Goal: Transaction & Acquisition: Purchase product/service

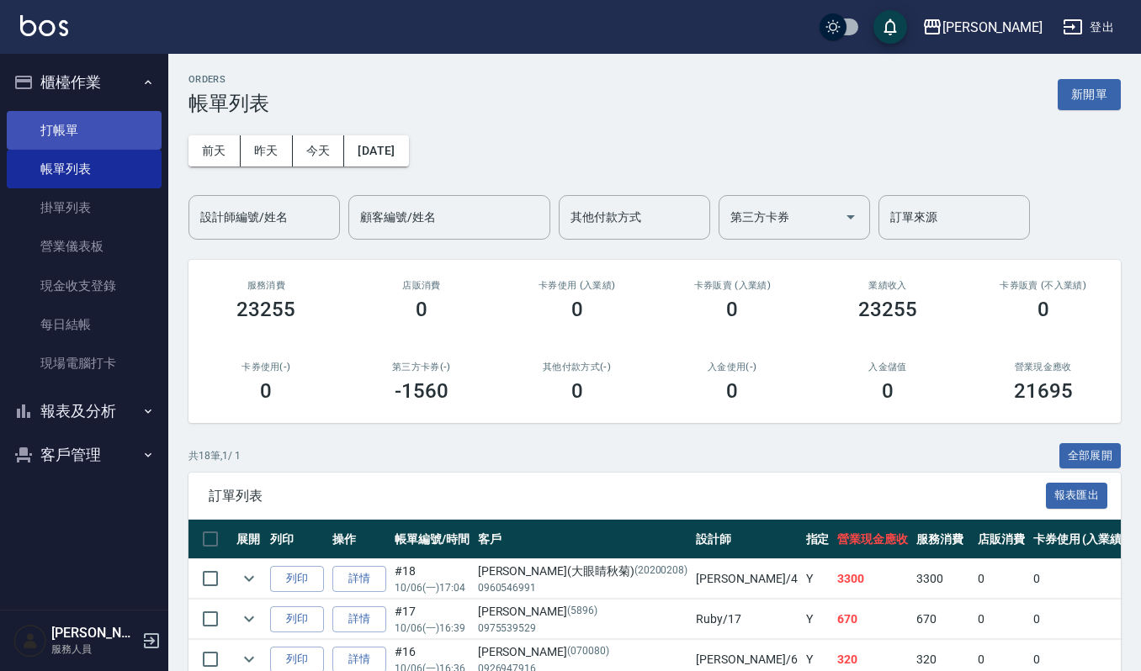
click at [82, 122] on link "打帳單" at bounding box center [84, 130] width 155 height 39
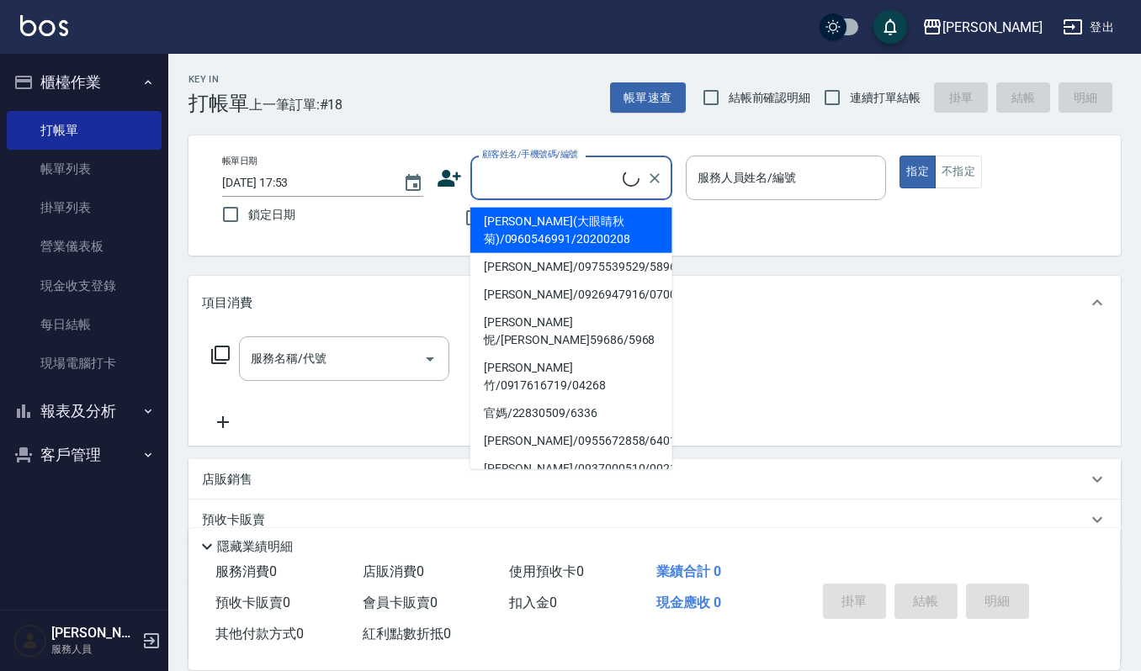
click at [518, 175] on input "顧客姓名/手機號碼/編號" at bounding box center [550, 177] width 145 height 29
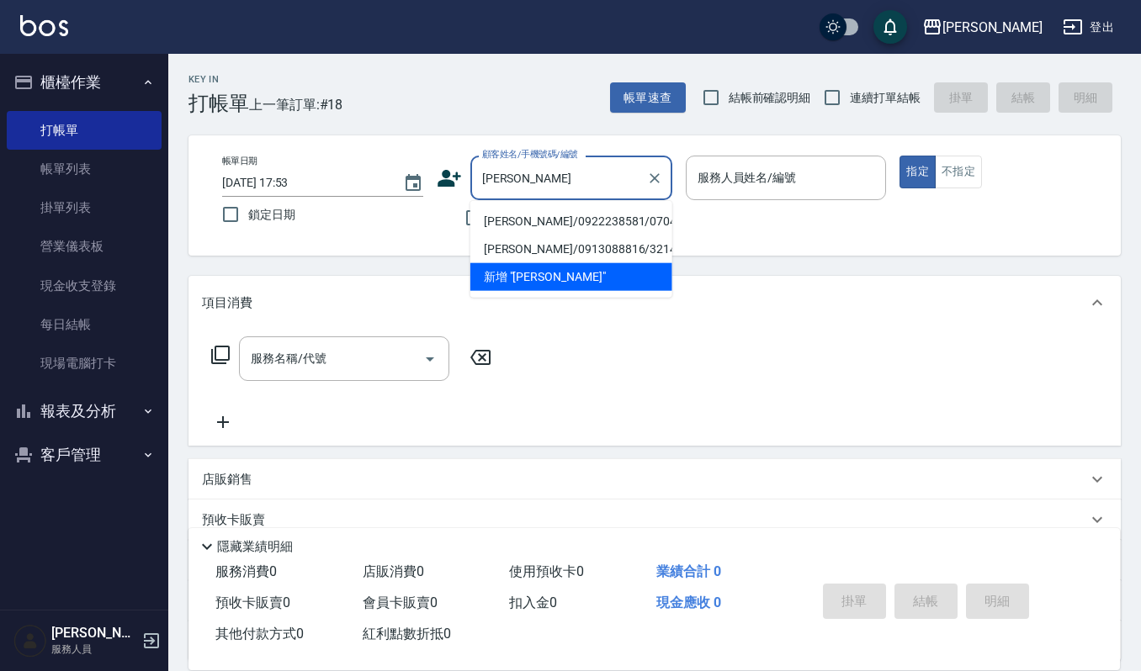
click at [517, 182] on input "陳廷" at bounding box center [559, 177] width 162 height 29
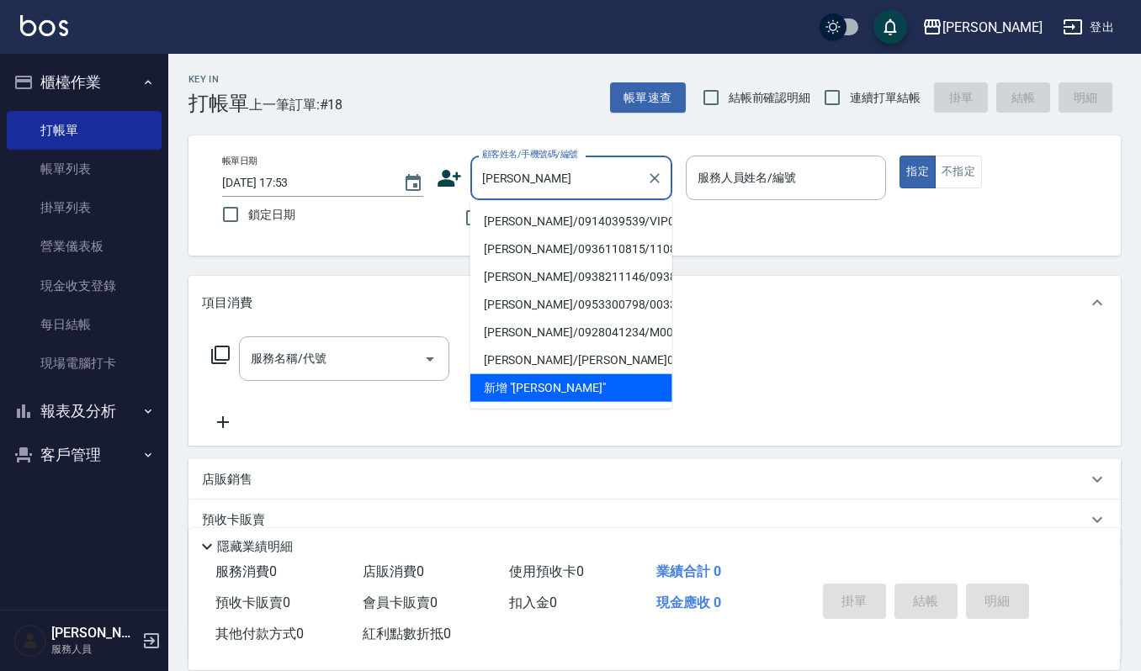
click at [512, 224] on li "[PERSON_NAME]/0914039539/VIP0519" at bounding box center [571, 222] width 202 height 28
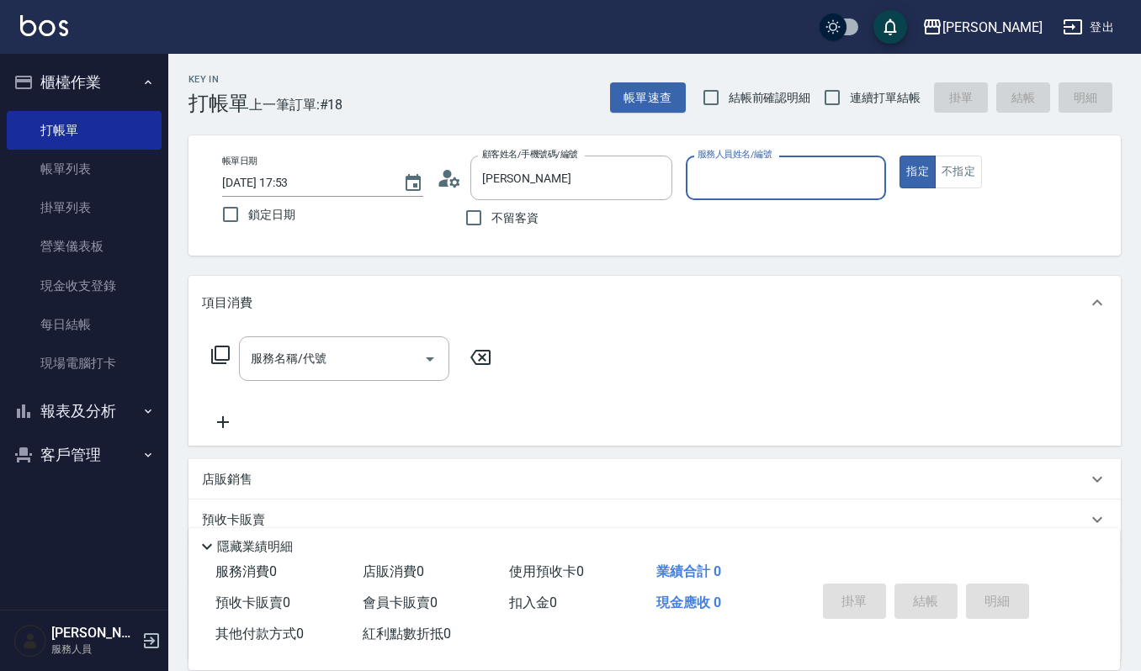
type input "陳庭億/0914039539/VIP0519"
type input "吉兒-4"
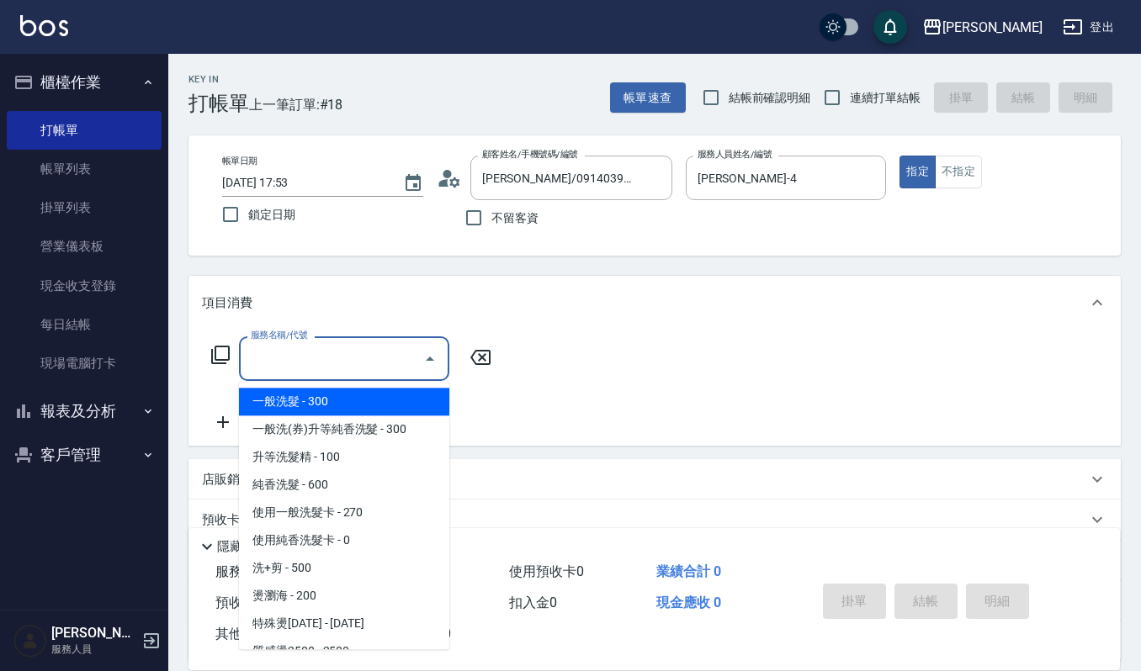
click at [377, 360] on input "服務名稱/代號" at bounding box center [332, 358] width 170 height 29
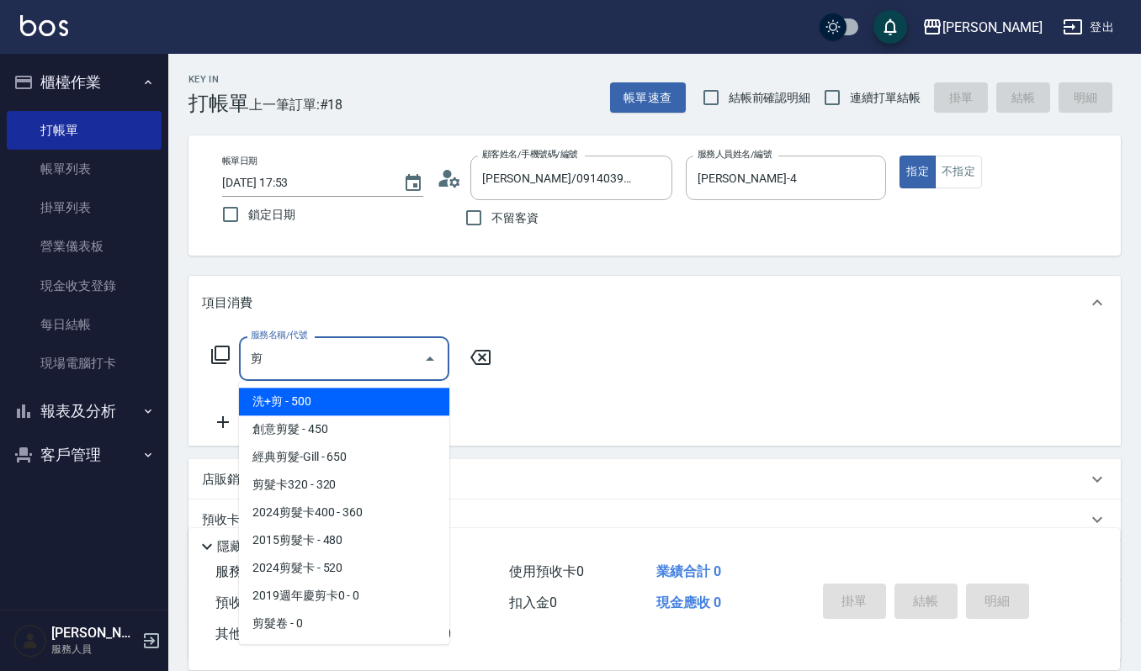
click at [361, 461] on span "經典剪髮-Gill - 650" at bounding box center [344, 457] width 210 height 28
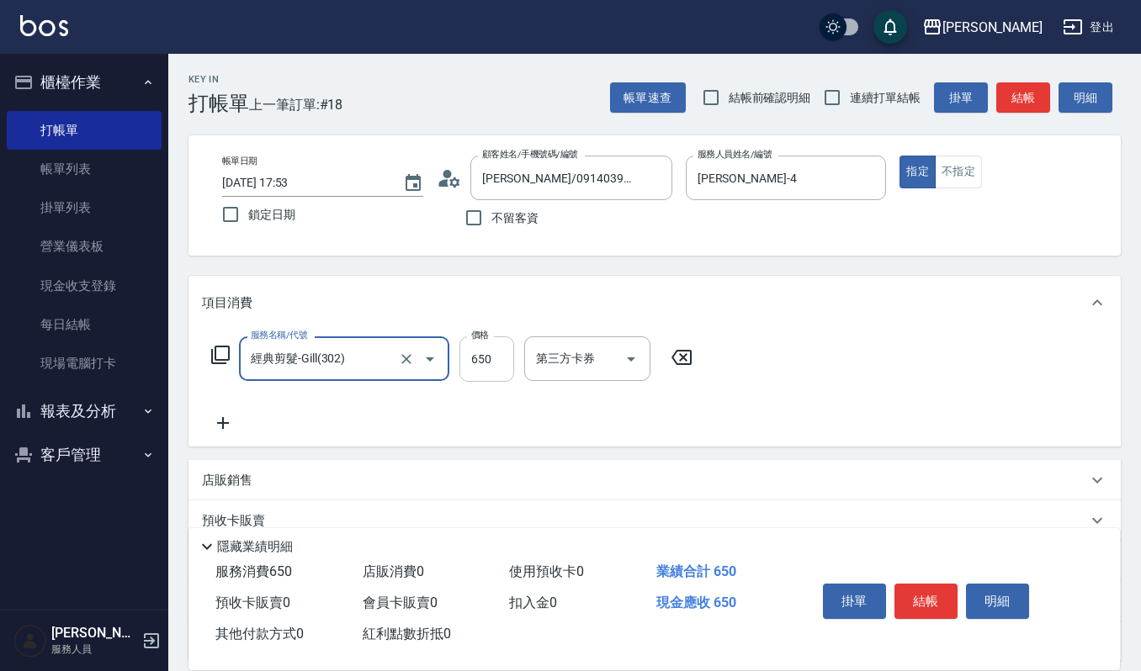
type input "經典剪髮-Gill(302)"
click at [488, 360] on input "650" at bounding box center [486, 359] width 55 height 45
type input "600"
click at [930, 596] on button "結帳" at bounding box center [925, 601] width 63 height 35
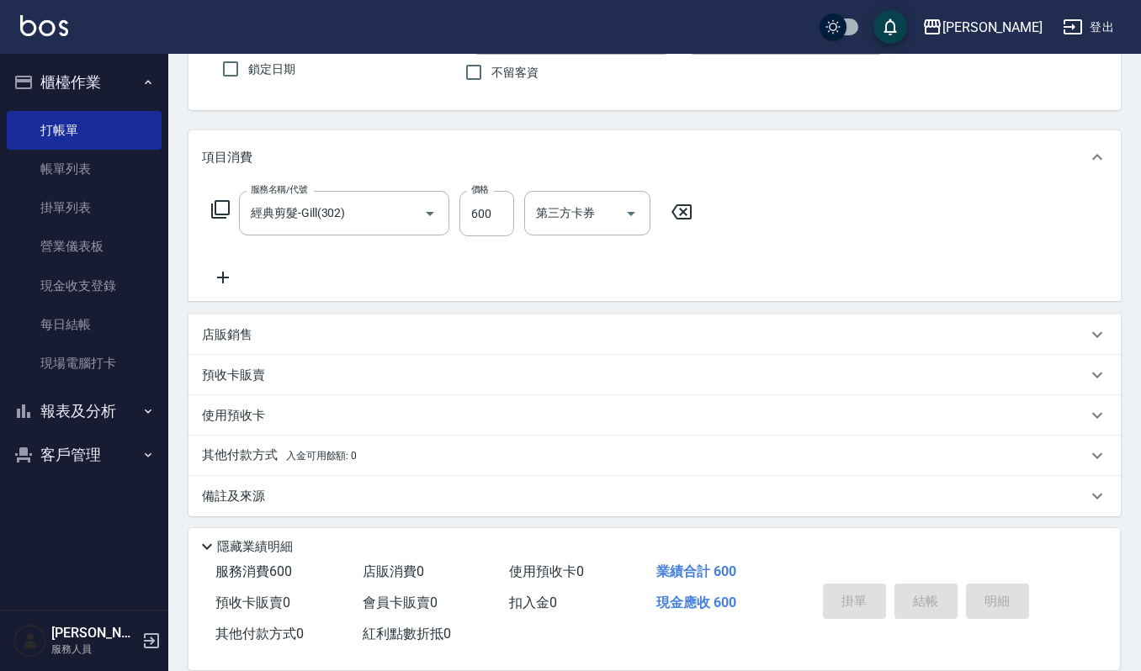
scroll to position [148, 0]
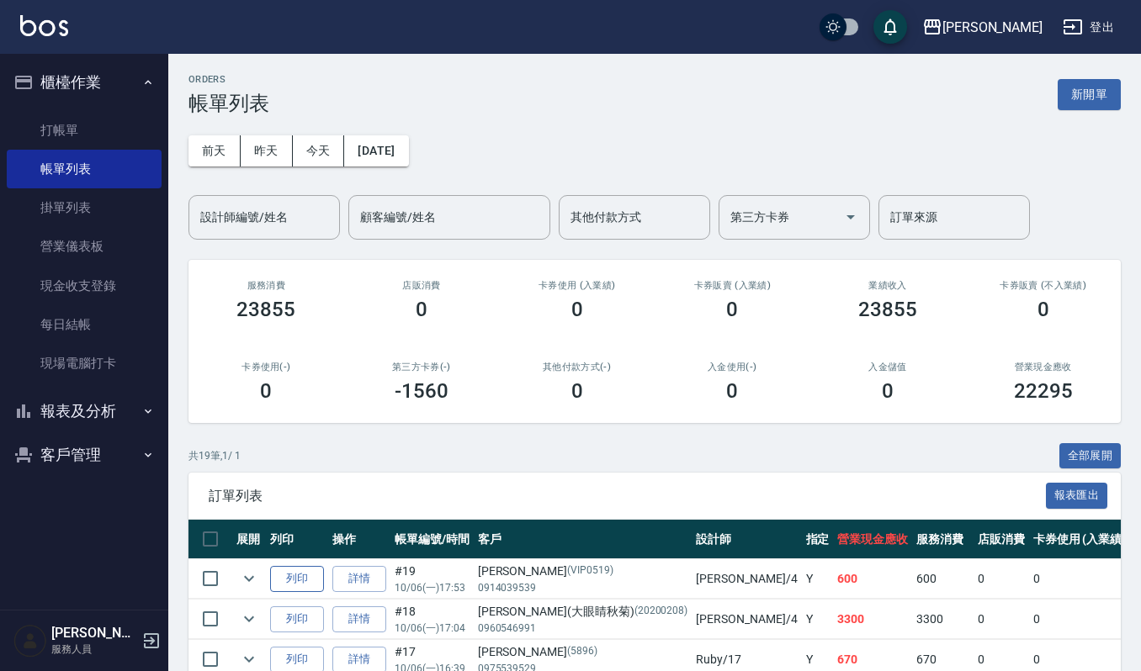
click at [297, 573] on button "列印" at bounding box center [297, 579] width 54 height 26
click at [264, 216] on input "設計師編號/姓名" at bounding box center [264, 217] width 136 height 29
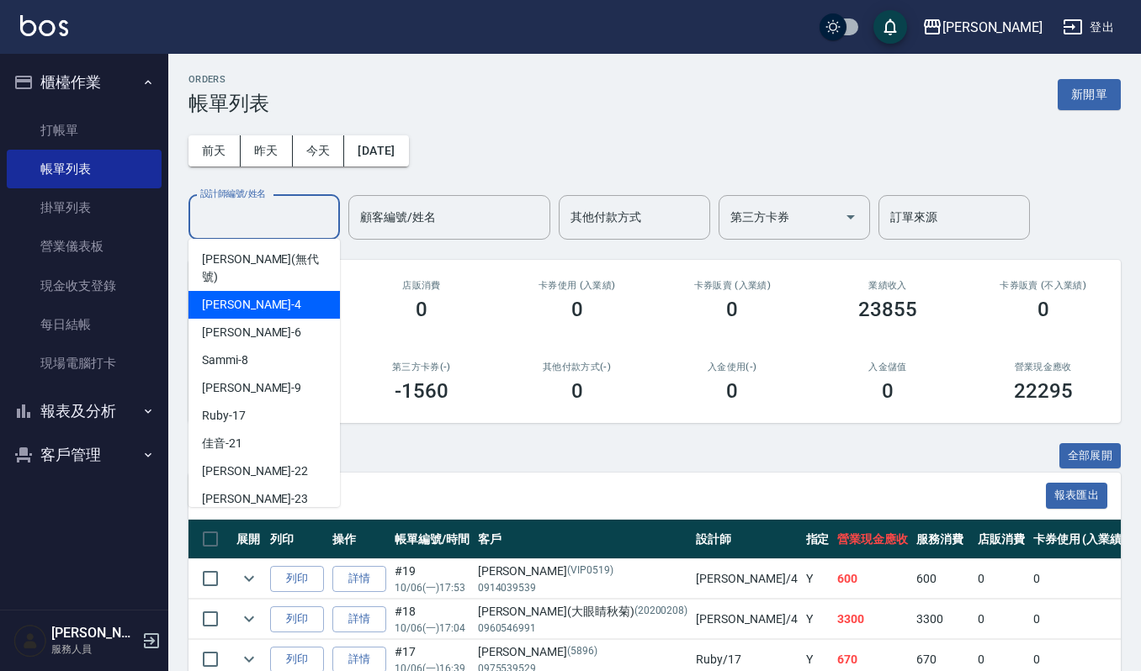
click at [250, 291] on div "吉兒 -4" at bounding box center [263, 305] width 151 height 28
type input "吉兒-4"
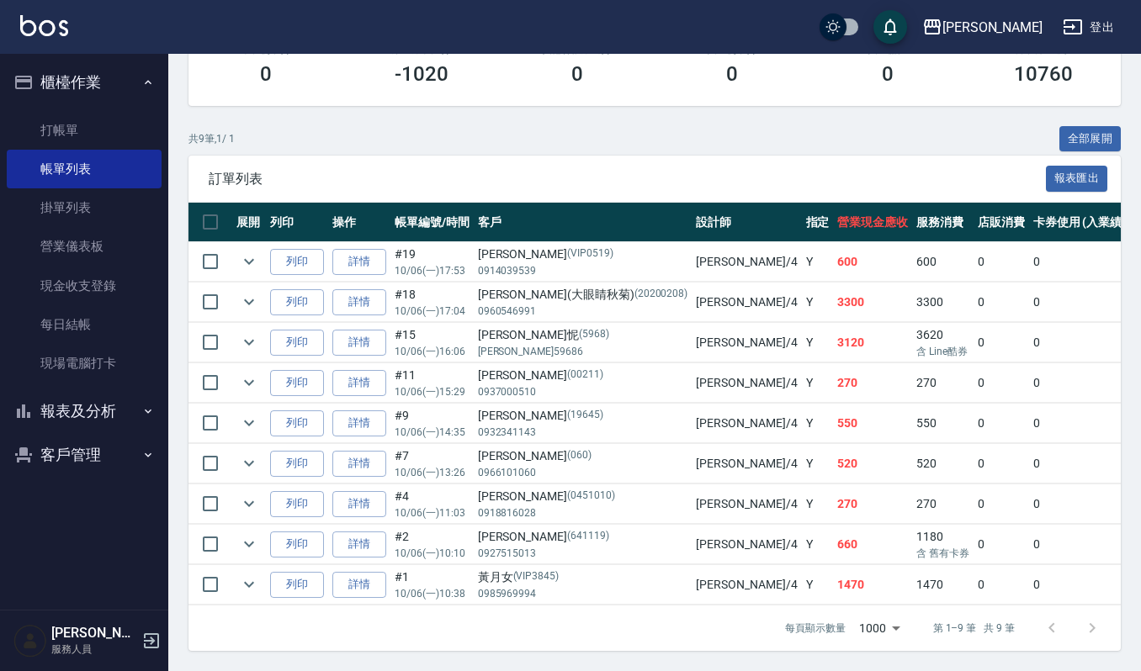
scroll to position [337, 0]
click at [89, 129] on link "打帳單" at bounding box center [84, 130] width 155 height 39
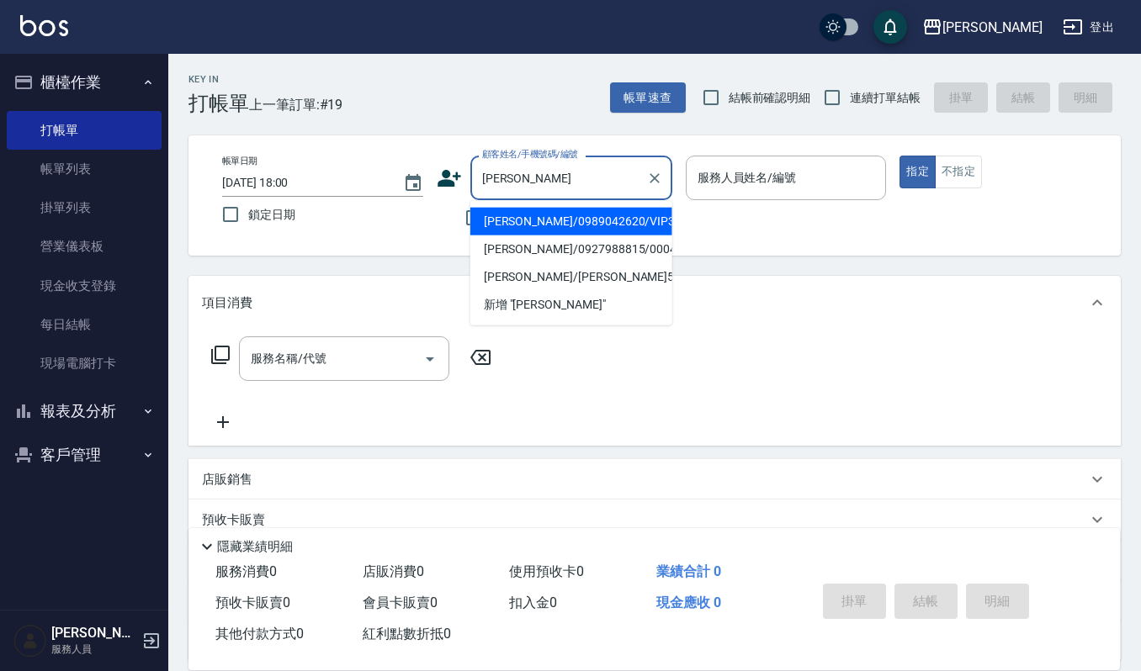
click at [583, 226] on li "陳欹昕/0989042620/VIP3330" at bounding box center [571, 222] width 202 height 28
type input "陳欹昕/0989042620/VIP3330"
type input "吉兒-4"
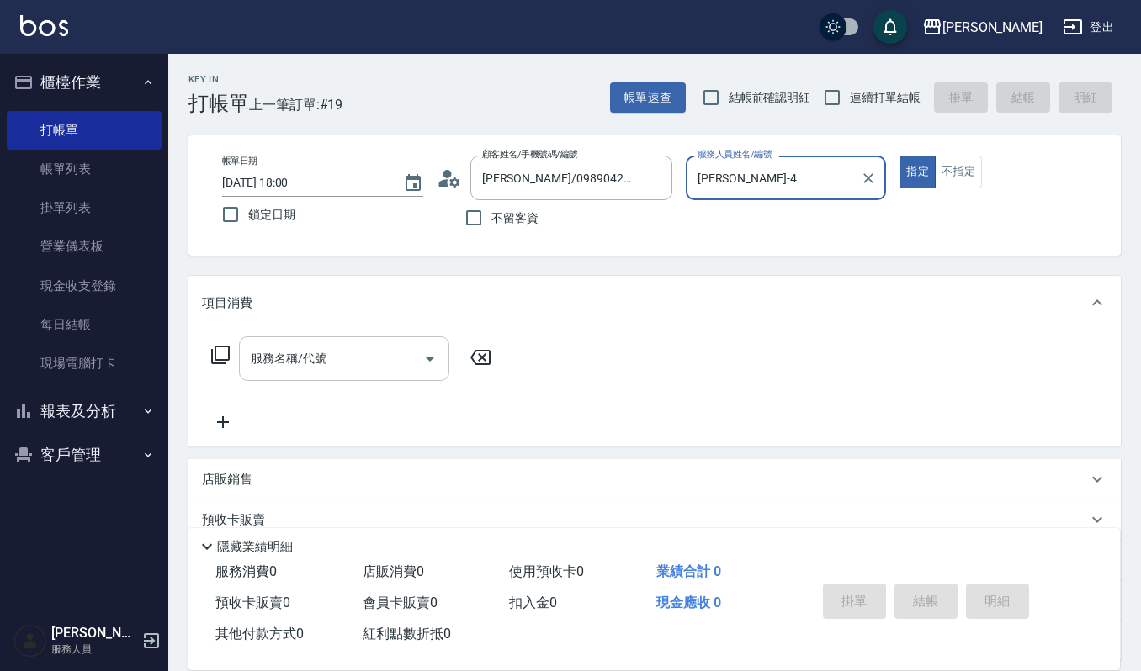
click at [368, 361] on input "服務名稱/代號" at bounding box center [332, 358] width 170 height 29
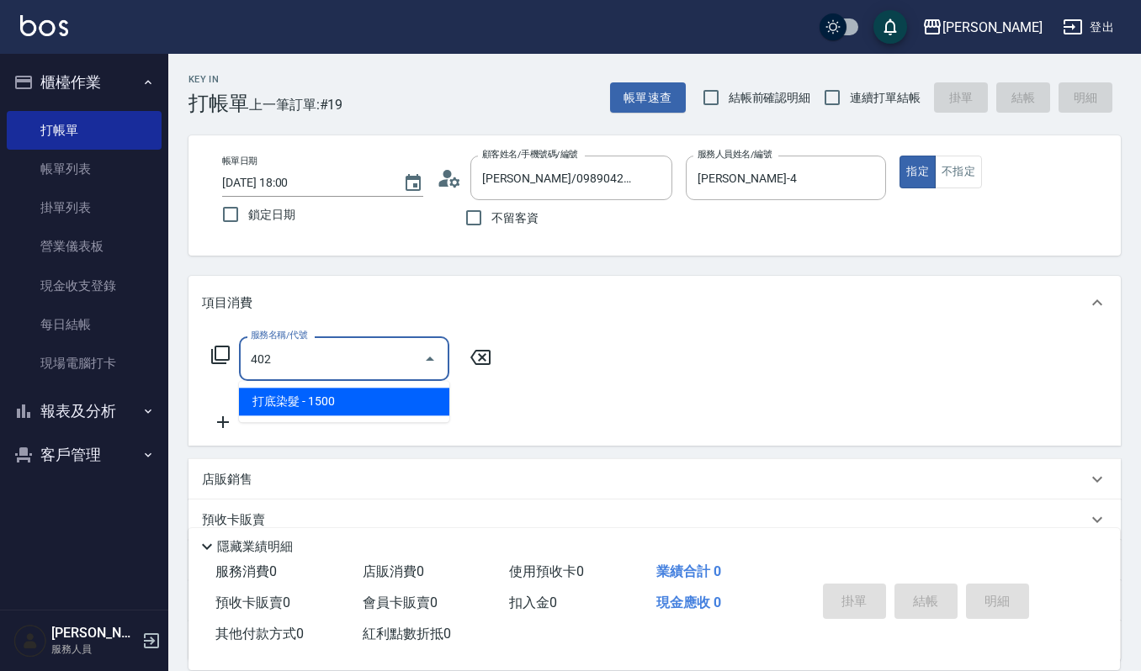
type input "打底染髮(402)"
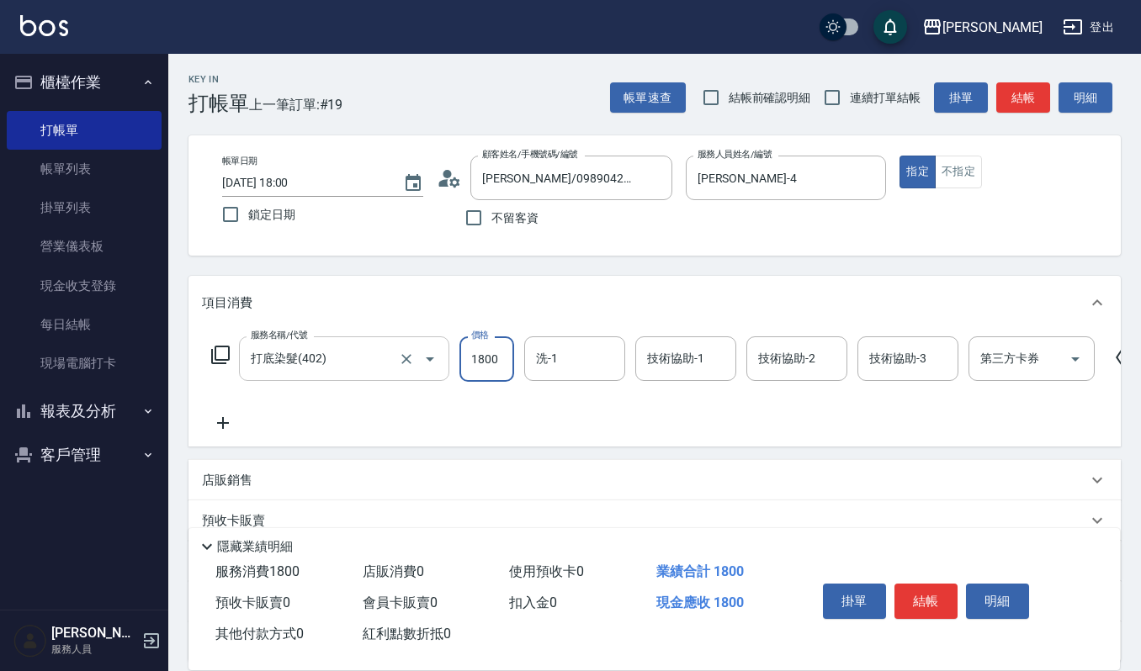
type input "1800"
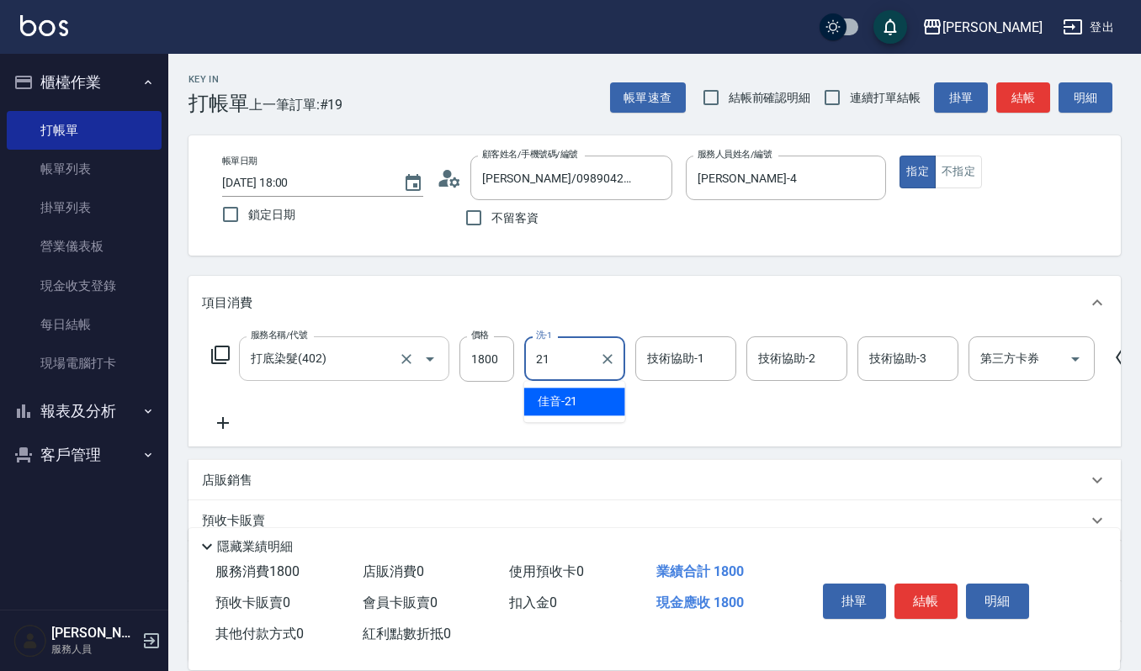
type input "佳音-21"
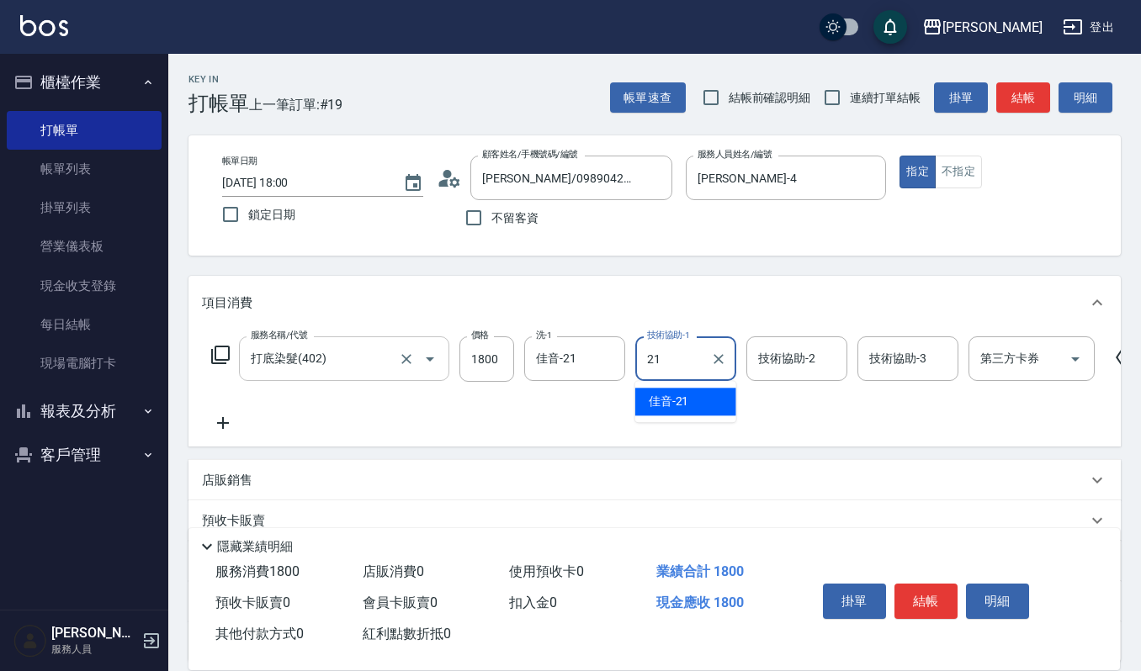
type input "佳音-21"
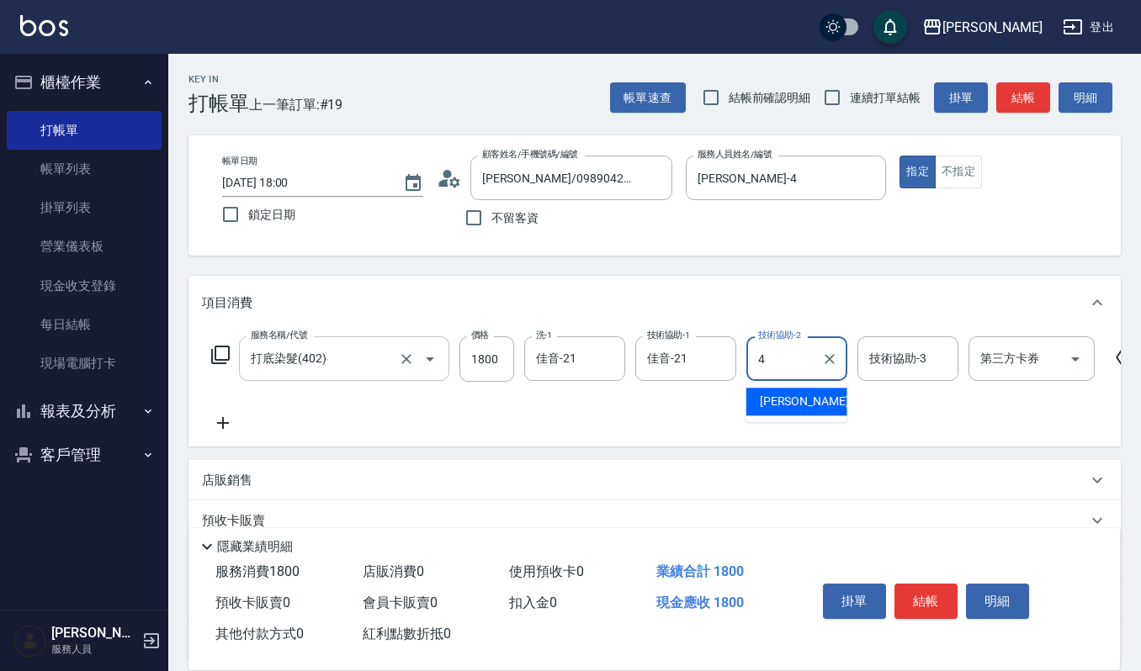
type input "吉兒-4"
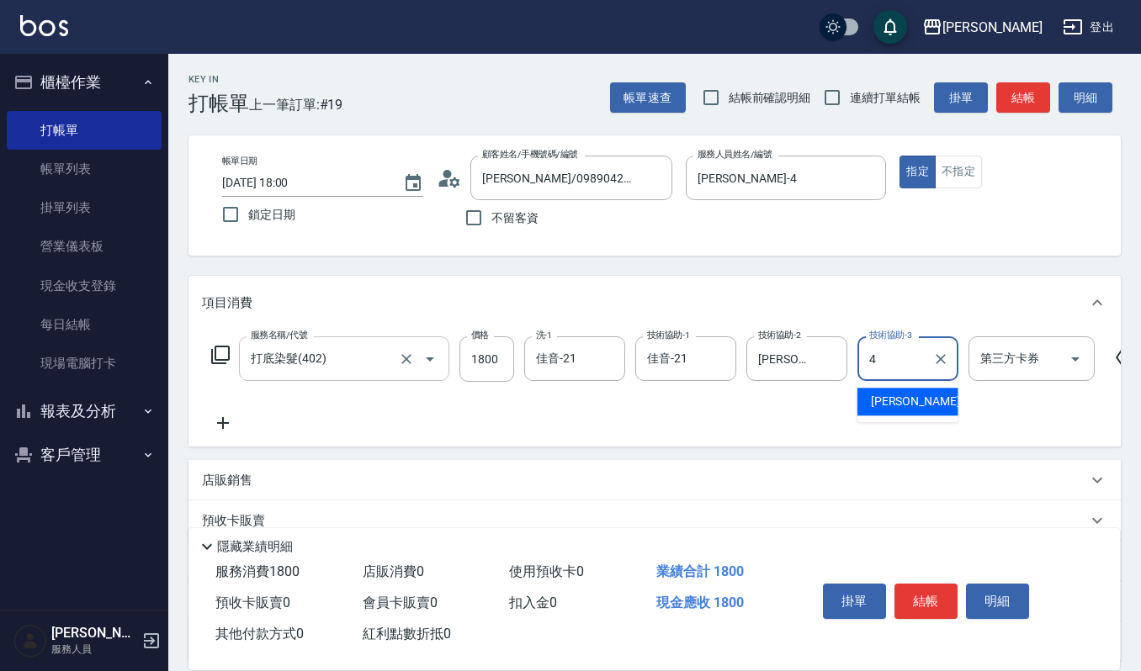
type input "吉兒-4"
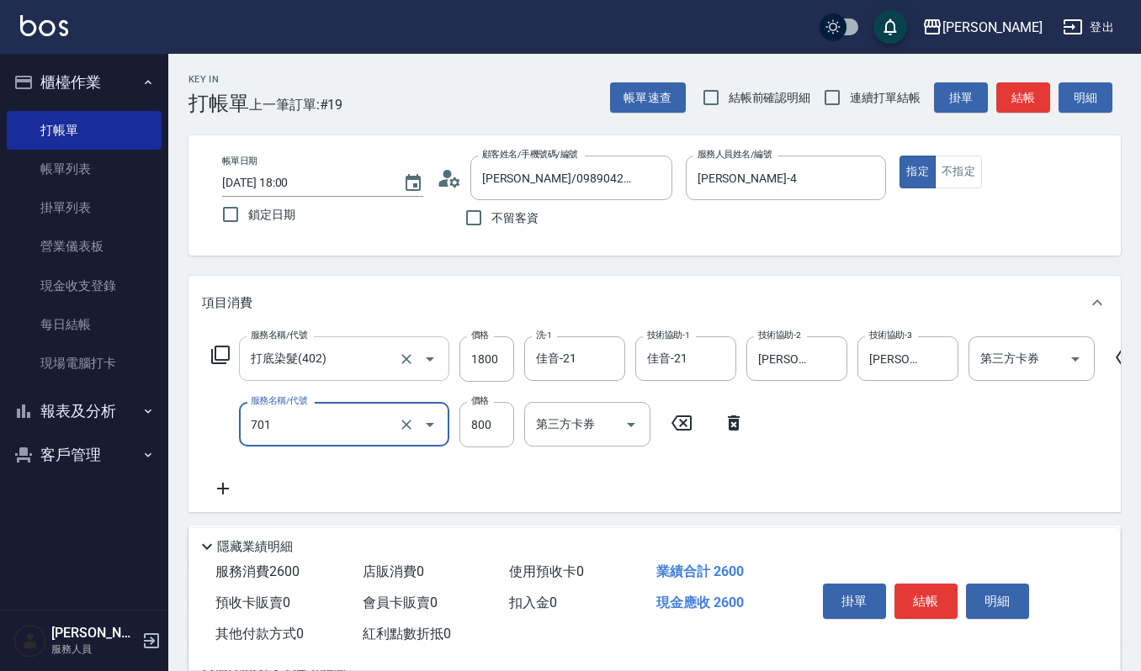
type input "CMC加購護(701)"
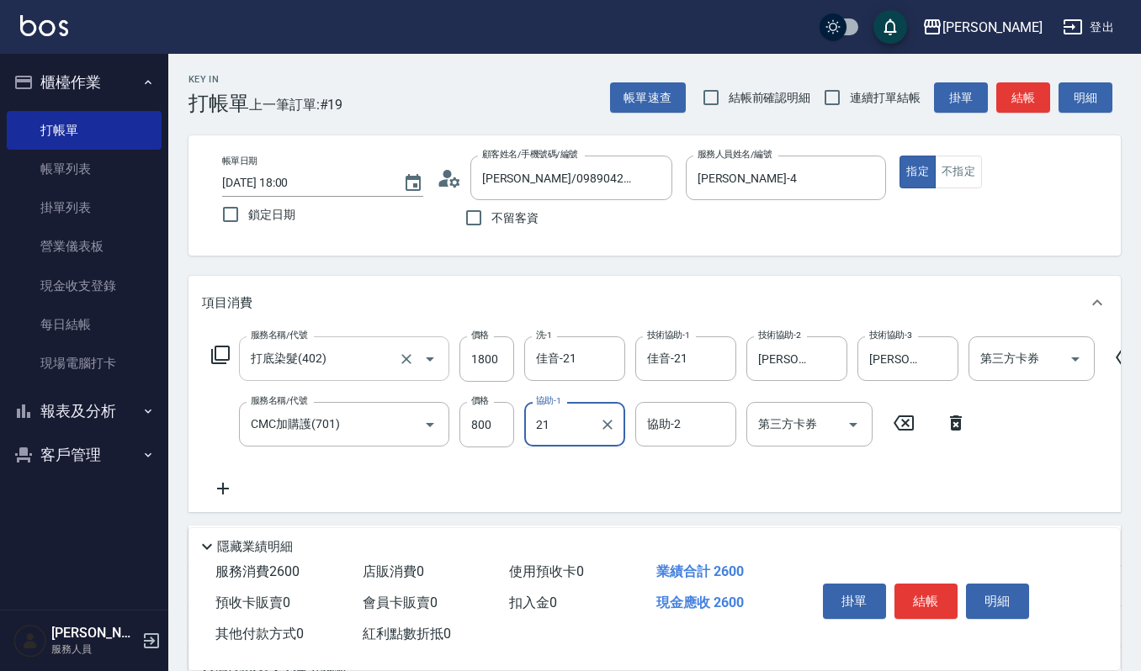
type input "佳音-21"
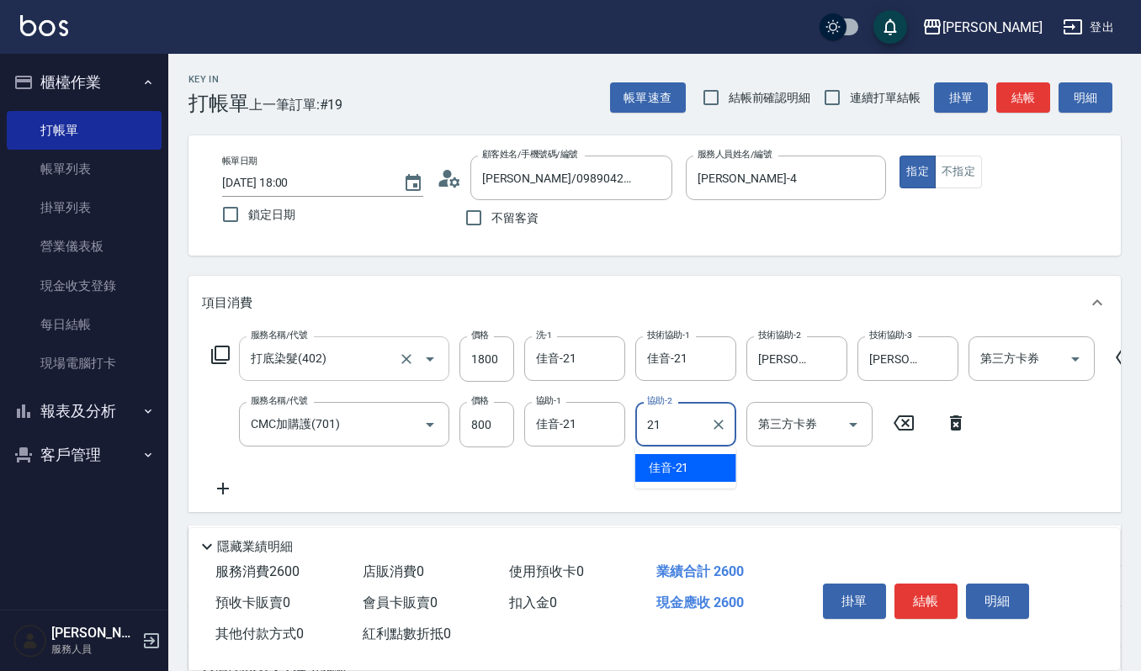
type input "佳音-21"
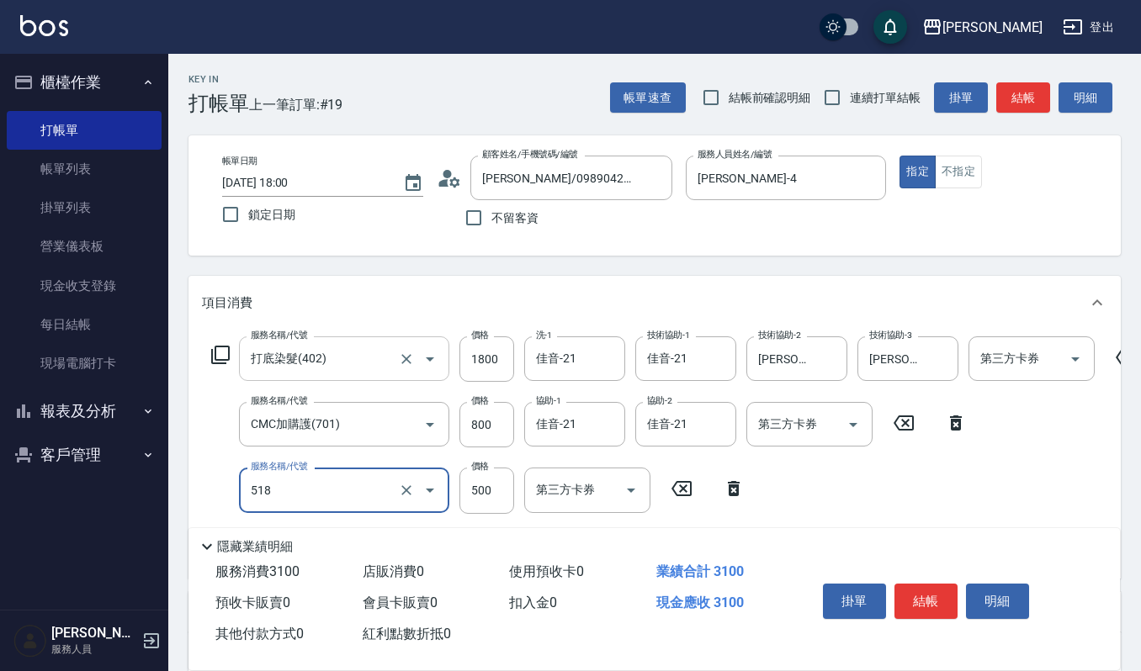
type input "(雲提)燙染前頭皮防護(518)"
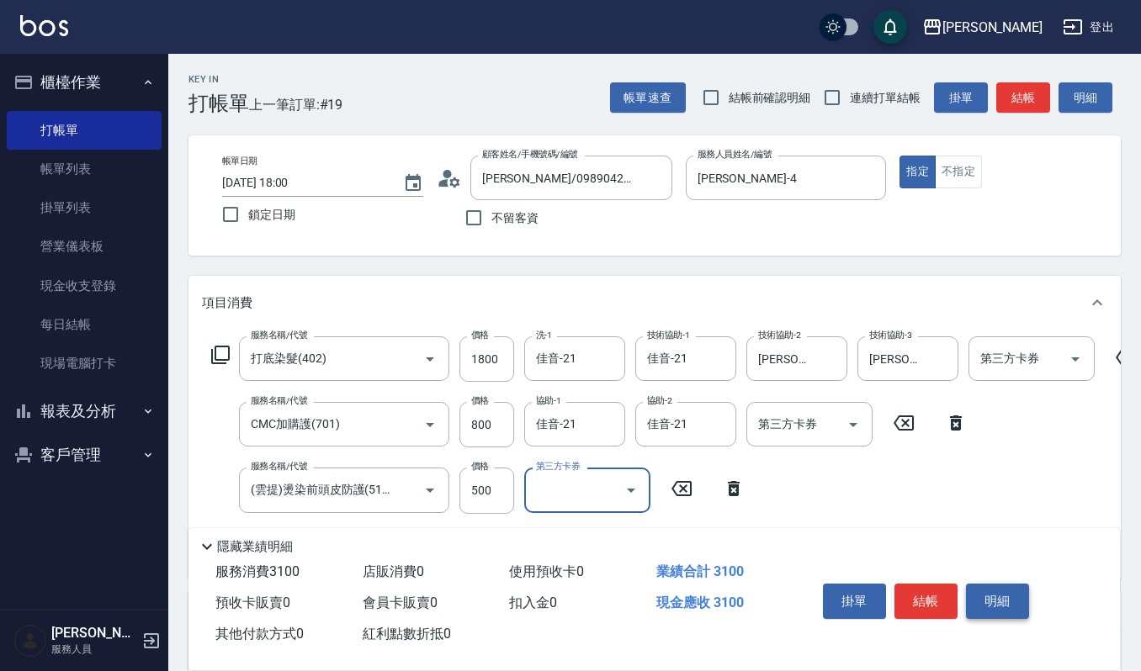
click at [1010, 590] on button "明細" at bounding box center [997, 601] width 63 height 35
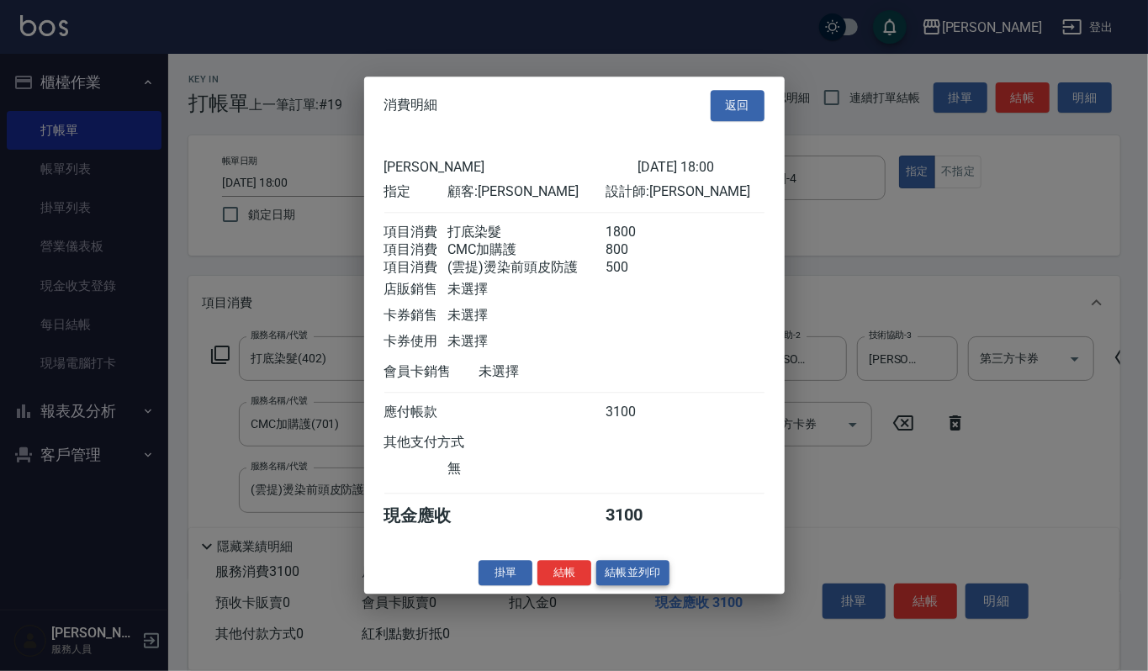
click at [644, 581] on button "結帳並列印" at bounding box center [633, 573] width 73 height 26
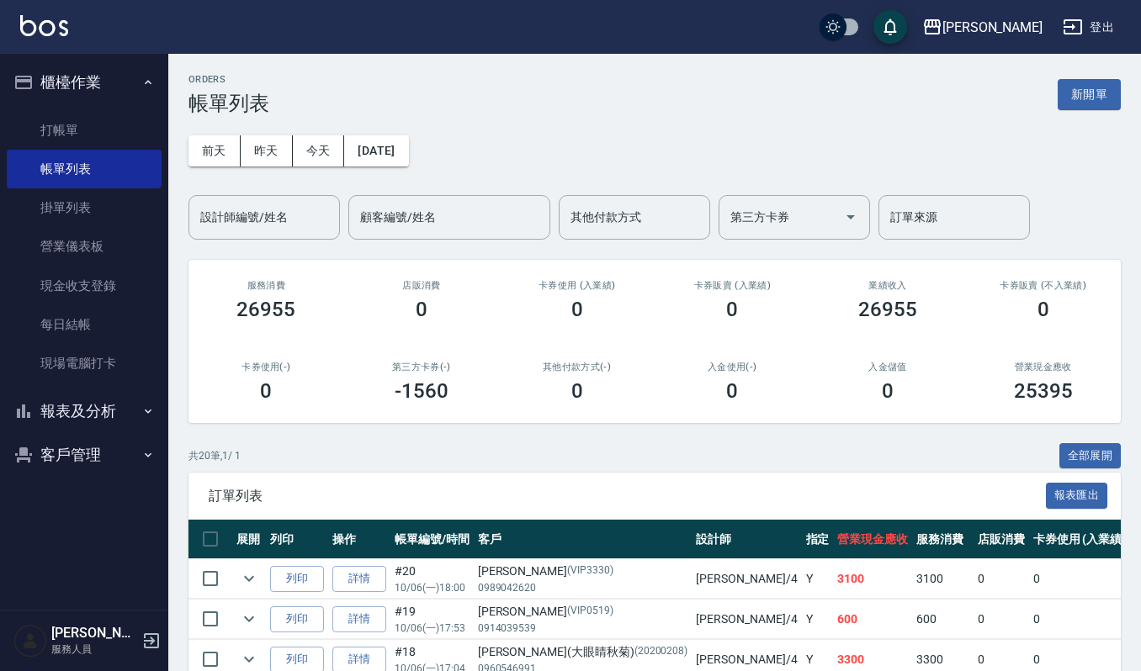
click at [62, 92] on button "櫃檯作業" at bounding box center [84, 83] width 155 height 44
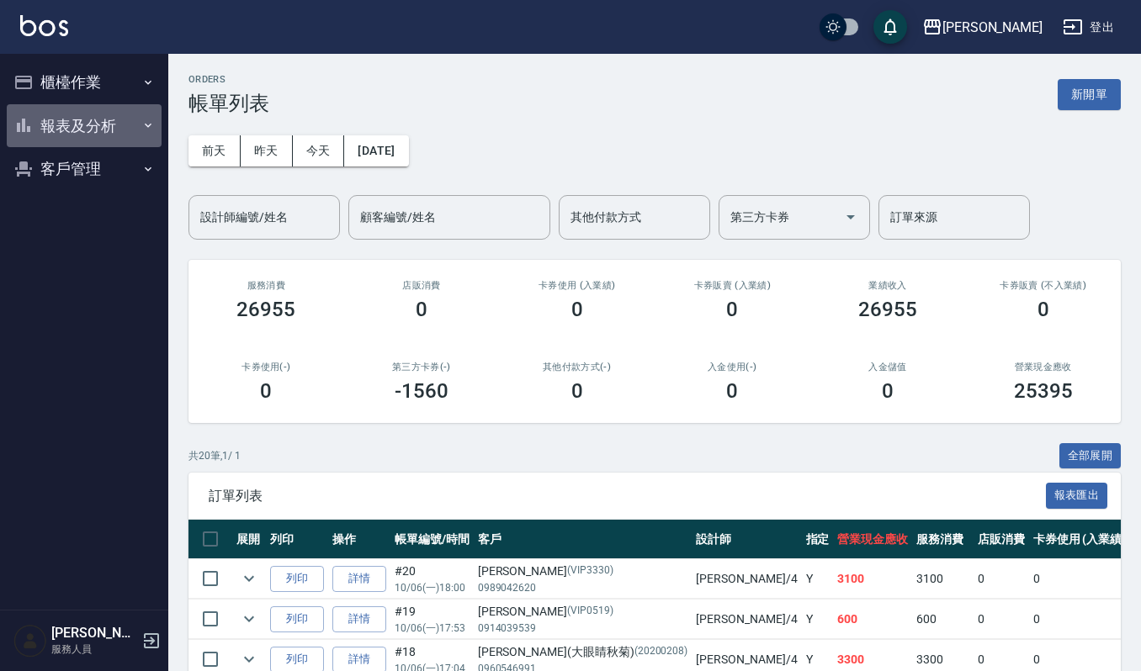
click at [55, 109] on button "報表及分析" at bounding box center [84, 126] width 155 height 44
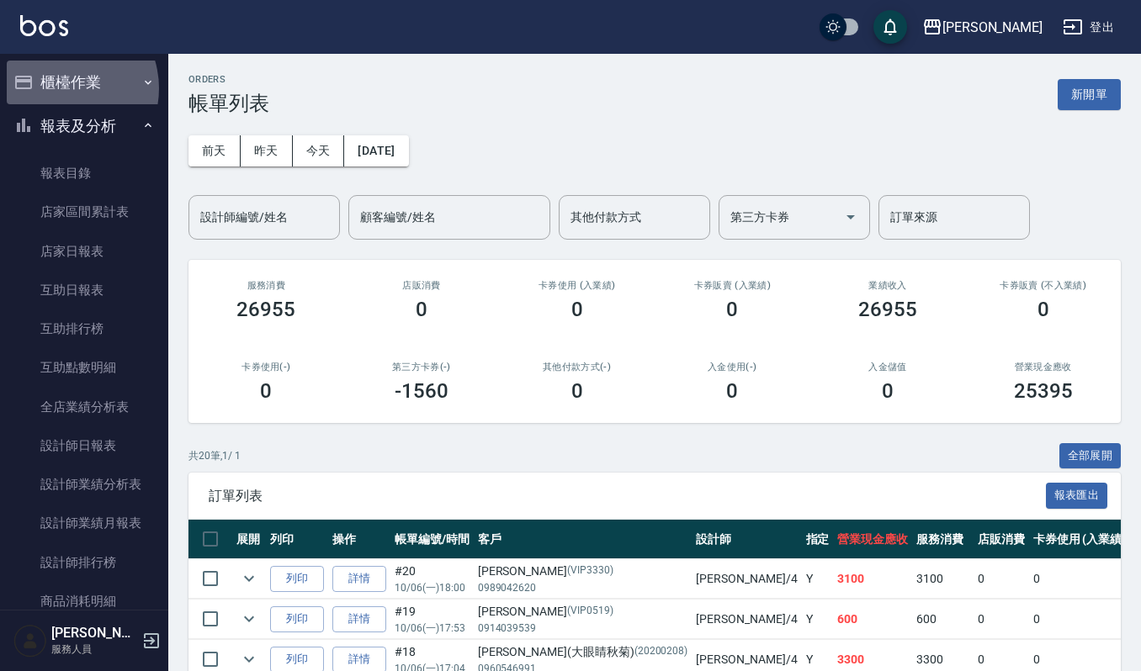
click at [61, 88] on button "櫃檯作業" at bounding box center [84, 83] width 155 height 44
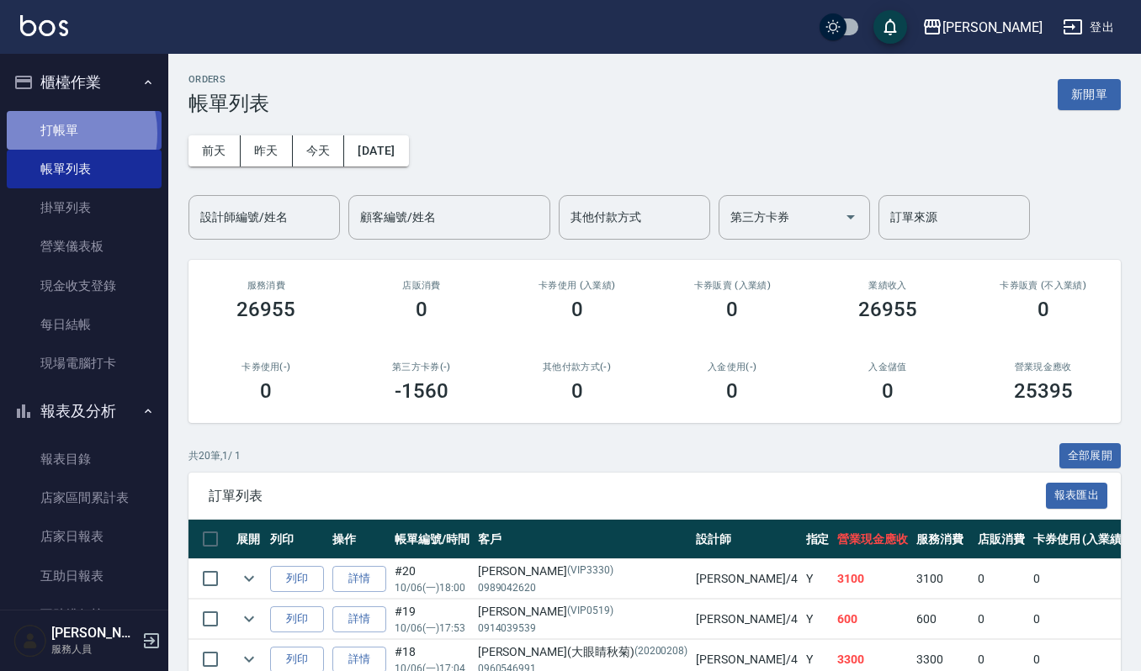
click at [50, 133] on link "打帳單" at bounding box center [84, 130] width 155 height 39
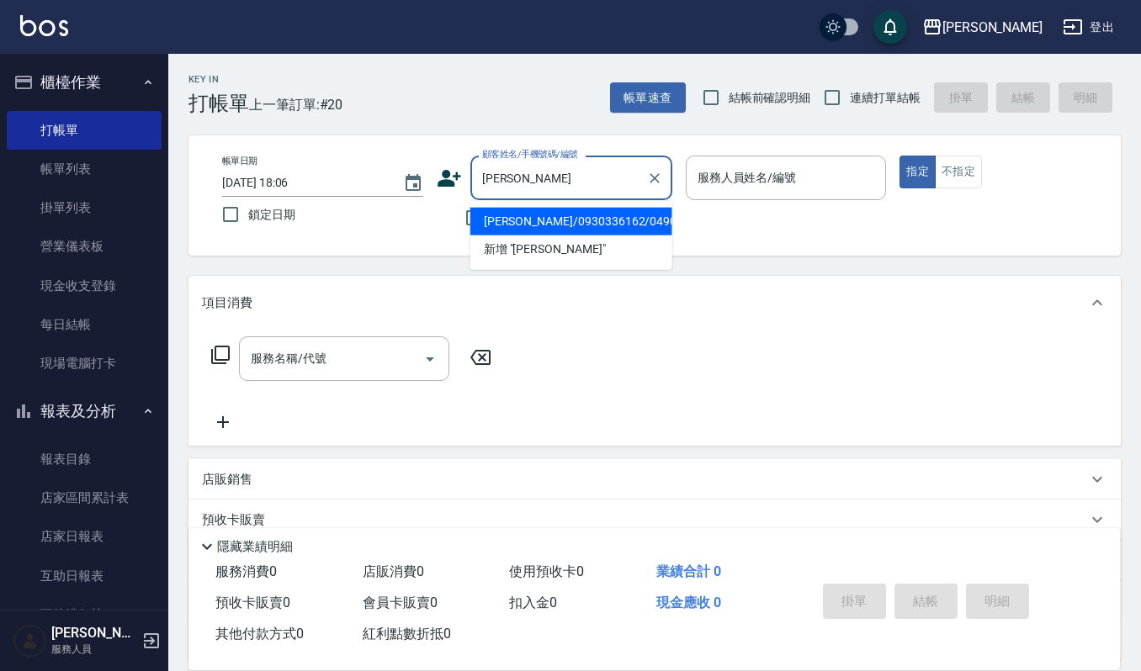
click at [515, 230] on li "李秋錦/0930336162/04909" at bounding box center [571, 222] width 202 height 28
type input "李秋錦/0930336162/04909"
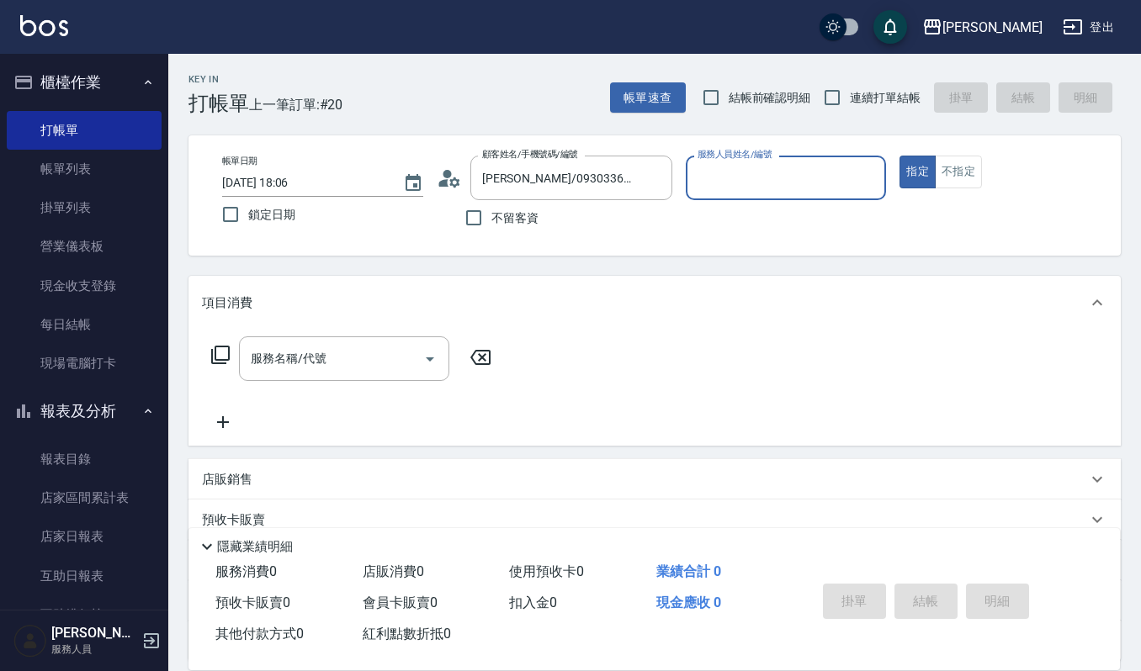
type input "吉兒-4"
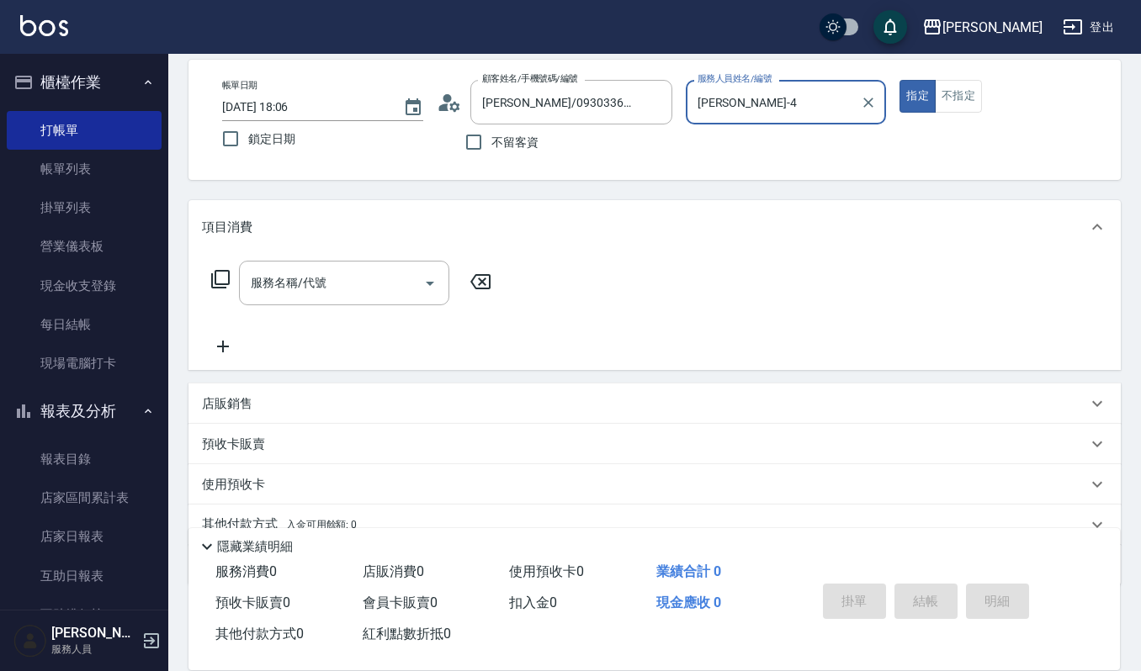
scroll to position [148, 0]
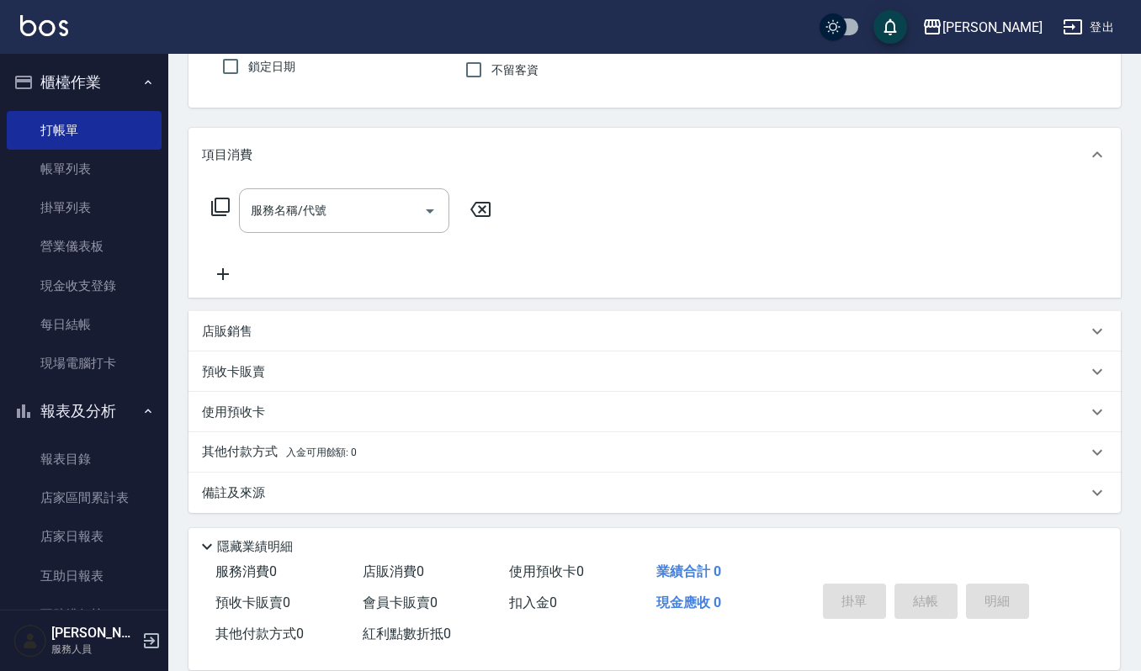
click at [327, 327] on div "店販銷售" at bounding box center [644, 332] width 885 height 18
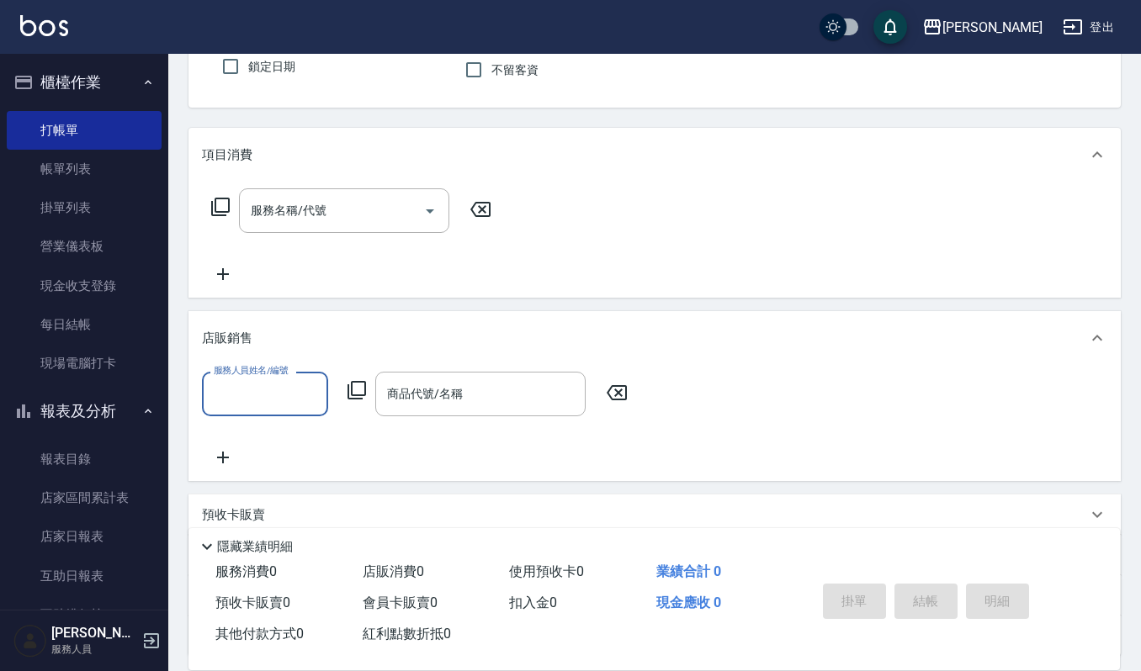
scroll to position [0, 0]
type input "吉兒-4"
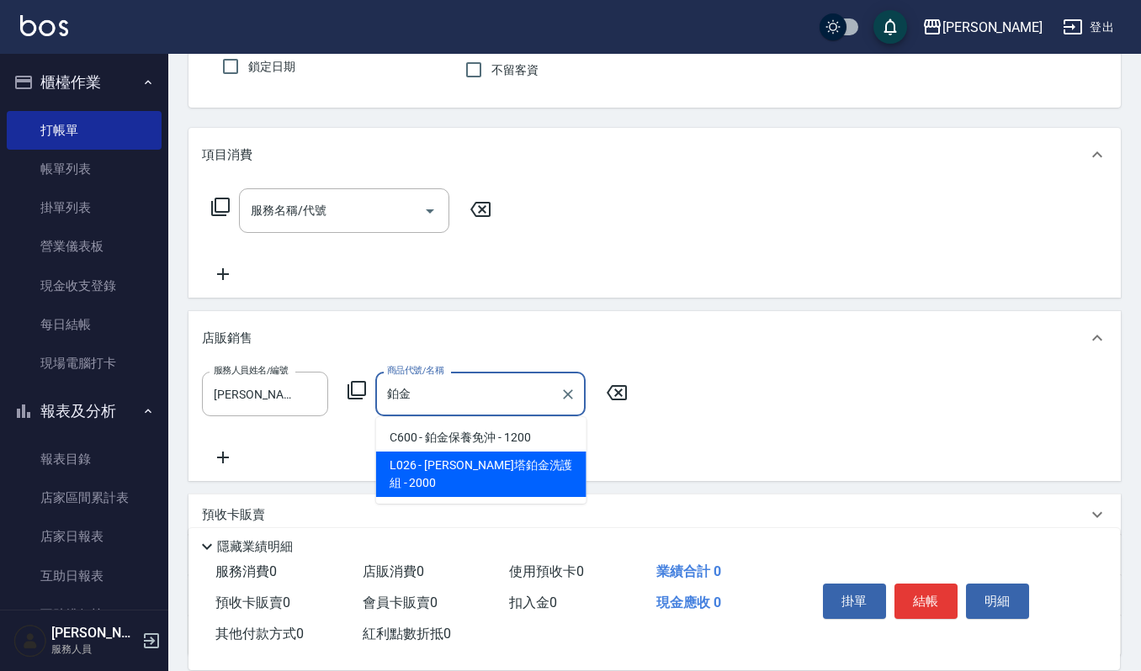
type input "鉑金金"
click at [533, 471] on div "服務人員姓名/編號 吉兒-4 服務人員姓名/編號 商品代號/名稱 商品代號/名稱" at bounding box center [654, 423] width 932 height 116
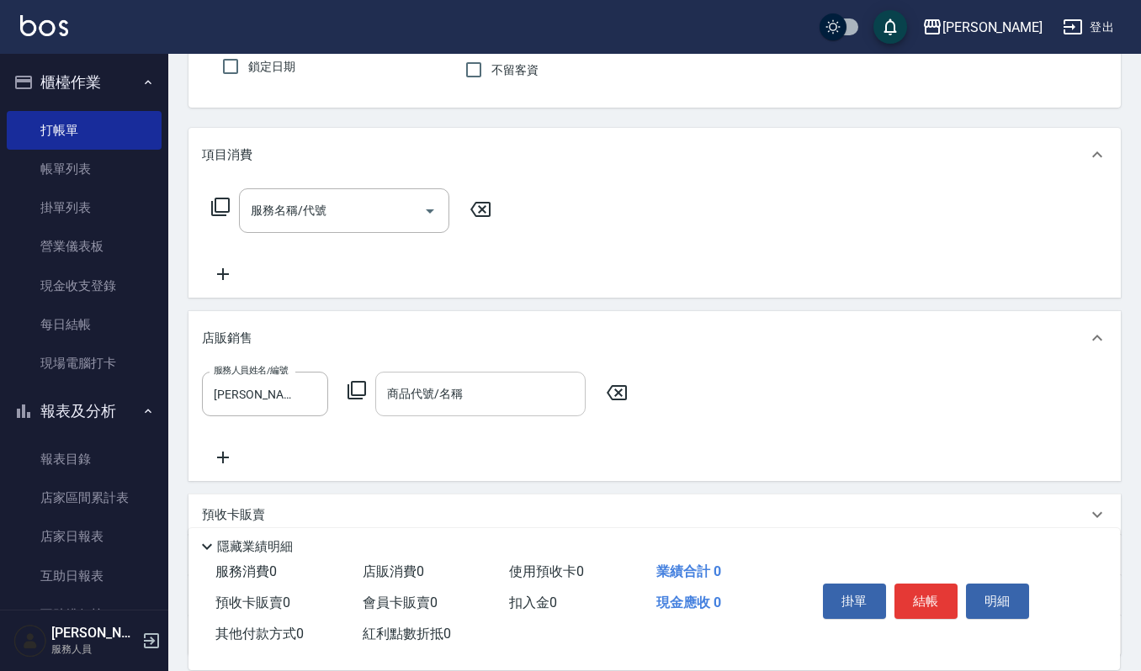
click at [520, 411] on div "商品代號/名稱" at bounding box center [480, 394] width 210 height 45
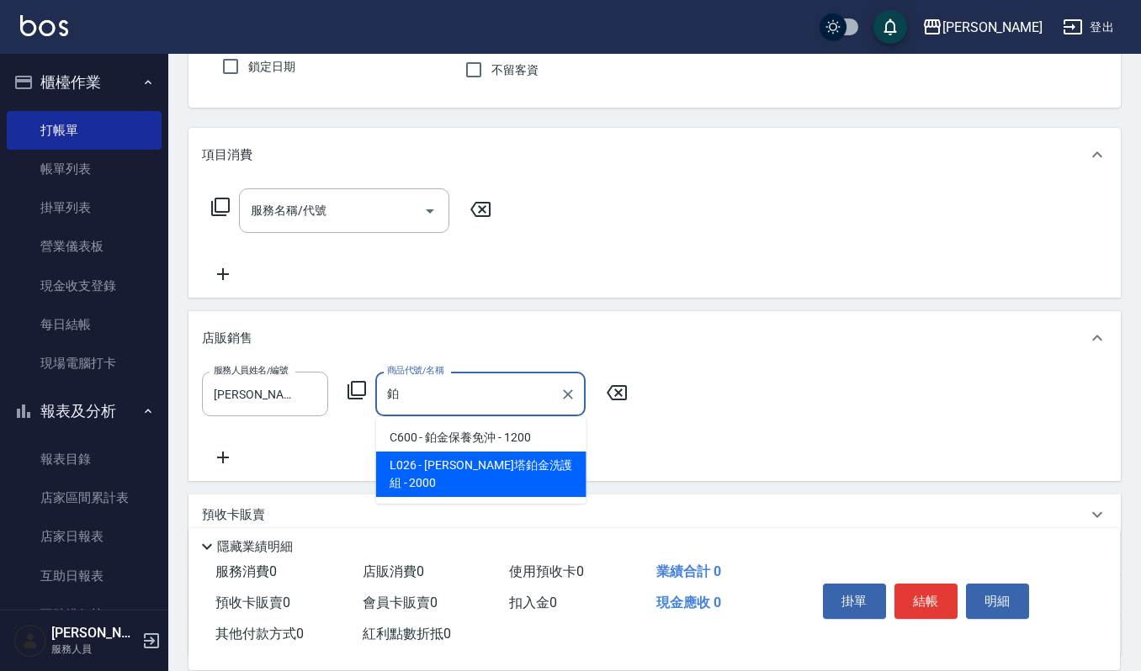
type input "蕾娜塔鉑金洗護組"
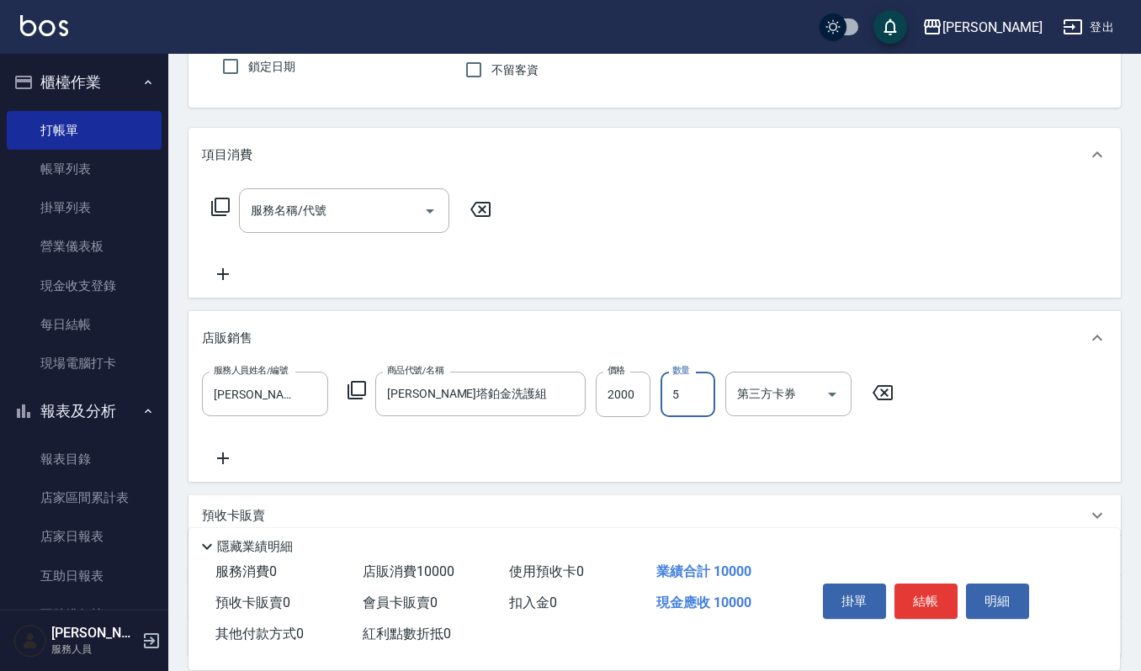
type input "5"
click at [947, 600] on button "結帳" at bounding box center [925, 601] width 63 height 35
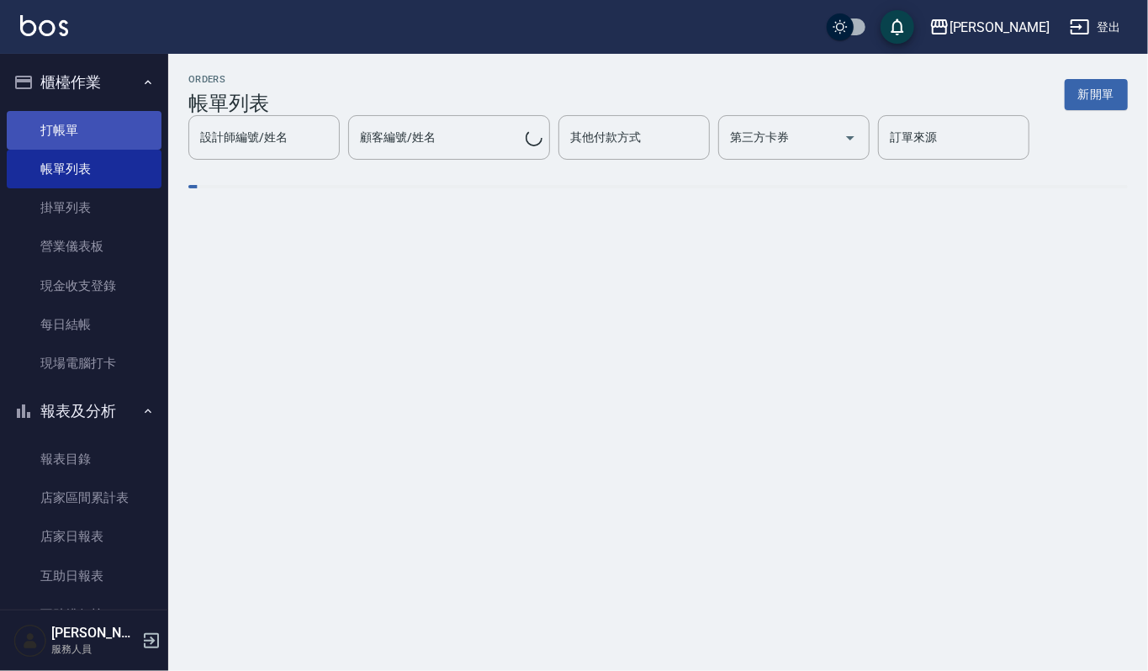
click at [122, 140] on link "打帳單" at bounding box center [84, 130] width 155 height 39
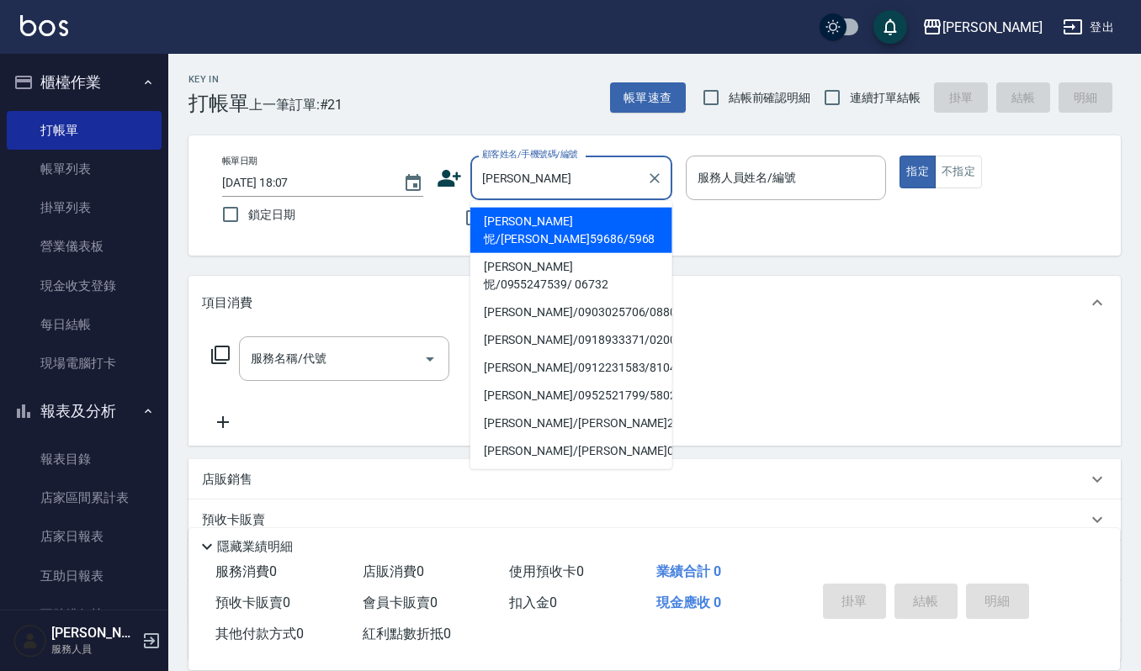
click at [485, 219] on li "林佩怩/林筱凡59686/5968" at bounding box center [571, 230] width 202 height 45
type input "林佩怩/林筱凡59686/5968"
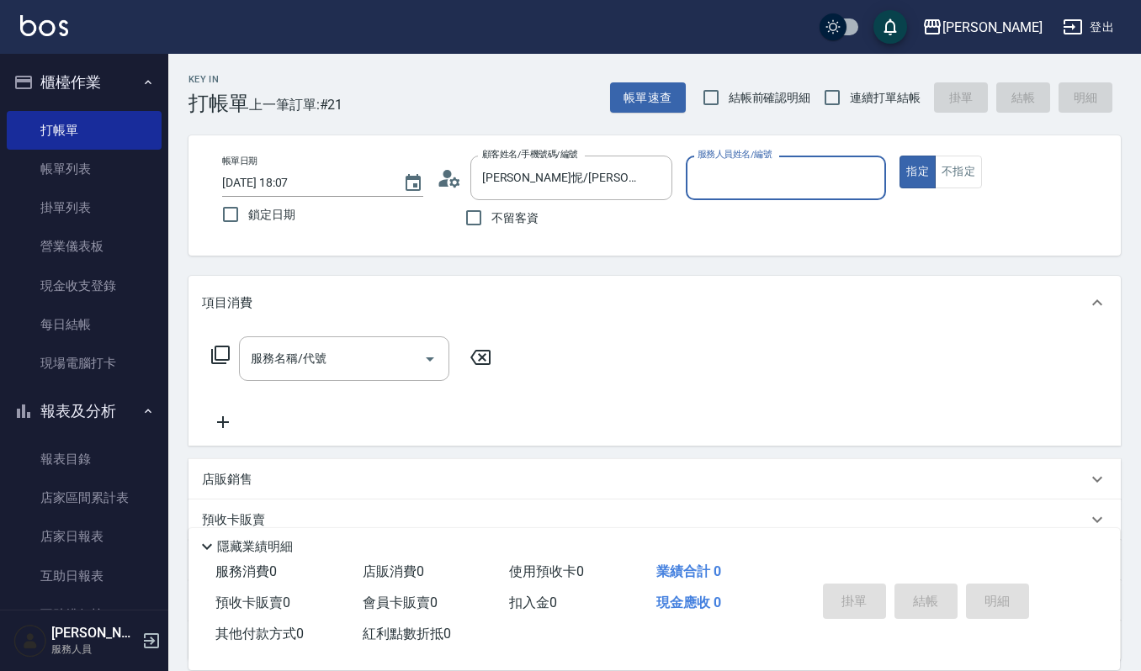
type input "吉兒-4"
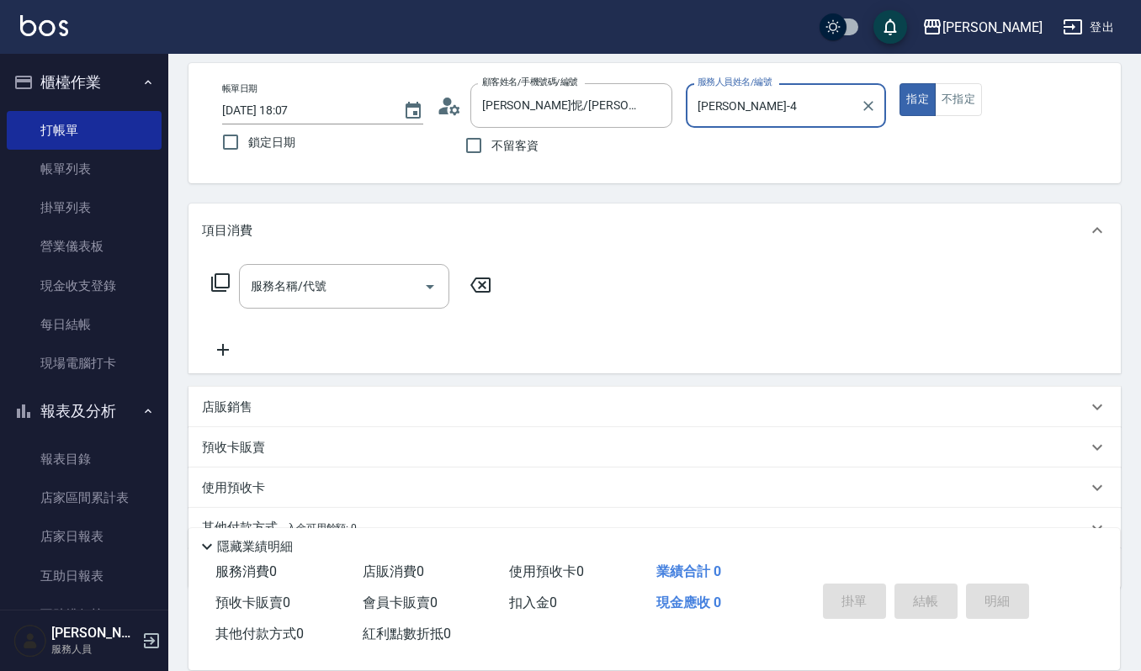
scroll to position [148, 0]
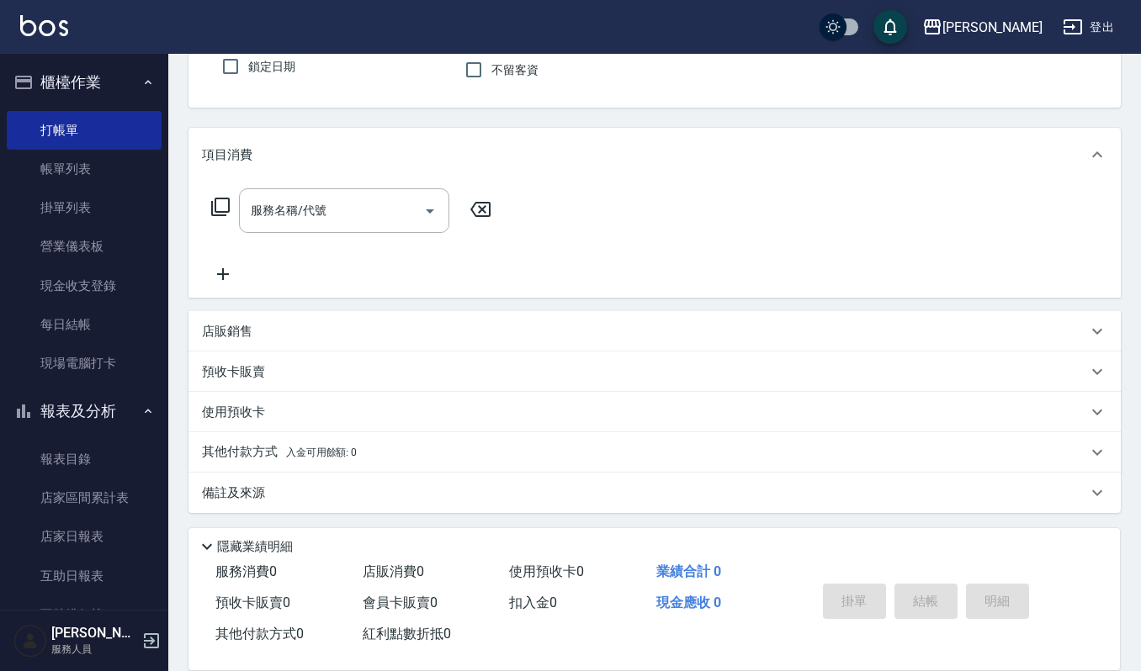
click at [288, 341] on div "店販銷售" at bounding box center [654, 331] width 932 height 40
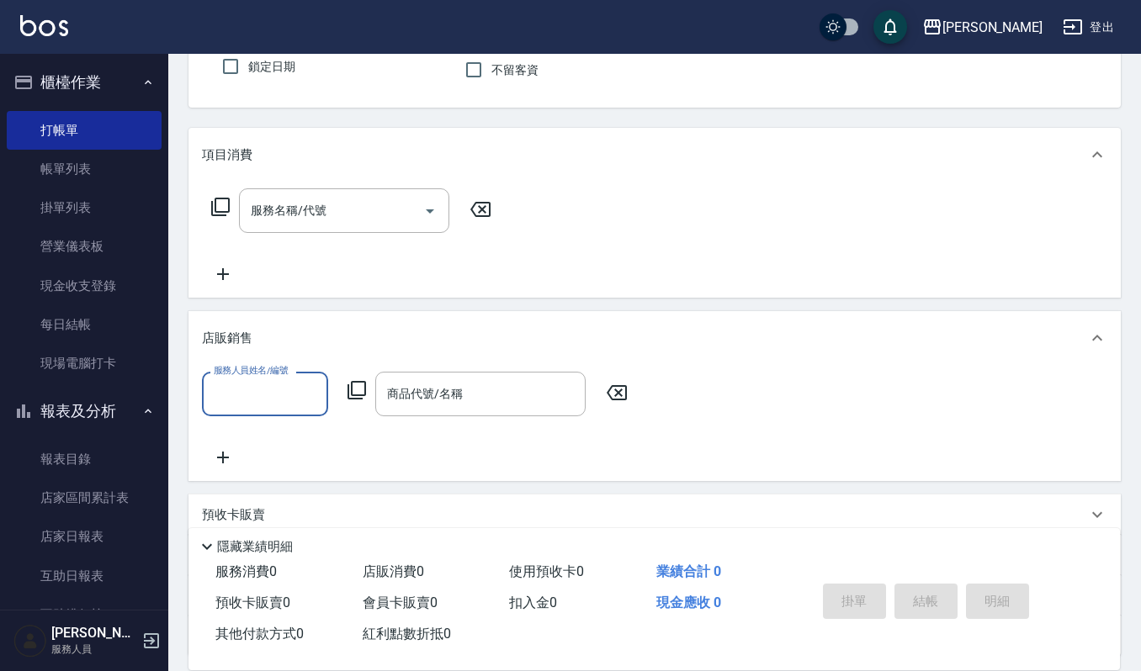
scroll to position [1, 0]
type input "吉兒-4"
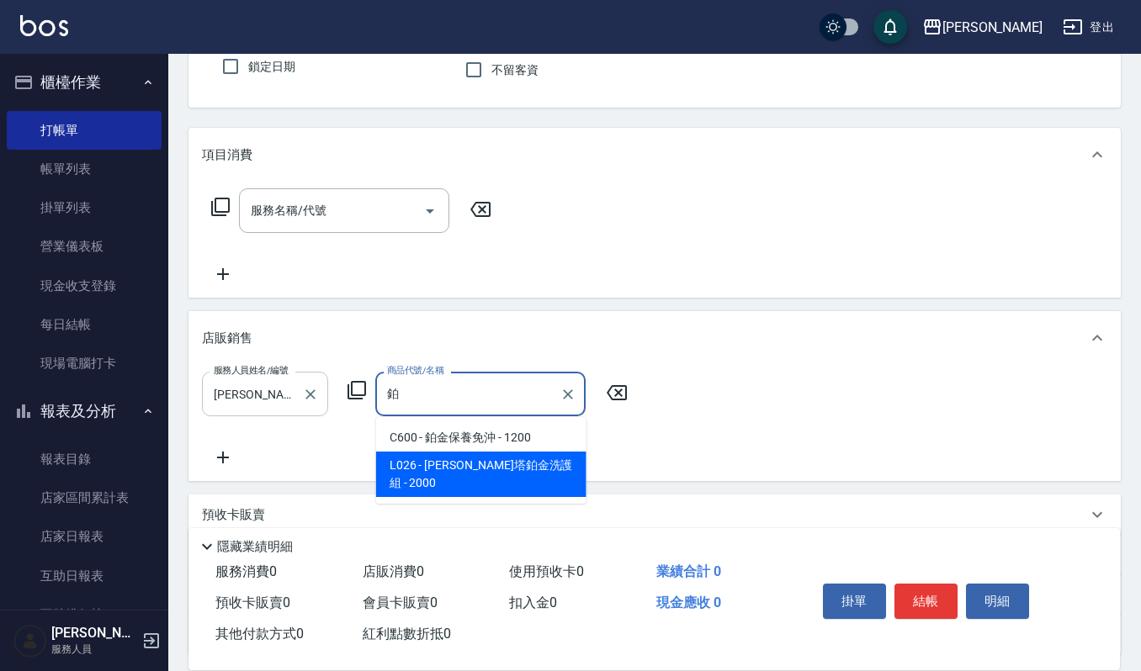
type input "蕾娜塔鉑金洗護組"
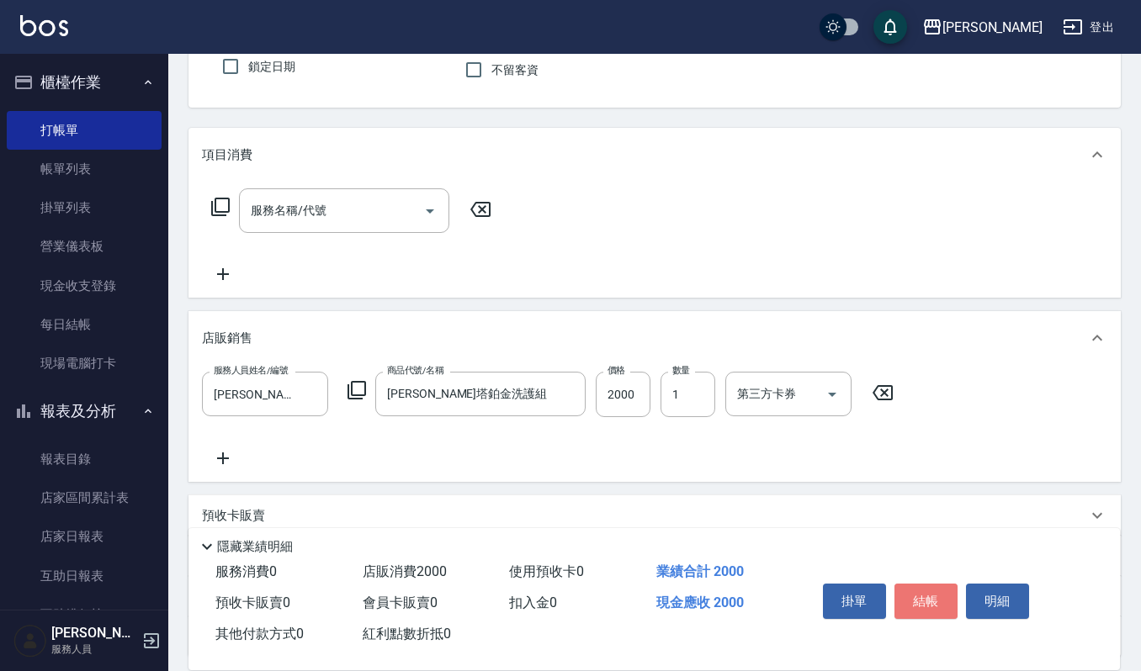
drag, startPoint x: 920, startPoint y: 601, endPoint x: 920, endPoint y: 611, distance: 10.1
click at [920, 607] on button "結帳" at bounding box center [925, 601] width 63 height 35
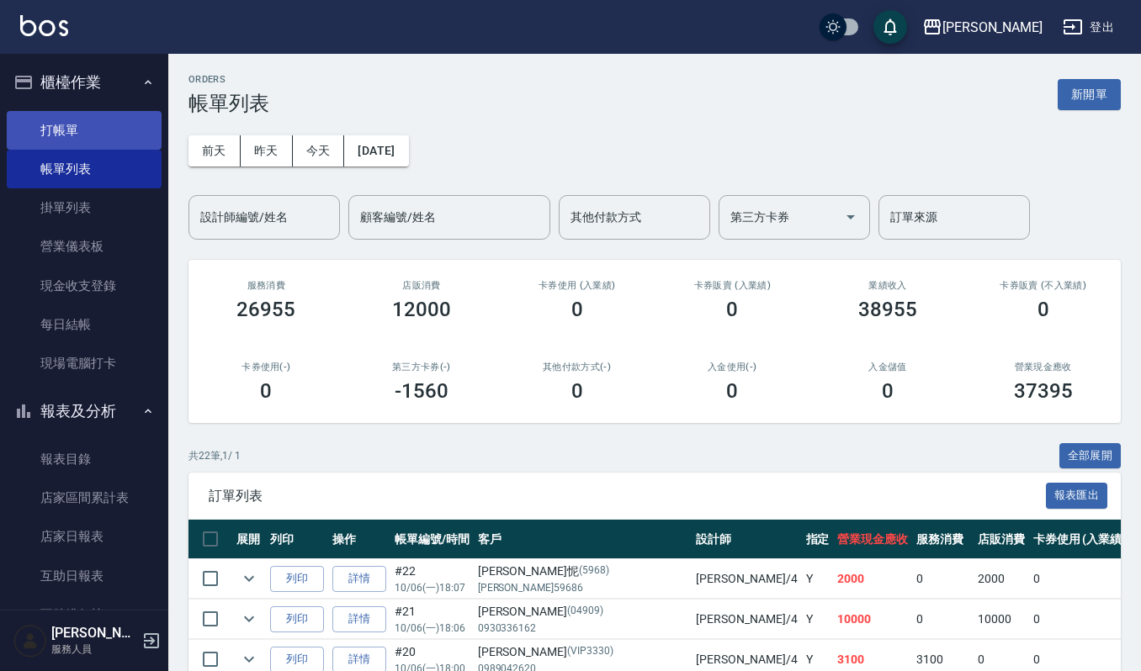
drag, startPoint x: 82, startPoint y: 131, endPoint x: 118, endPoint y: 140, distance: 37.1
click at [82, 131] on link "打帳單" at bounding box center [84, 130] width 155 height 39
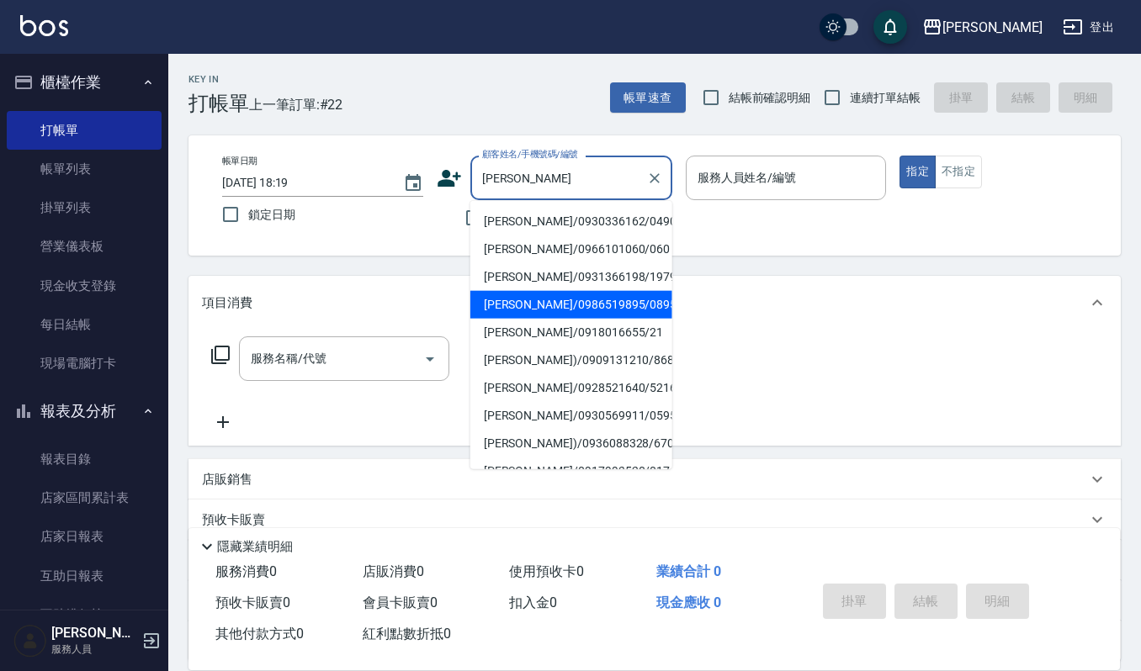
type input "李㚬苓/0986519895/089566"
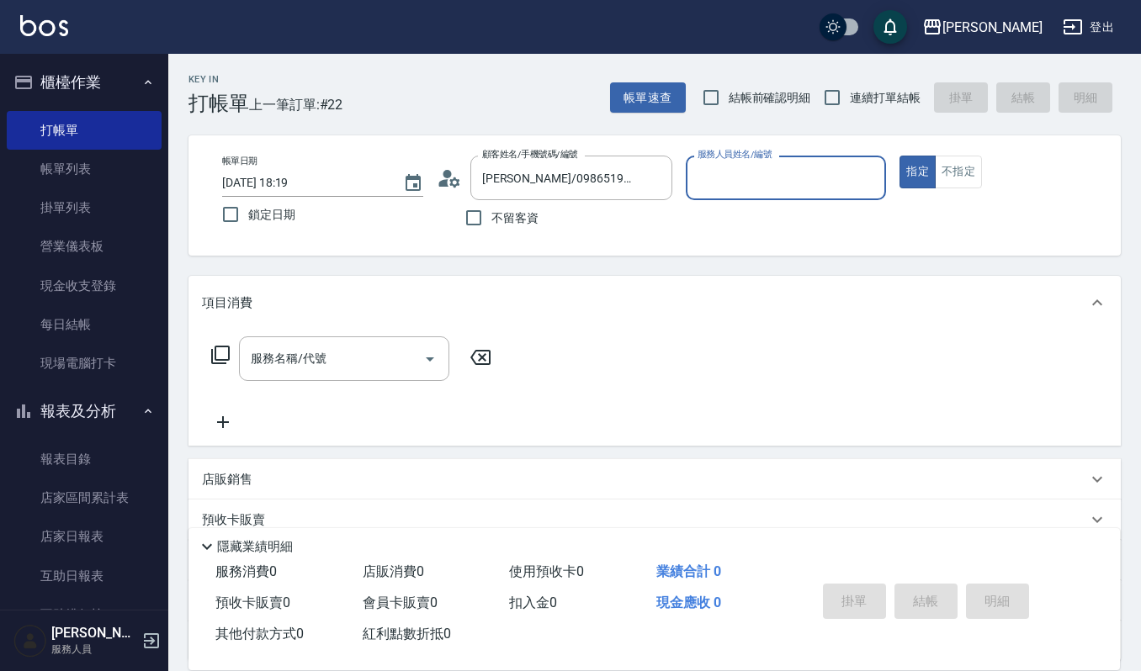
type input "Ruby-17"
click at [899, 156] on button "指定" at bounding box center [917, 172] width 36 height 33
type button "true"
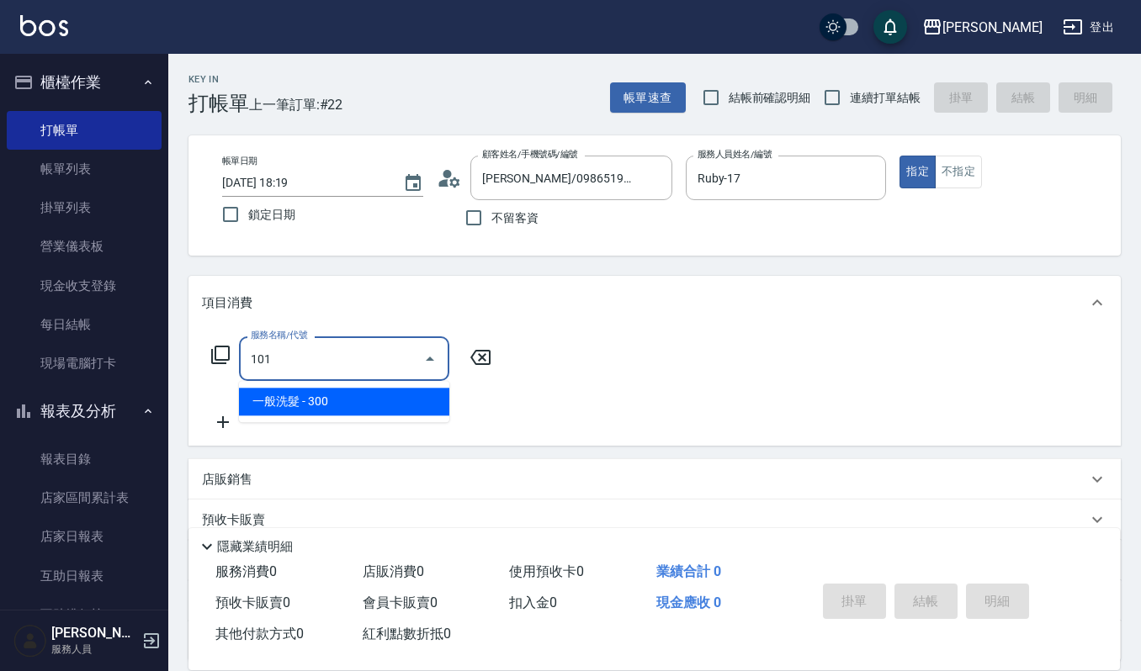
type input "一般洗髮(101)"
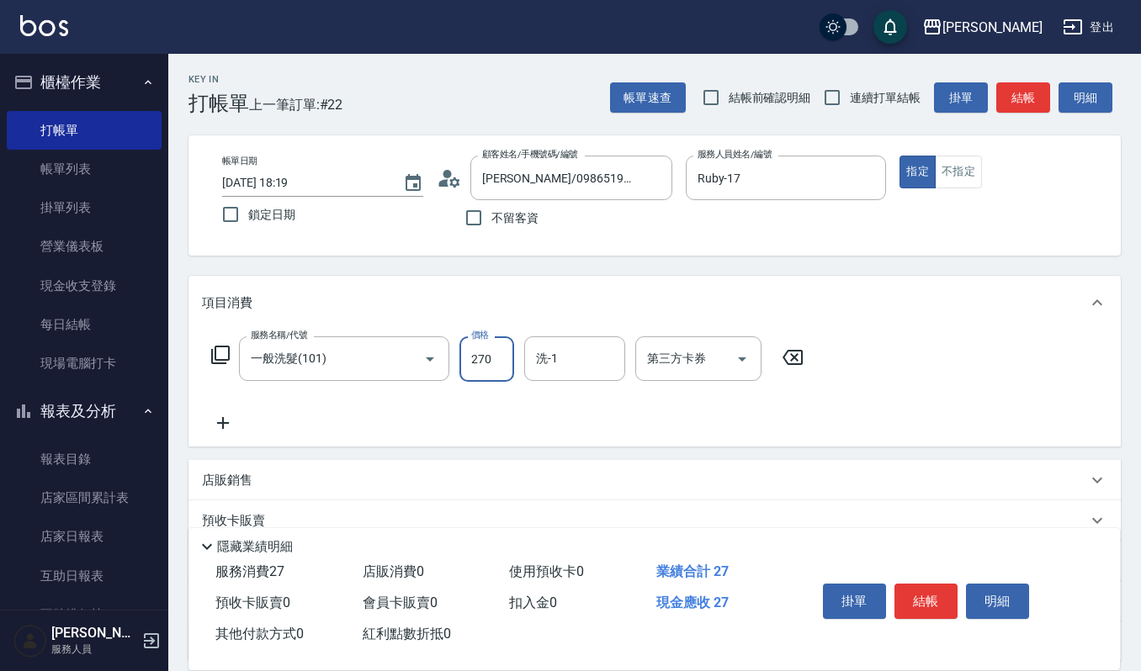
type input "270"
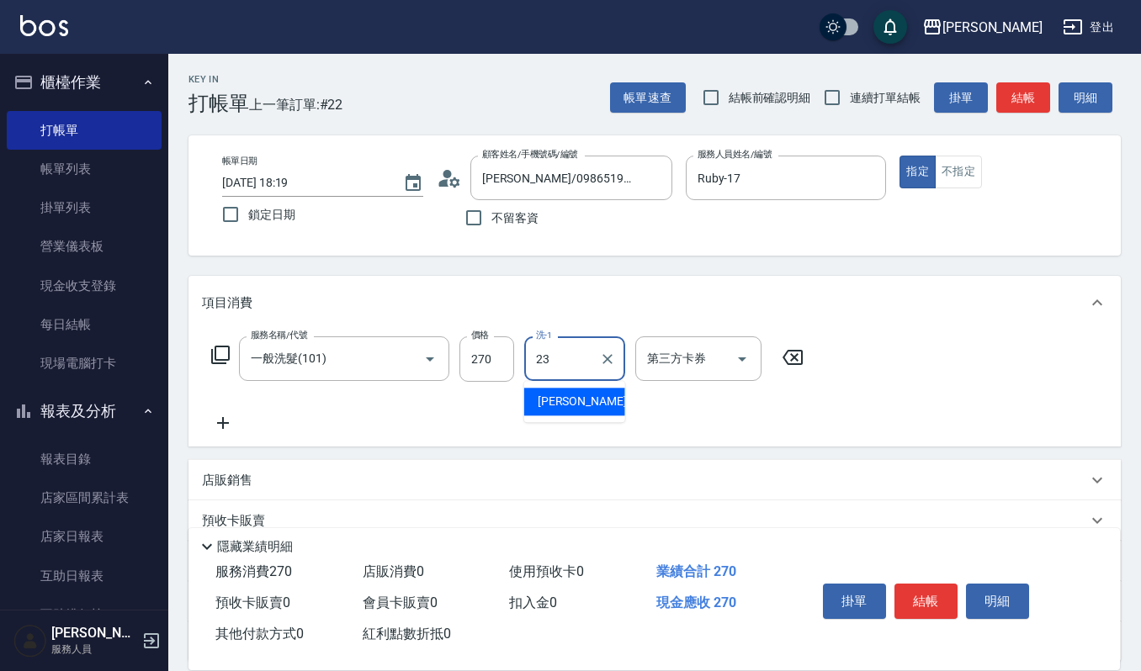
type input "郁涵-23"
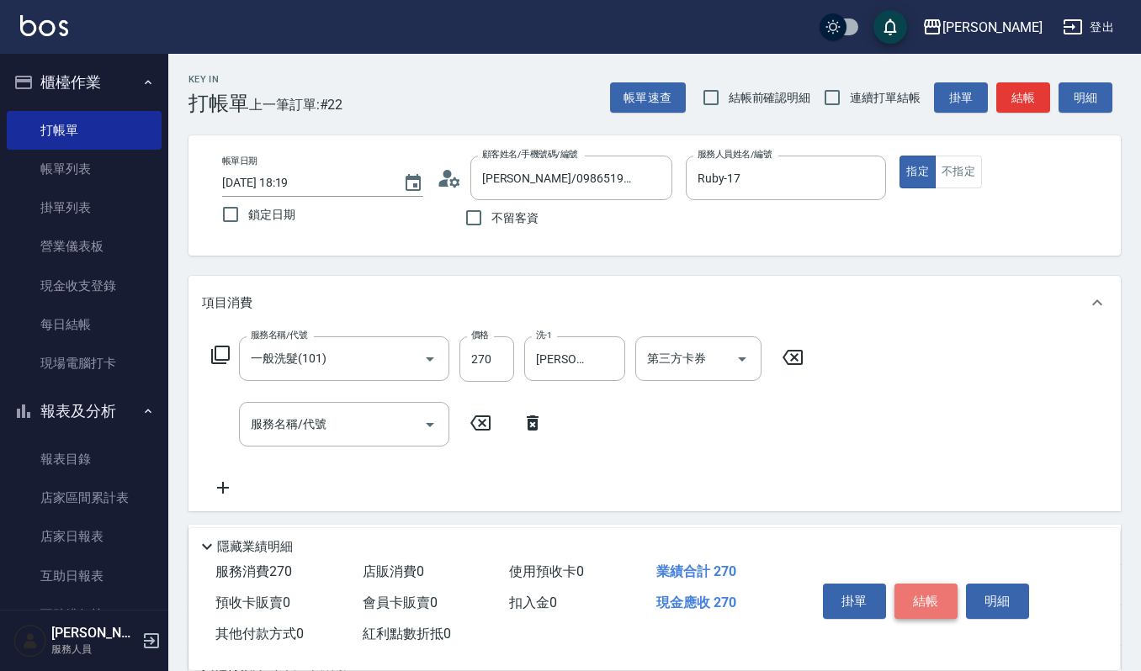
click at [947, 597] on button "結帳" at bounding box center [925, 601] width 63 height 35
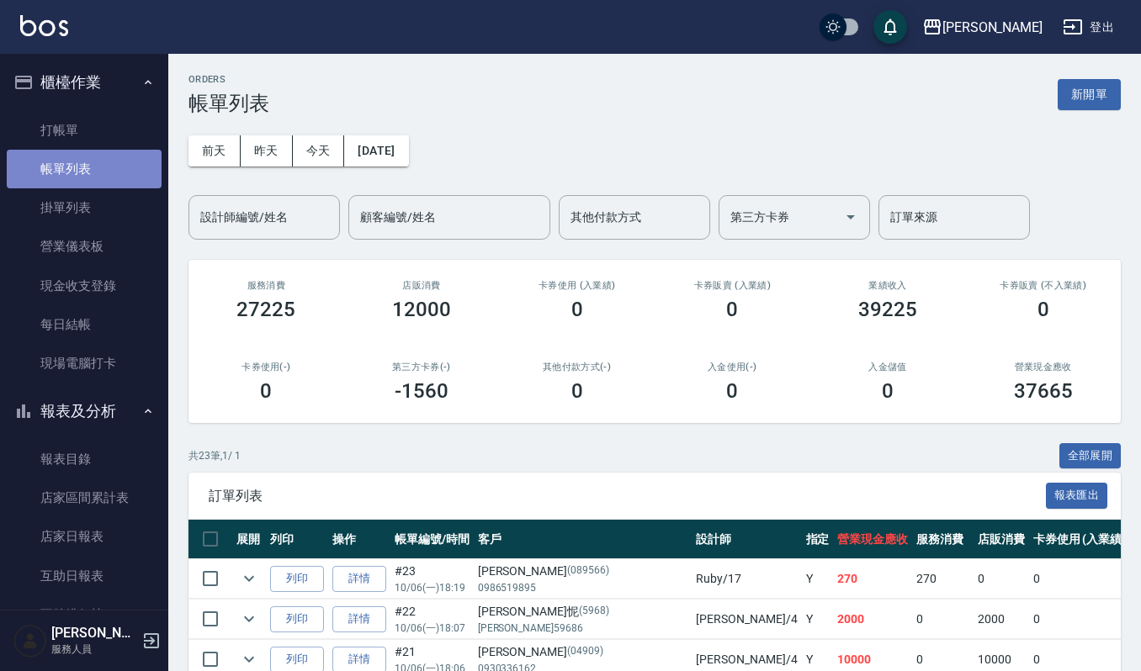
click at [92, 152] on link "帳單列表" at bounding box center [84, 169] width 155 height 39
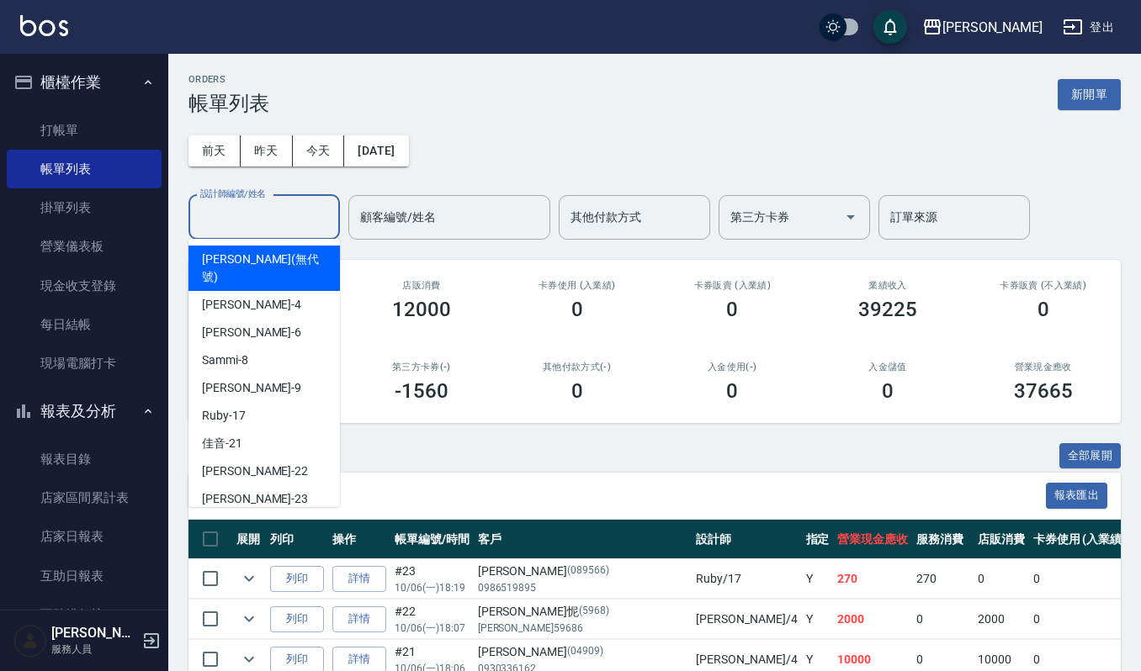
click at [270, 219] on input "設計師編號/姓名" at bounding box center [264, 217] width 136 height 29
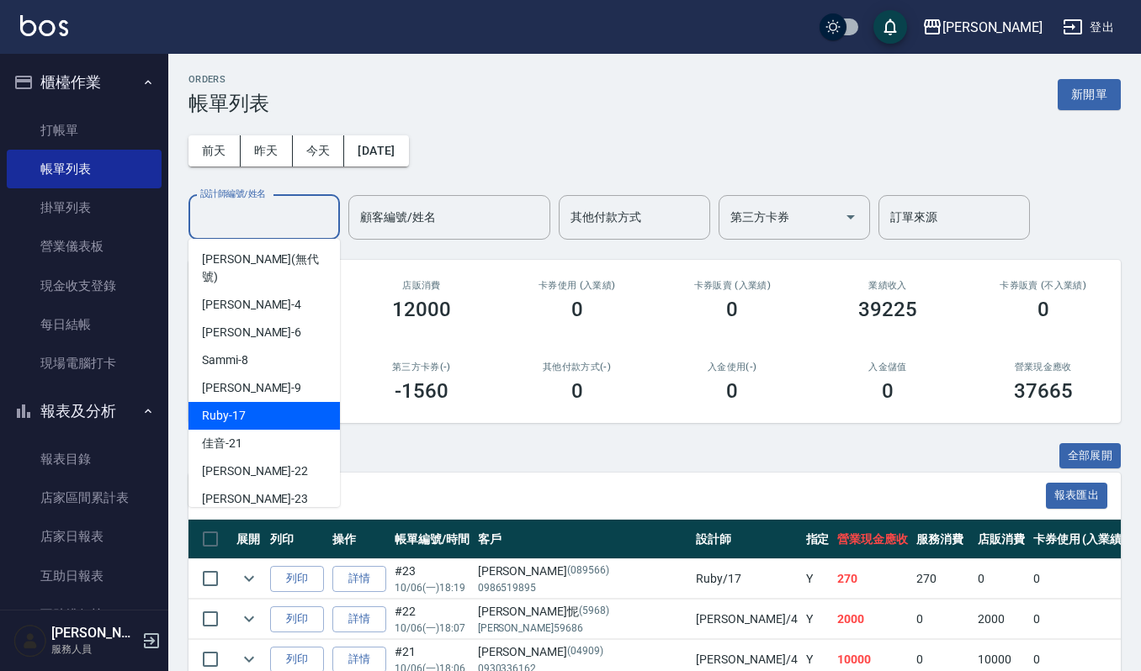
click at [294, 402] on div "Ruby -17" at bounding box center [263, 416] width 151 height 28
type input "Ruby-17"
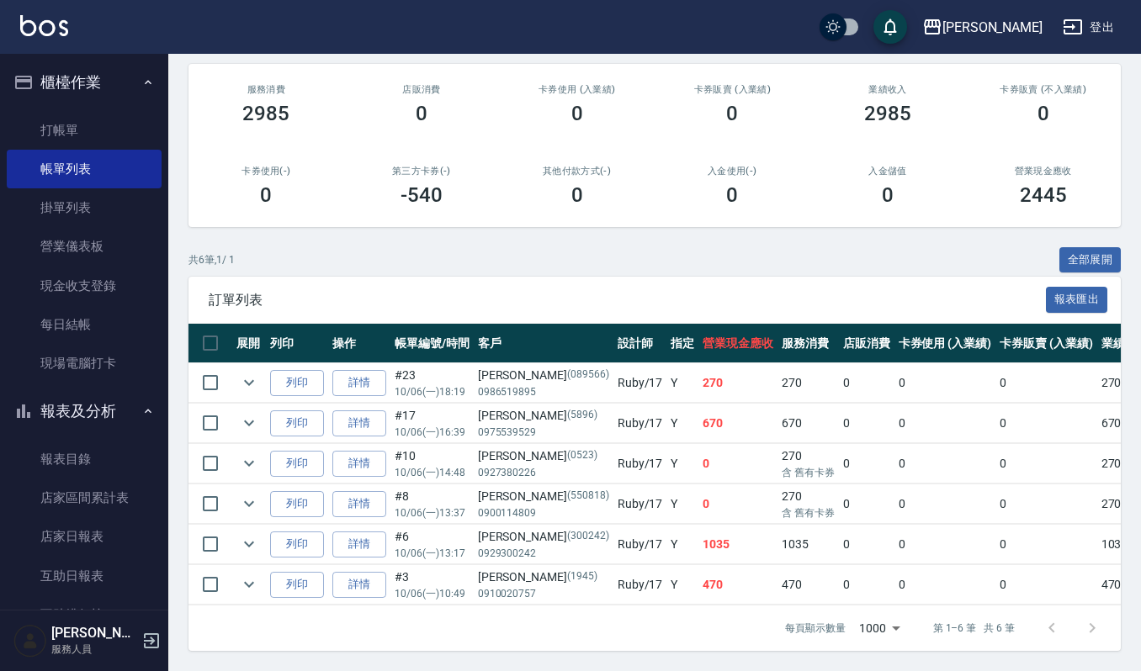
scroll to position [216, 0]
click at [69, 121] on link "打帳單" at bounding box center [84, 130] width 155 height 39
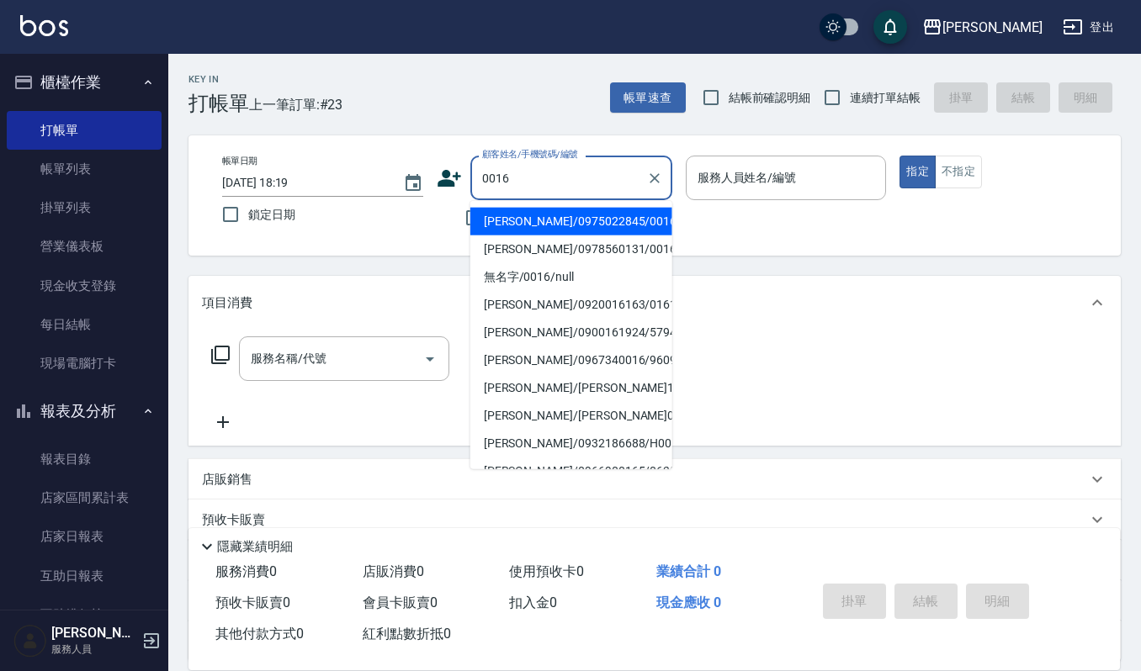
type input "林雨璇/0975022845/0016"
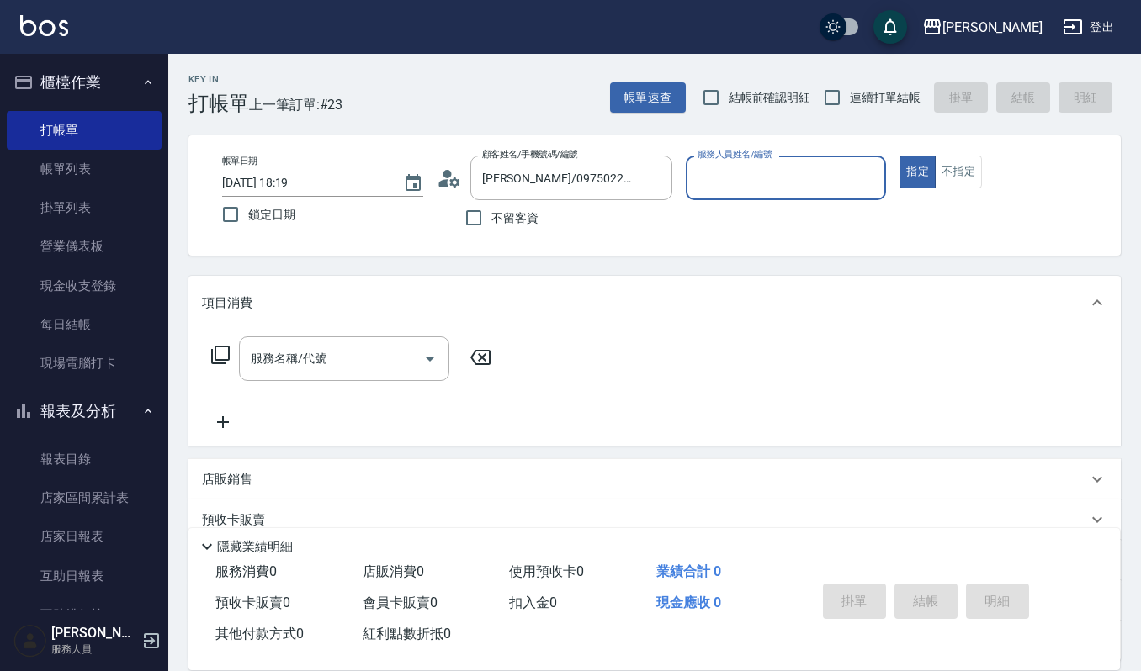
type input "Ruby-17"
click at [899, 156] on button "指定" at bounding box center [917, 172] width 36 height 33
type button "true"
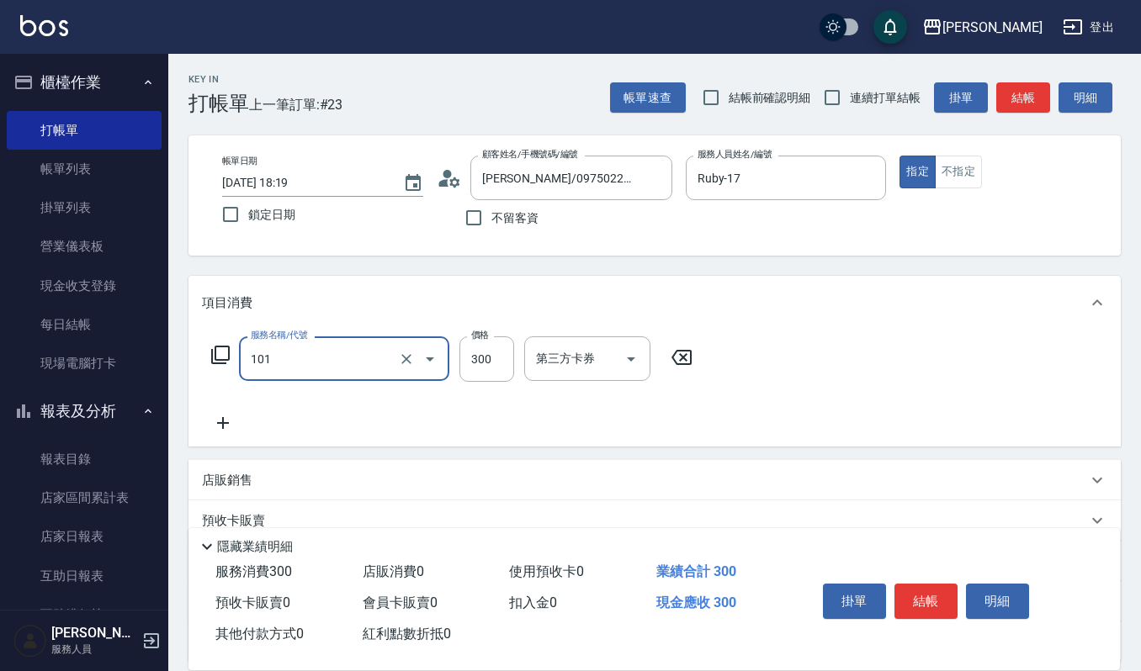
type input "一般洗髮(101)"
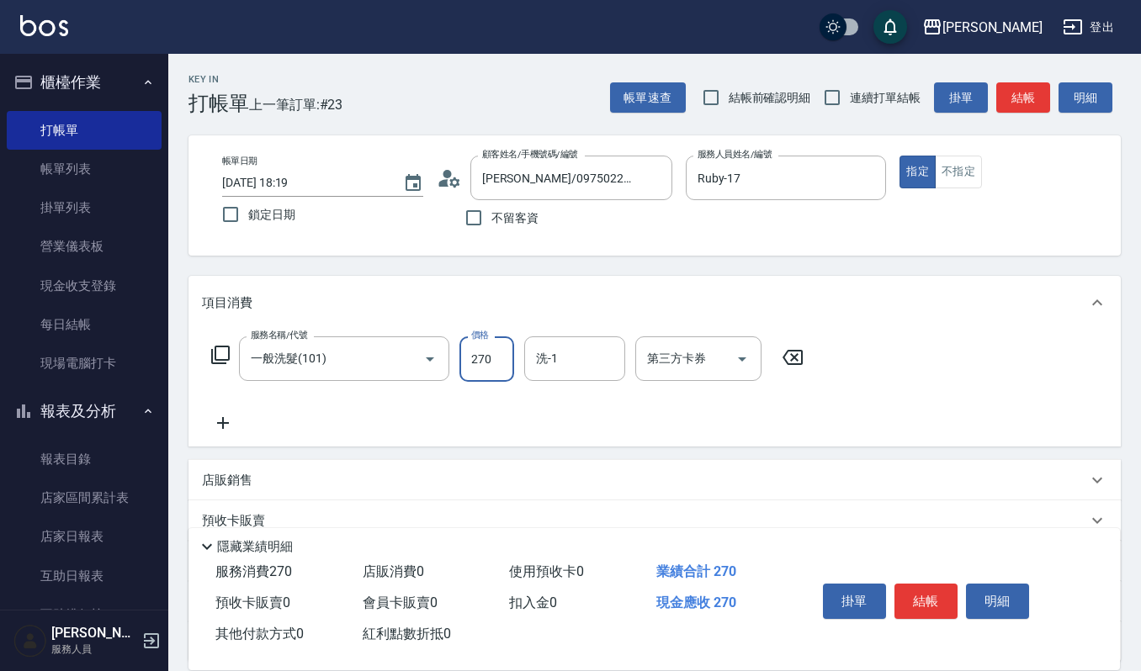
type input "270"
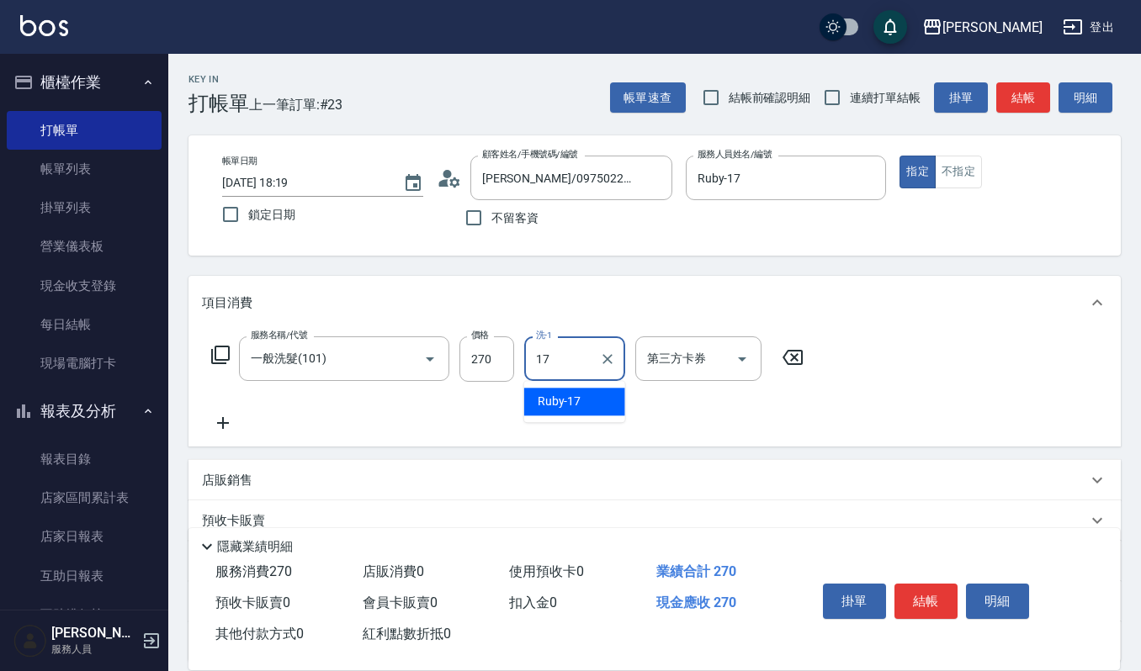
type input "Ruby-17"
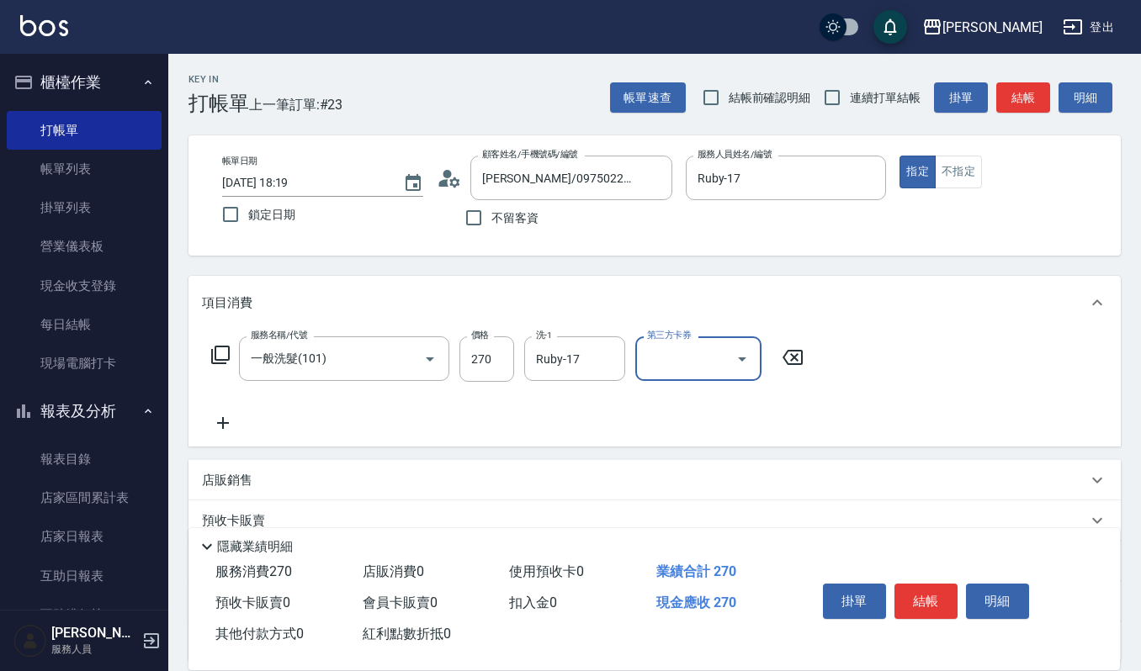
click at [913, 601] on button "結帳" at bounding box center [925, 601] width 63 height 35
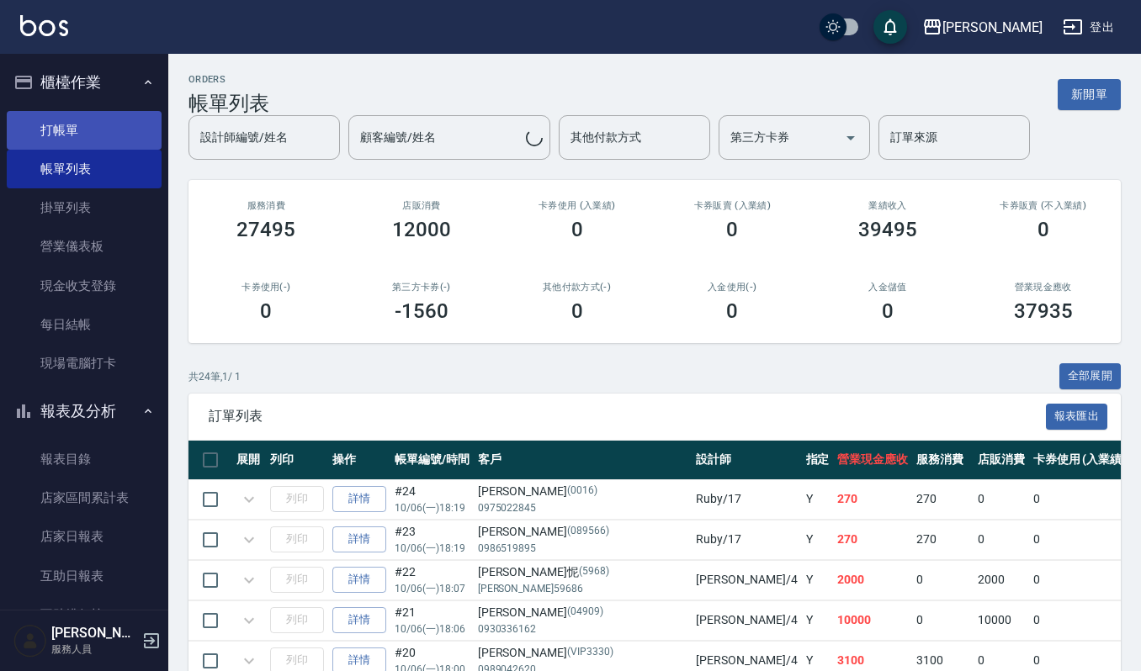
click at [75, 126] on link "打帳單" at bounding box center [84, 130] width 155 height 39
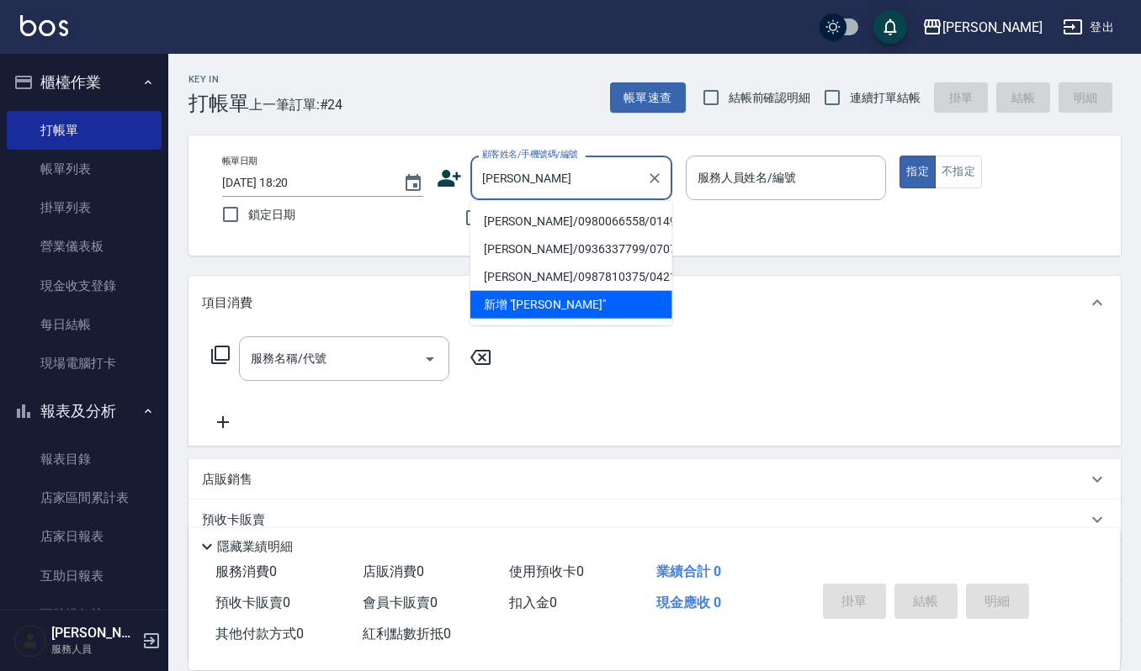
type input "江珮郡/0980066558/01499"
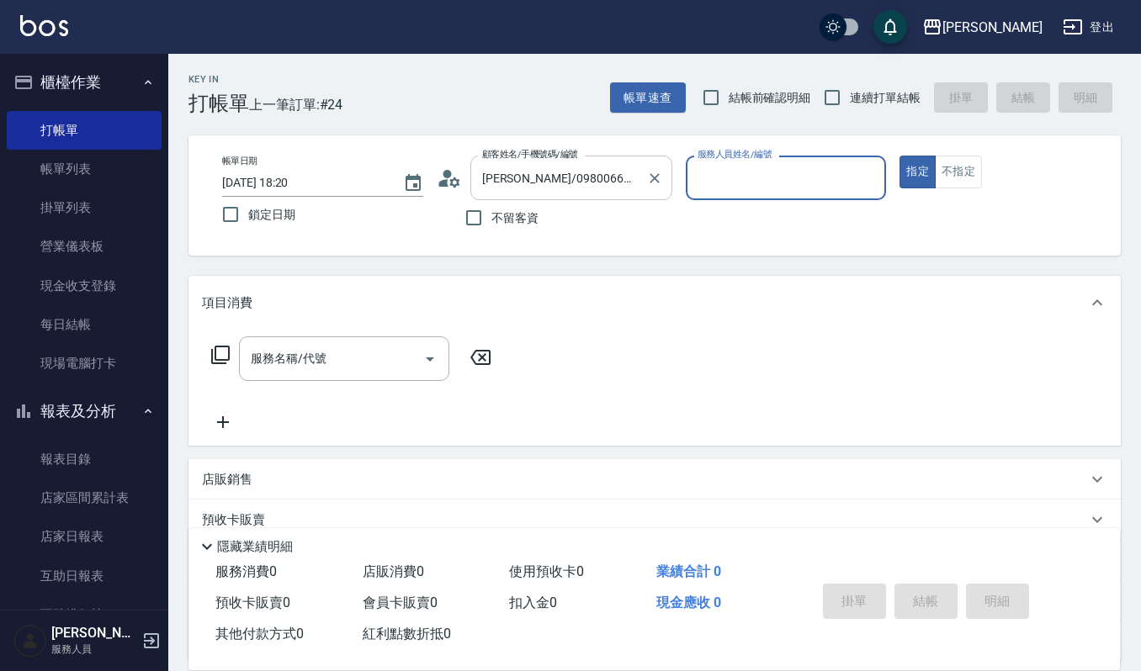
type input "Ruby-17"
click at [899, 156] on button "指定" at bounding box center [917, 172] width 36 height 33
type button "true"
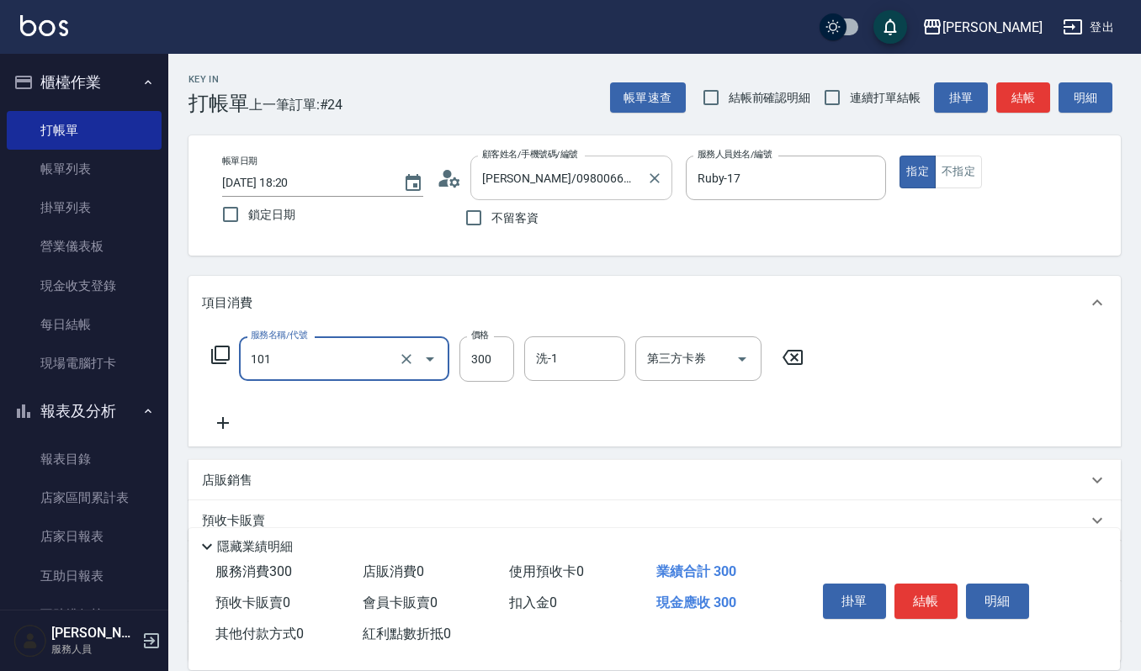
type input "一般洗髮(101)"
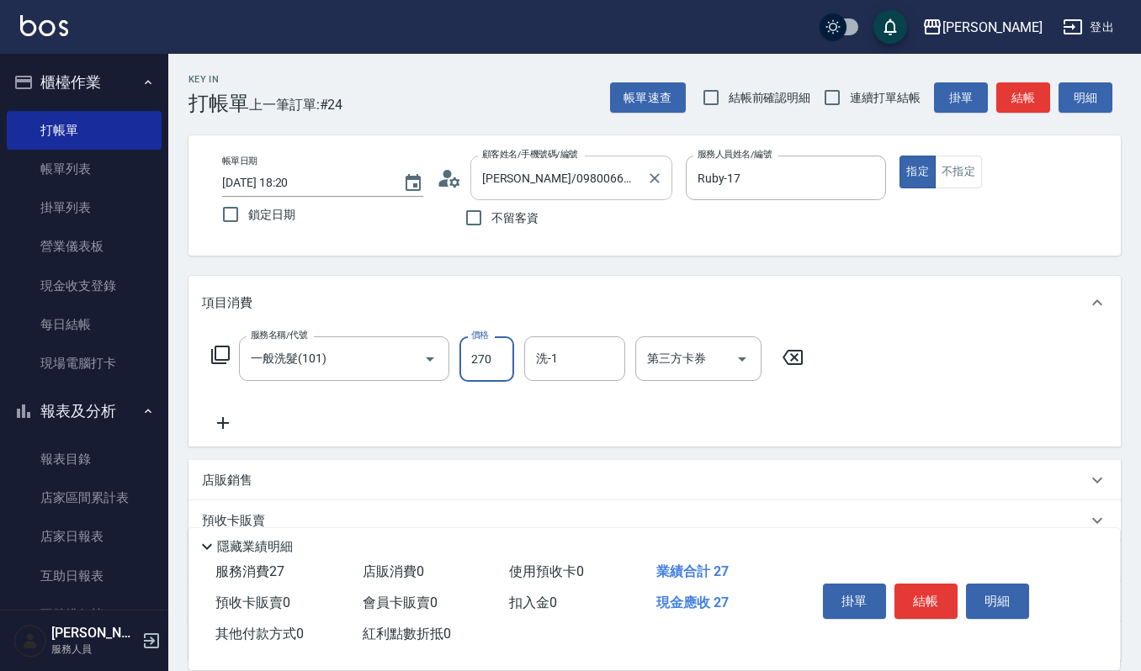
type input "270"
type input "233"
click at [923, 590] on button "結帳" at bounding box center [925, 601] width 63 height 35
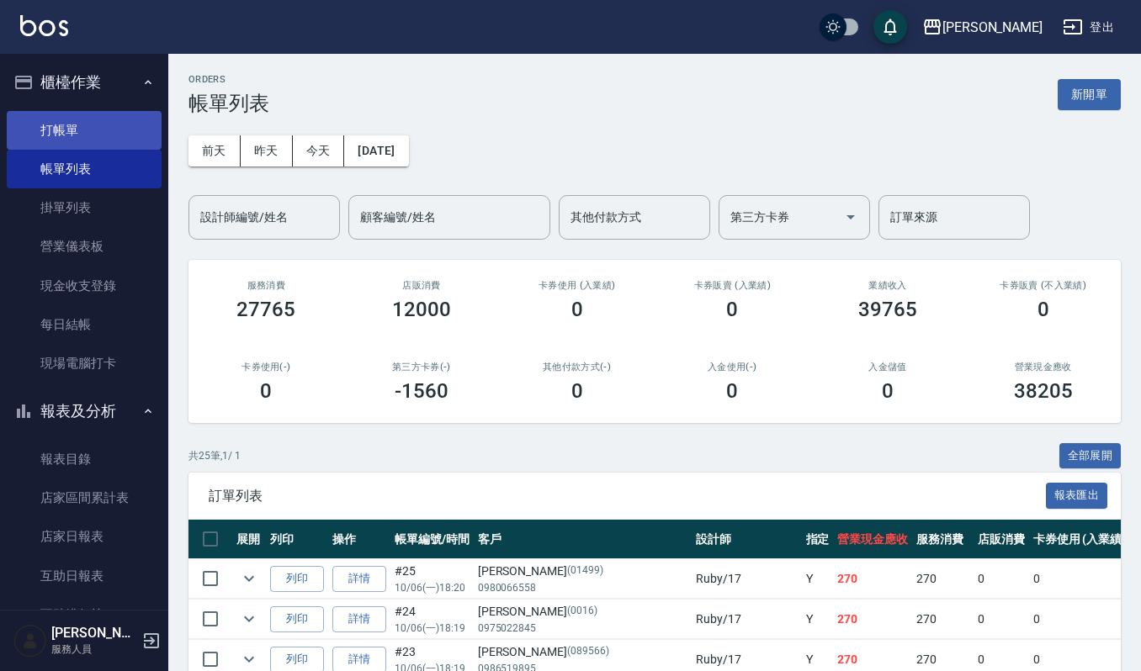
click at [106, 115] on link "打帳單" at bounding box center [84, 130] width 155 height 39
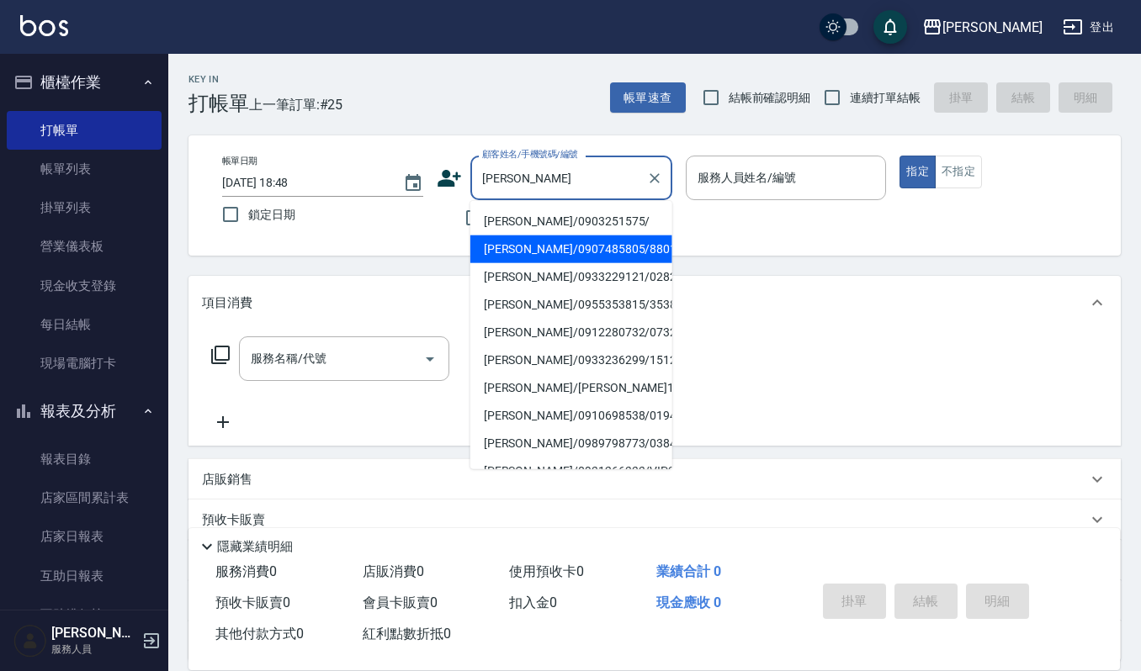
type input "林姿姿"
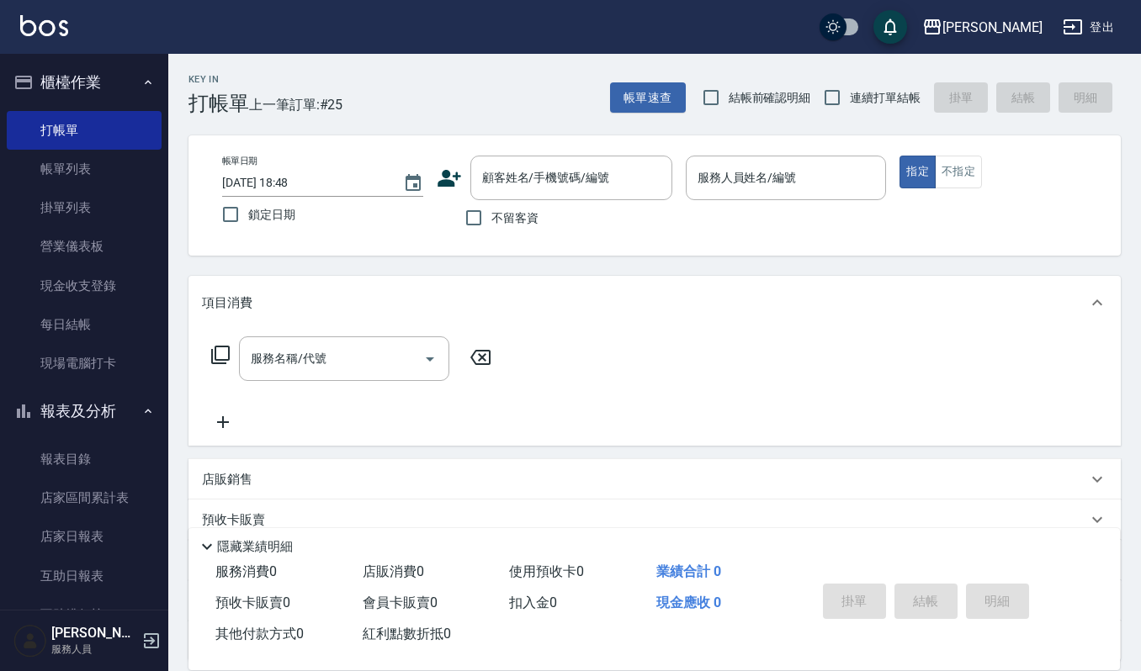
click at [527, 257] on div "Key In 打帳單 上一筆訂單:#25 帳單速查 結帳前確認明細 連續打單結帳 掛單 結帳 明細 帳單日期 2025/10/06 18:48 鎖定日期 顧客…" at bounding box center [654, 437] width 973 height 766
click at [540, 179] on input "顧客姓名/手機號碼/編號" at bounding box center [559, 177] width 162 height 29
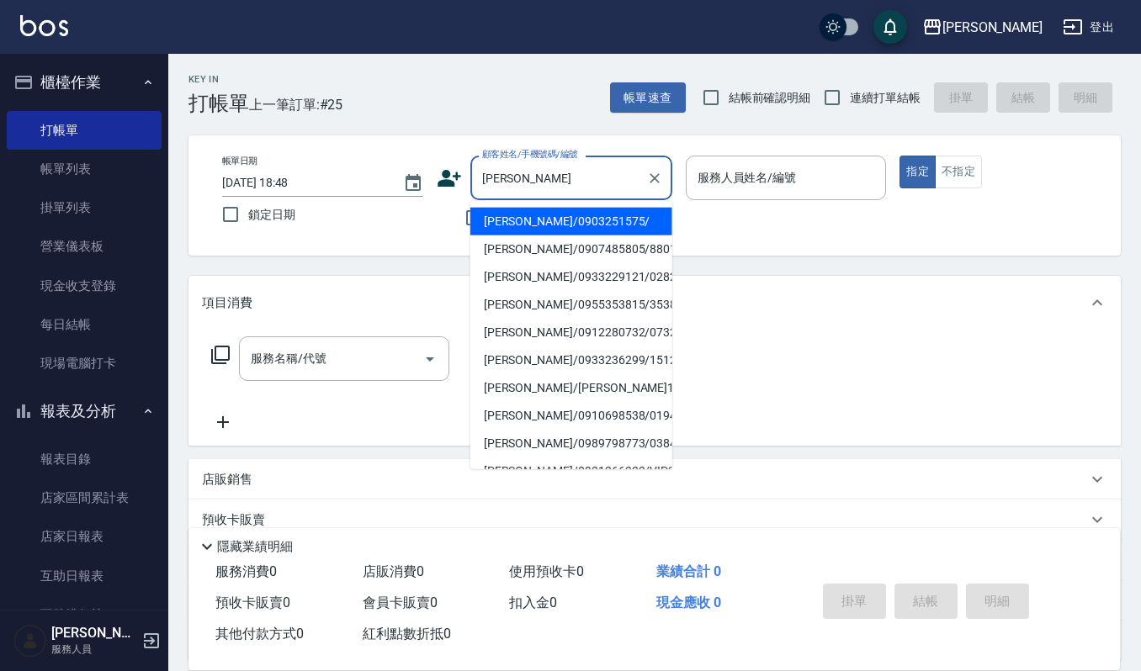
click at [528, 251] on li "林姿萱/0907485805/880130" at bounding box center [571, 250] width 202 height 28
type input "林姿萱/0907485805/880130"
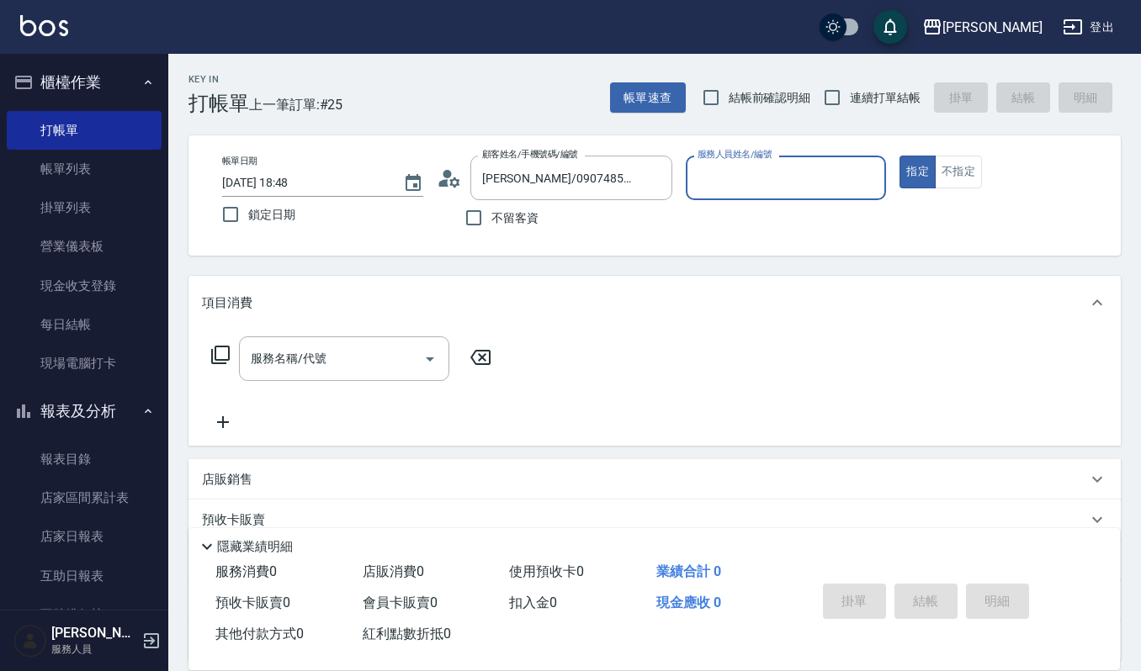
type input "Ivy艾薇-9"
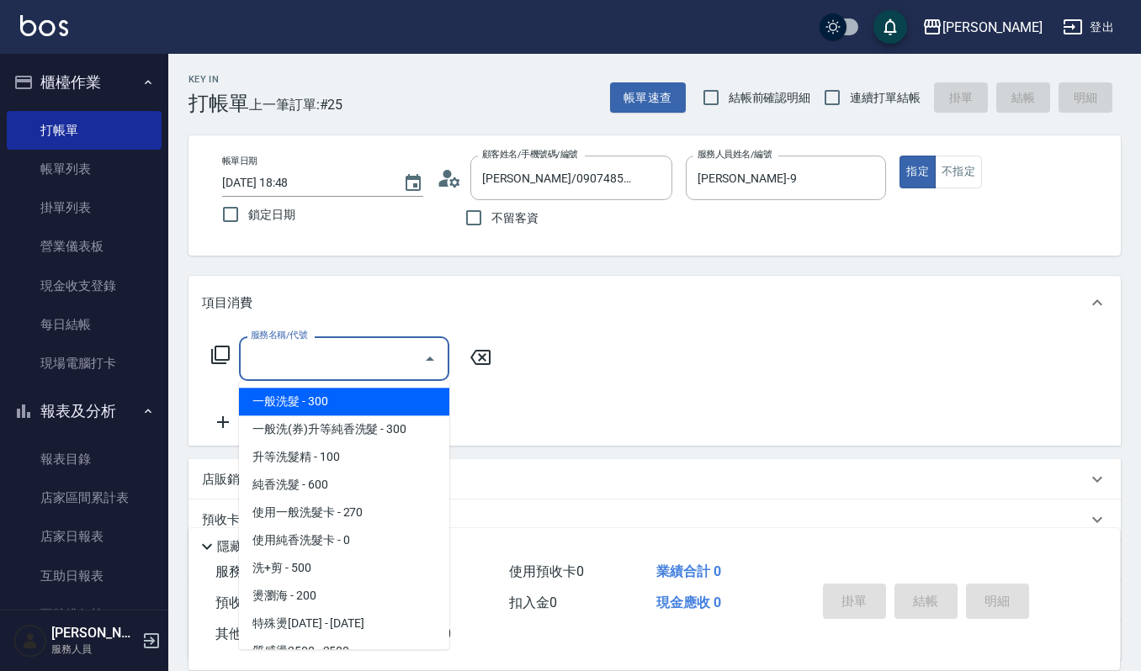
click at [331, 363] on input "服務名稱/代號" at bounding box center [332, 358] width 170 height 29
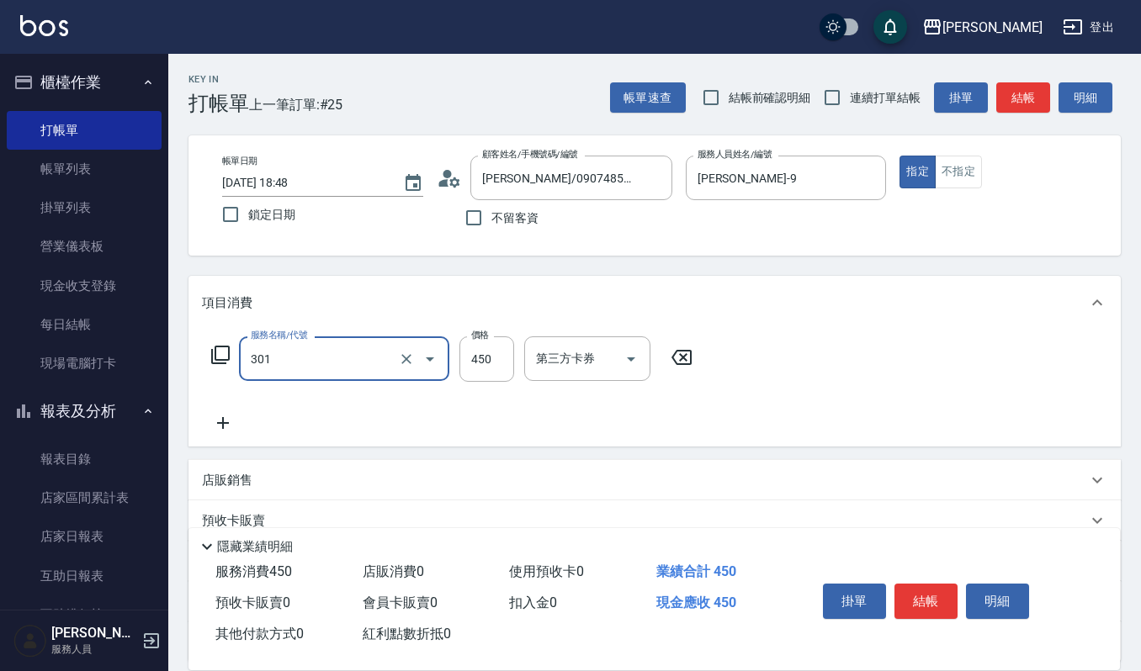
type input "創意剪髮(301)"
type input "360"
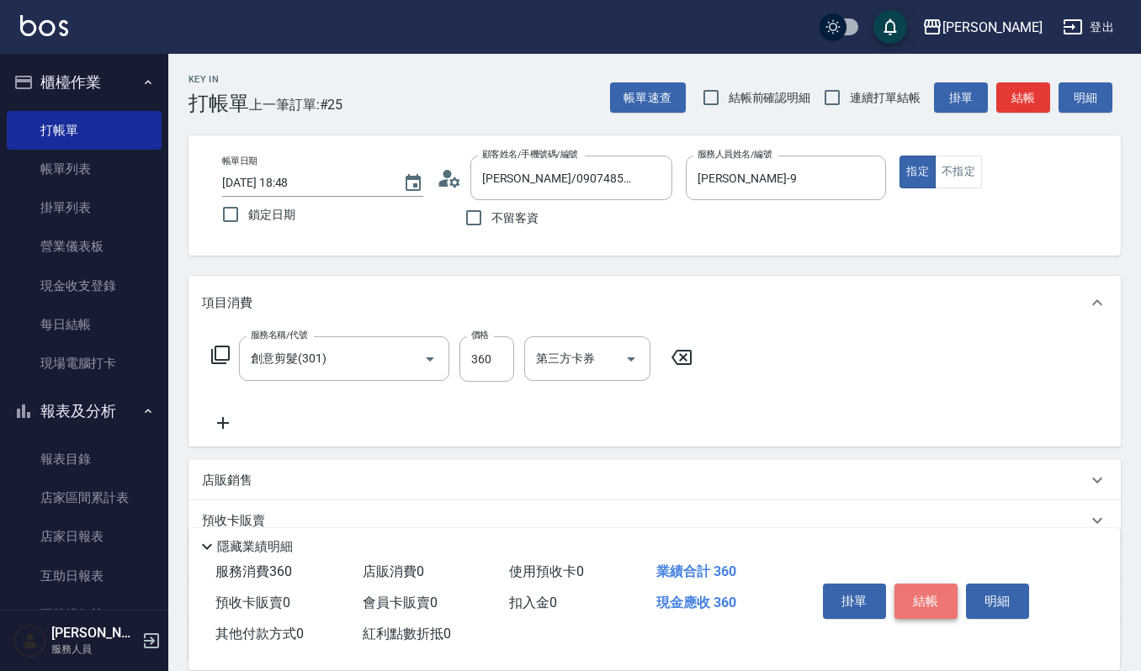
click at [944, 601] on button "結帳" at bounding box center [925, 601] width 63 height 35
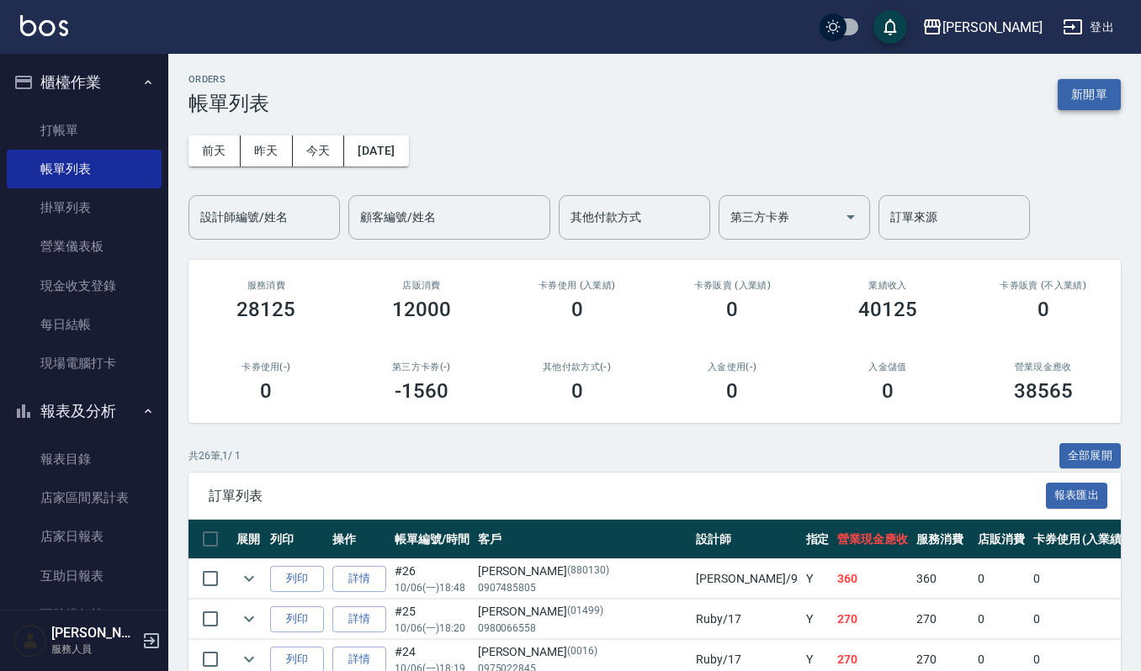
drag, startPoint x: 1080, startPoint y: 77, endPoint x: 1065, endPoint y: 84, distance: 16.6
click at [1080, 77] on div "ORDERS 帳單列表 新開單" at bounding box center [654, 94] width 932 height 41
click at [1070, 102] on button "新開單" at bounding box center [1089, 94] width 63 height 31
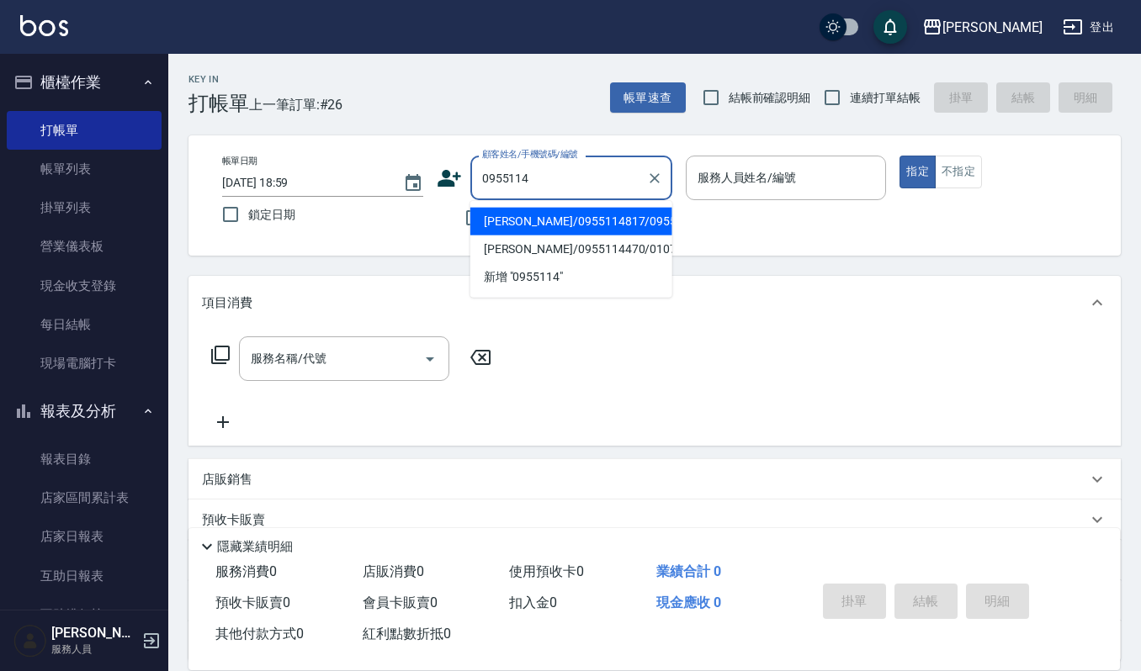
click at [591, 219] on li "王美慧/0955114817/0955114817" at bounding box center [571, 222] width 202 height 28
type input "王美慧/0955114817/0955114817"
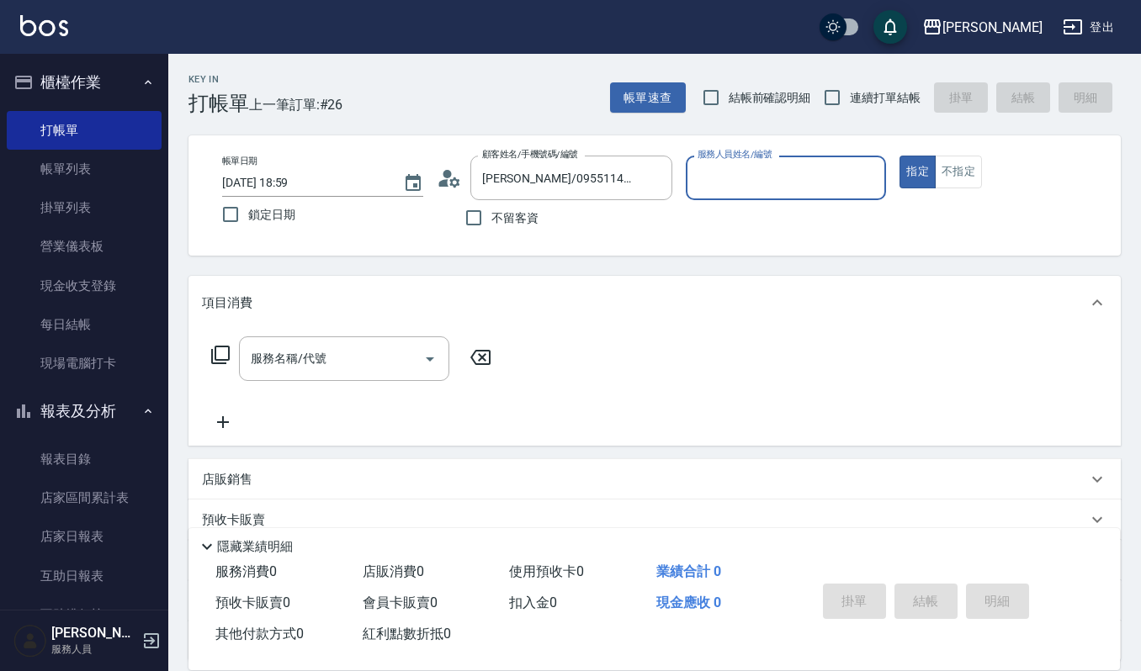
type input "Ruby-17"
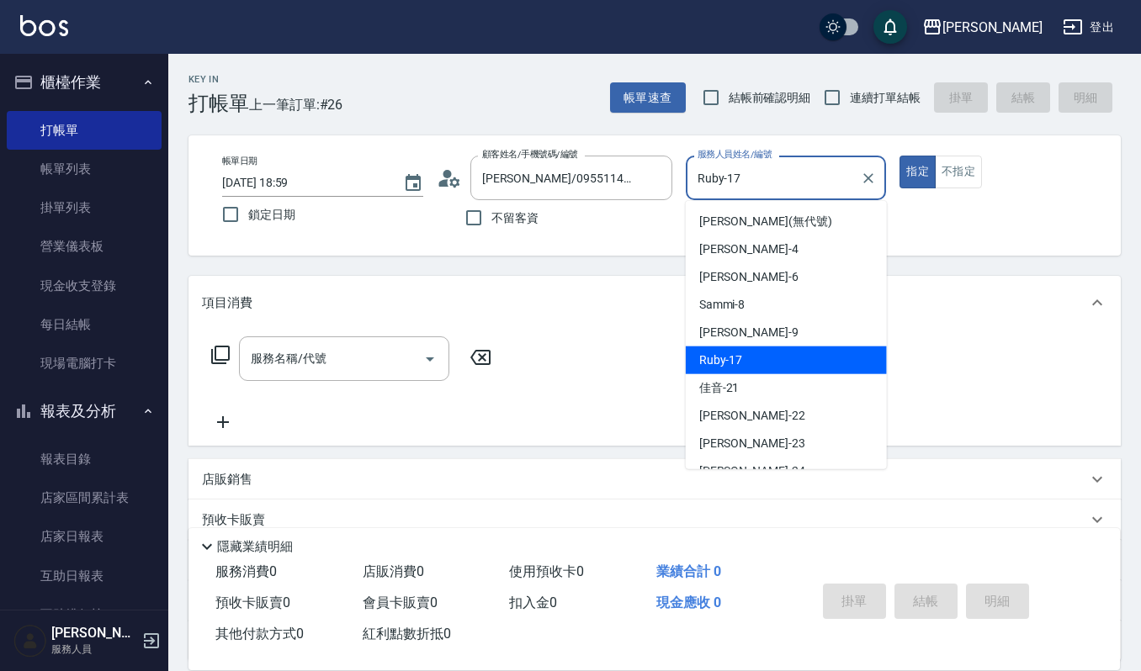
drag, startPoint x: 782, startPoint y: 175, endPoint x: 835, endPoint y: 187, distance: 53.5
click at [694, 170] on input "Ruby-17" at bounding box center [773, 177] width 161 height 29
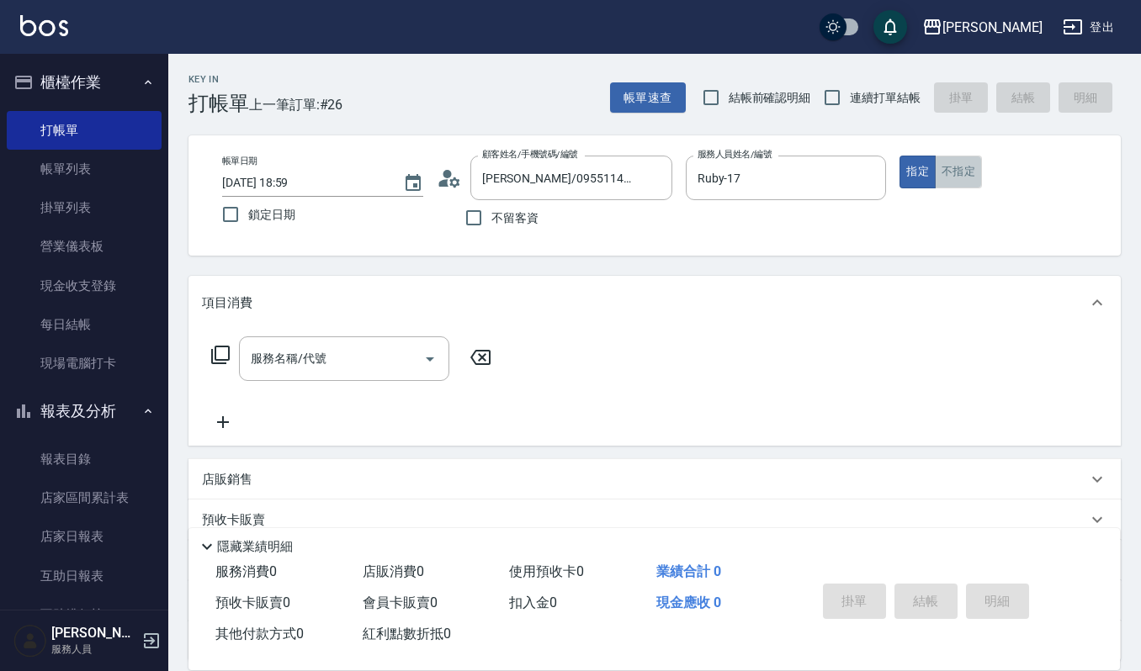
click at [967, 179] on button "不指定" at bounding box center [958, 172] width 47 height 33
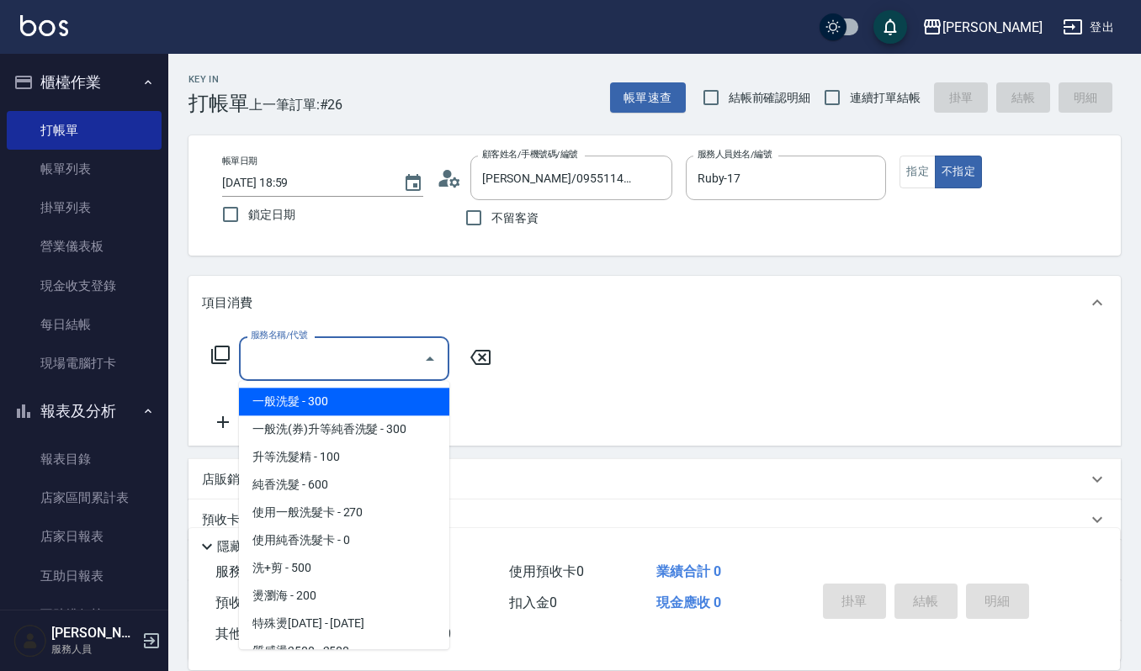
click at [347, 344] on input "服務名稱/代號" at bounding box center [332, 358] width 170 height 29
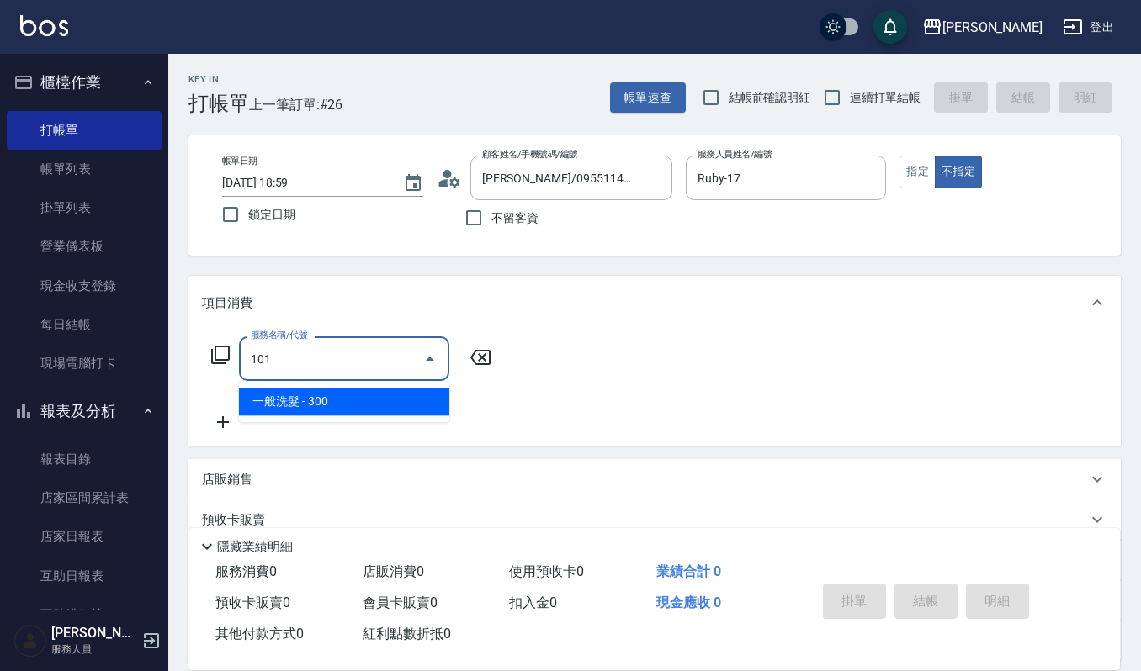
type input "一般洗髮(101)"
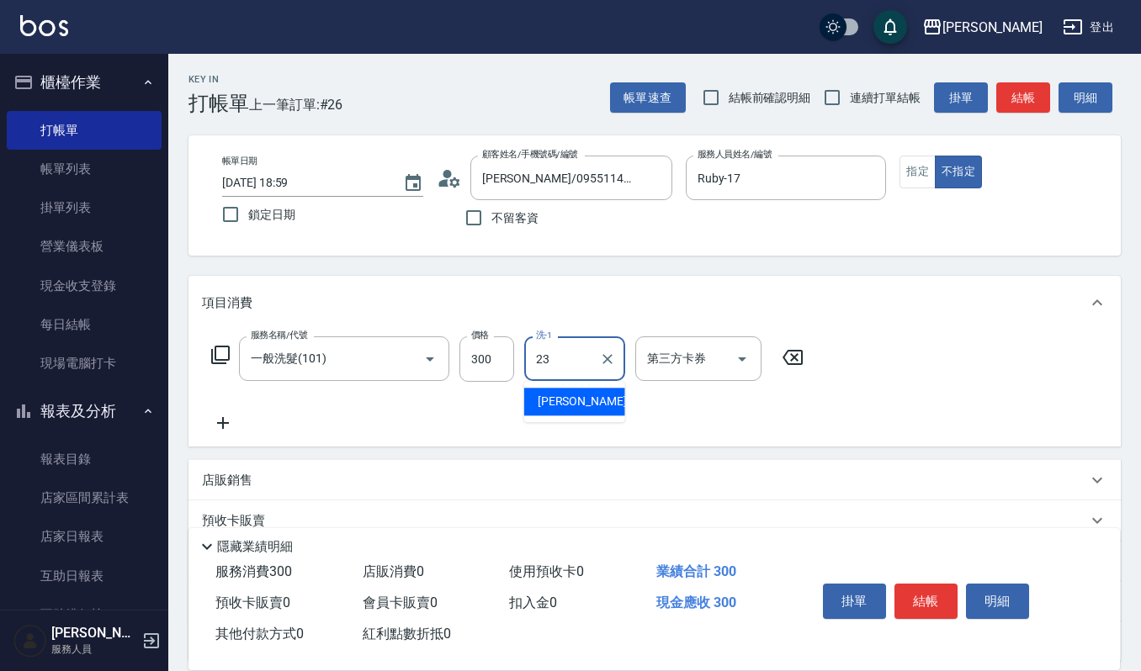
type input "郁涵-23"
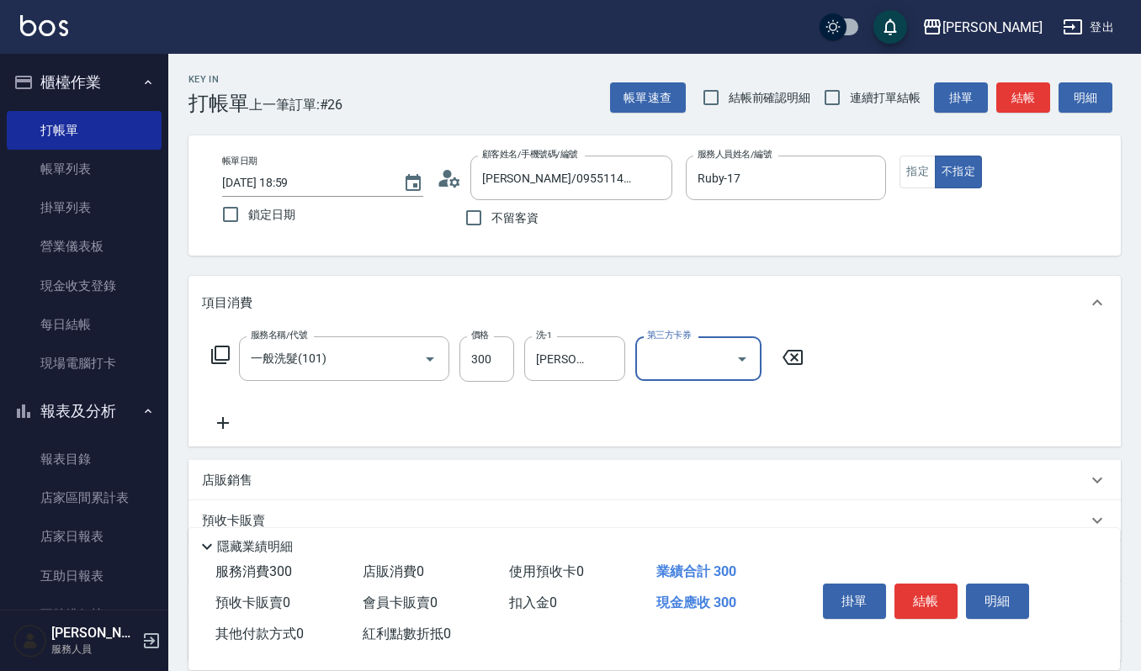
click at [951, 592] on button "結帳" at bounding box center [925, 601] width 63 height 35
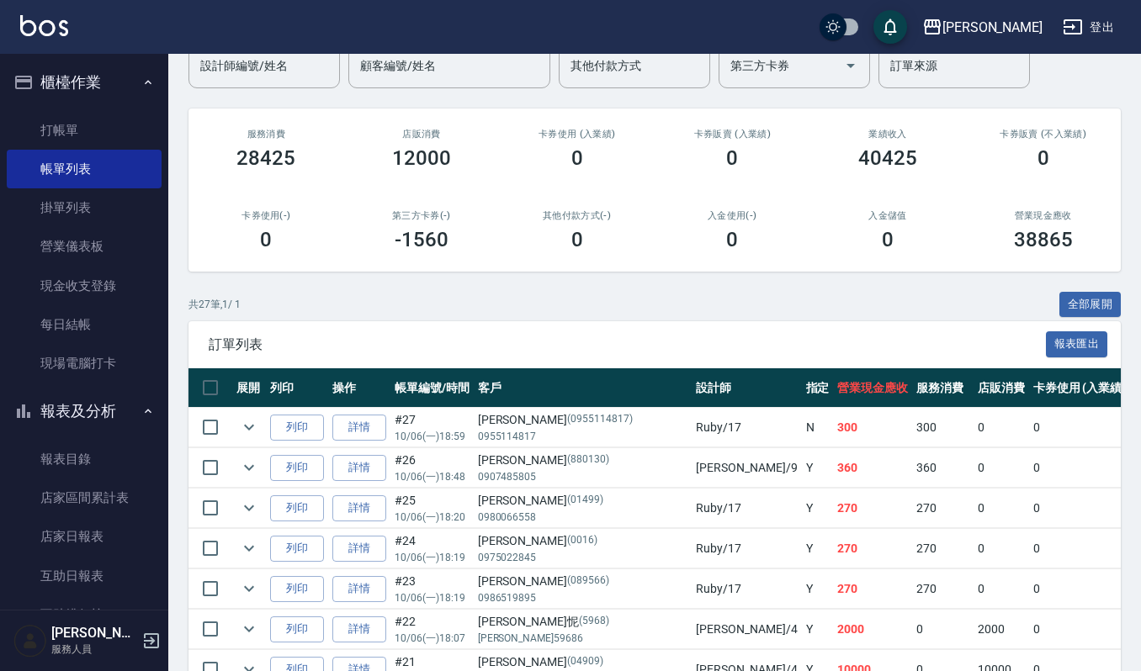
scroll to position [112, 0]
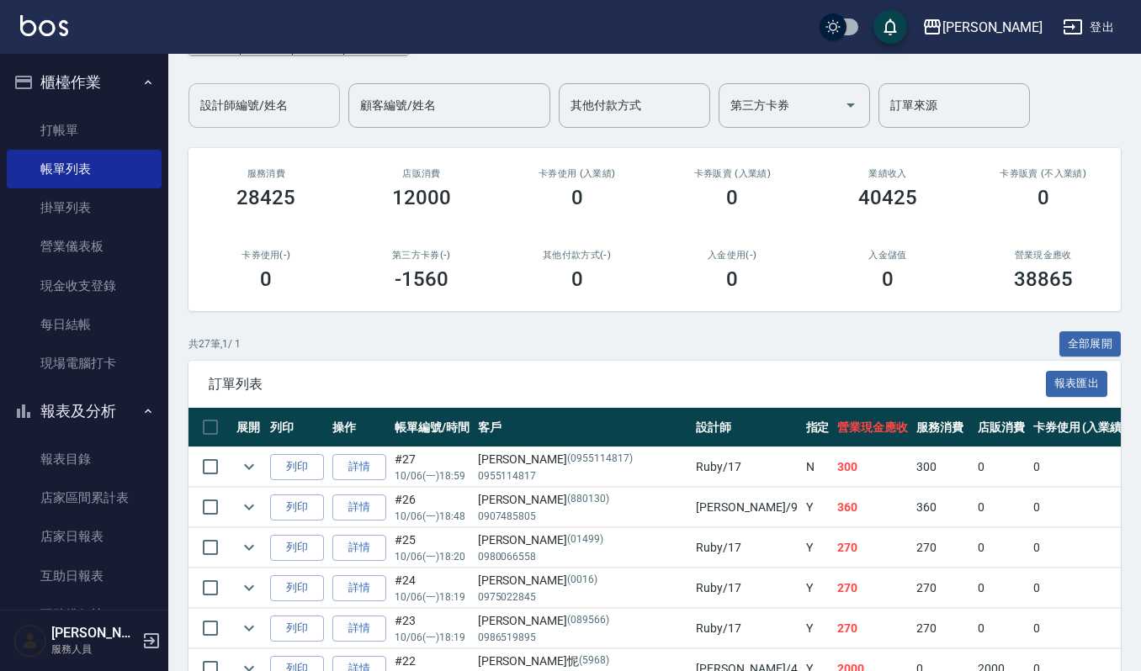
click at [257, 104] on input "設計師編號/姓名" at bounding box center [264, 105] width 136 height 29
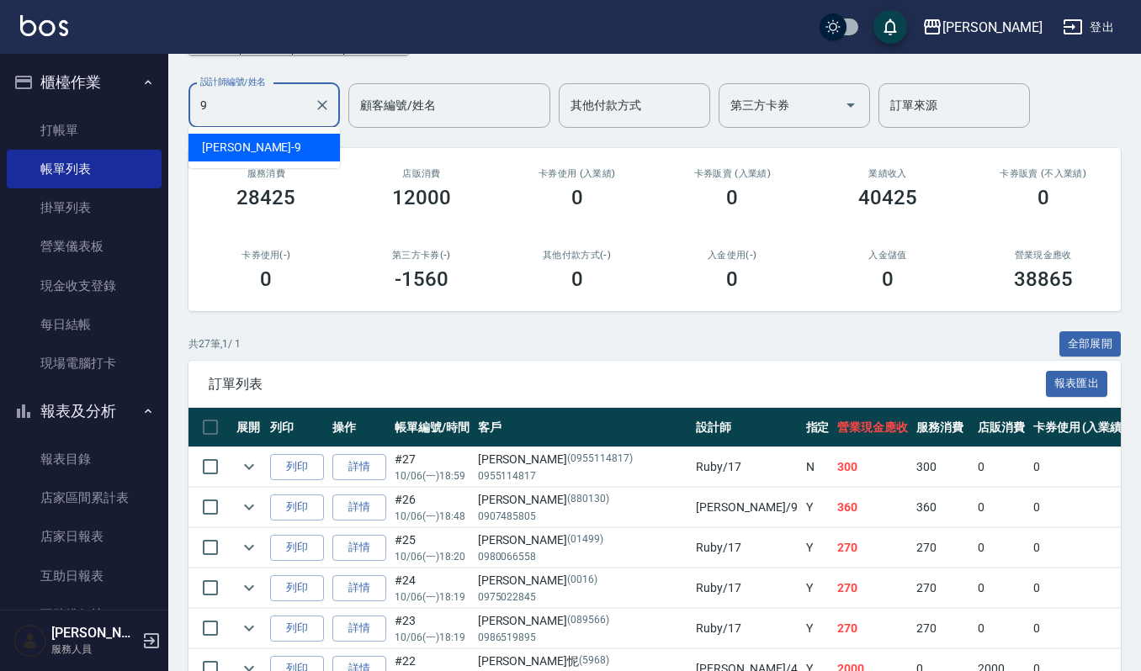
type input "Ivy艾薇-9"
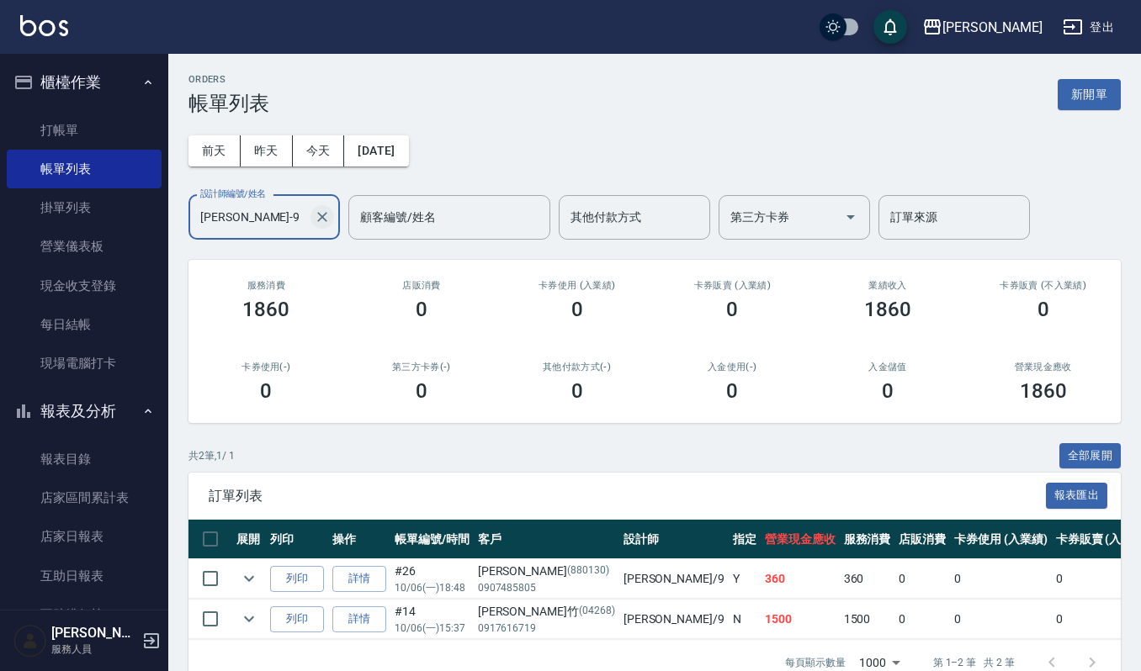
click at [314, 215] on icon "Clear" at bounding box center [322, 217] width 17 height 17
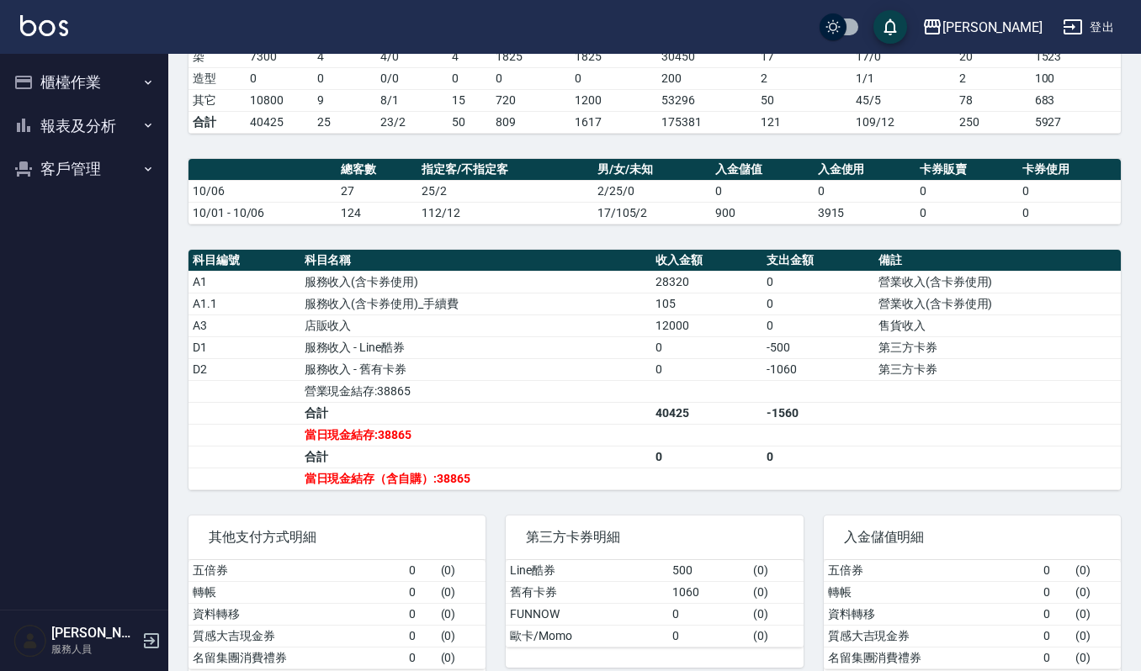
scroll to position [399, 0]
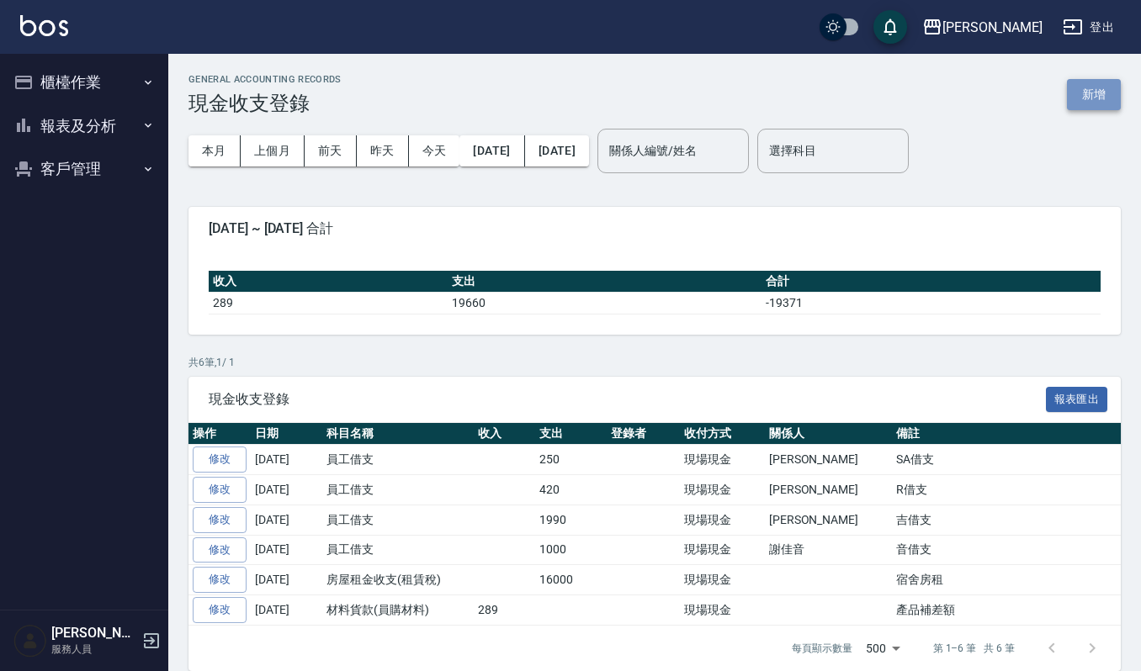
click at [1089, 81] on button "新增" at bounding box center [1094, 94] width 54 height 31
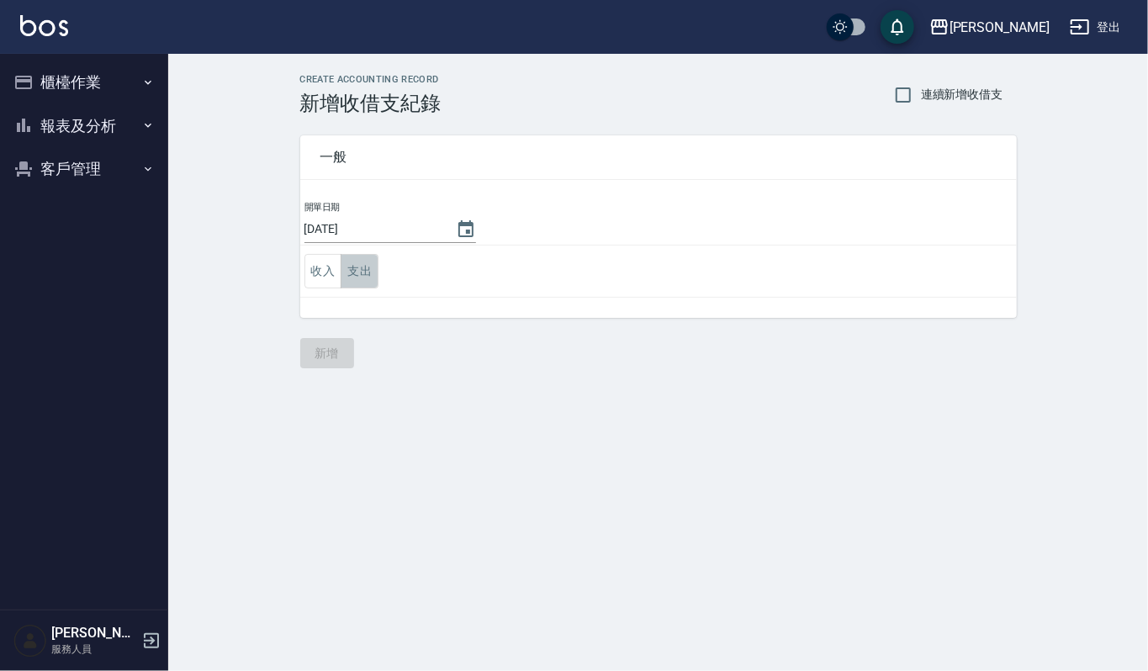
click at [361, 287] on button "支出" at bounding box center [360, 271] width 38 height 34
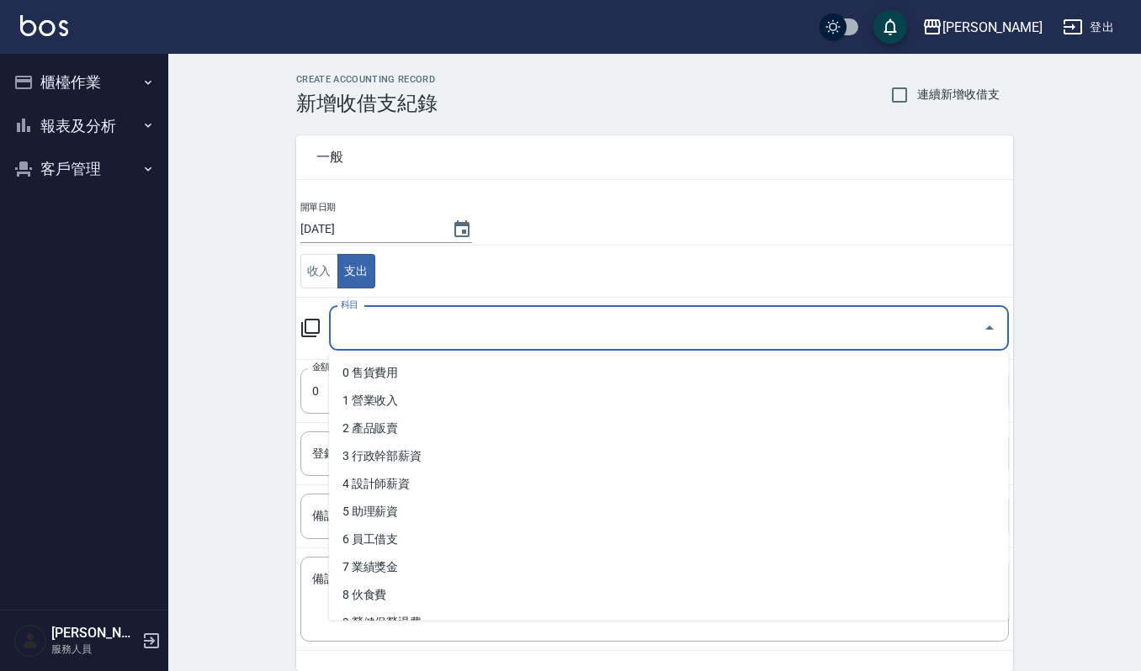
click at [401, 328] on input "科目" at bounding box center [656, 328] width 639 height 29
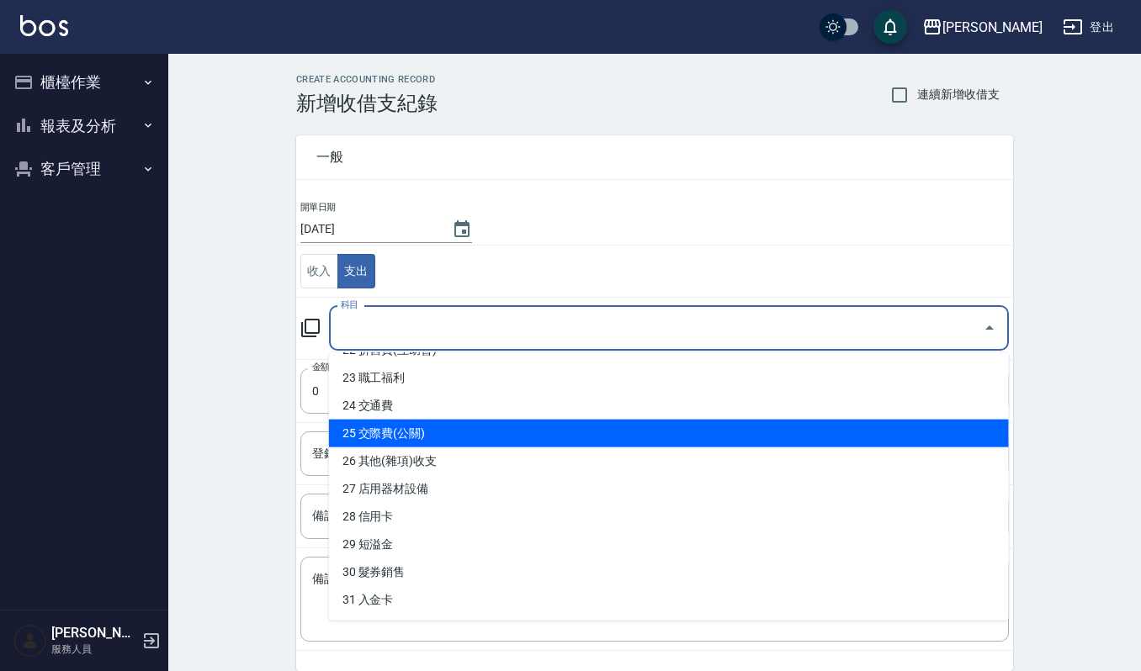
scroll to position [673, 0]
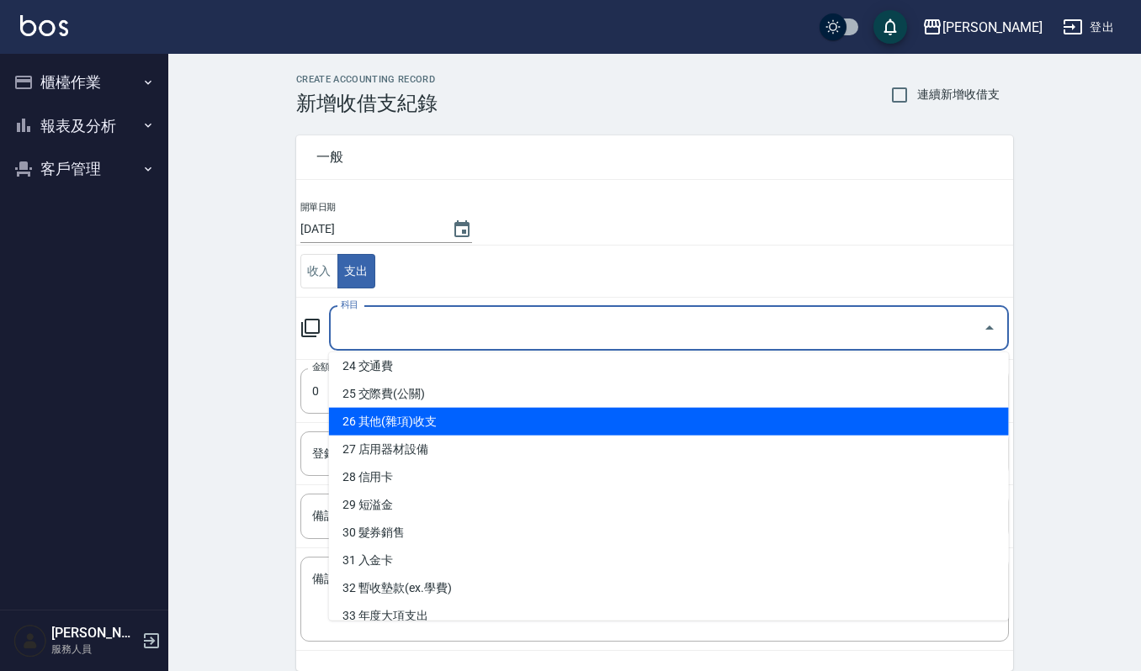
click at [530, 432] on li "26 其他(雜項)收支" at bounding box center [669, 422] width 680 height 28
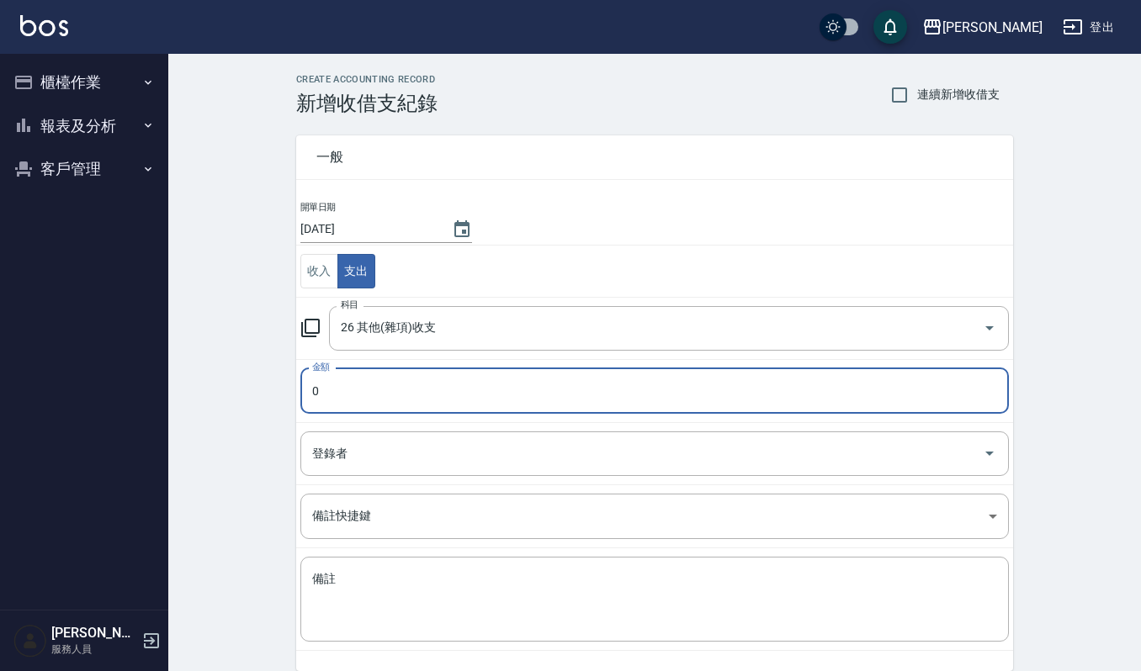
type input "26 其他(雜項)收支"
click at [406, 400] on input "0" at bounding box center [654, 391] width 708 height 45
drag, startPoint x: 406, startPoint y: 400, endPoint x: 267, endPoint y: 400, distance: 138.8
click at [267, 400] on div "CREATE ACCOUNTING RECORD 新增收借支紀錄 連續新增收借支 一般 開單日期 2025/10/06 收入 支出 科目 26 其他(雜項)收…" at bounding box center [654, 398] width 973 height 689
click at [513, 397] on input "0" at bounding box center [654, 391] width 708 height 45
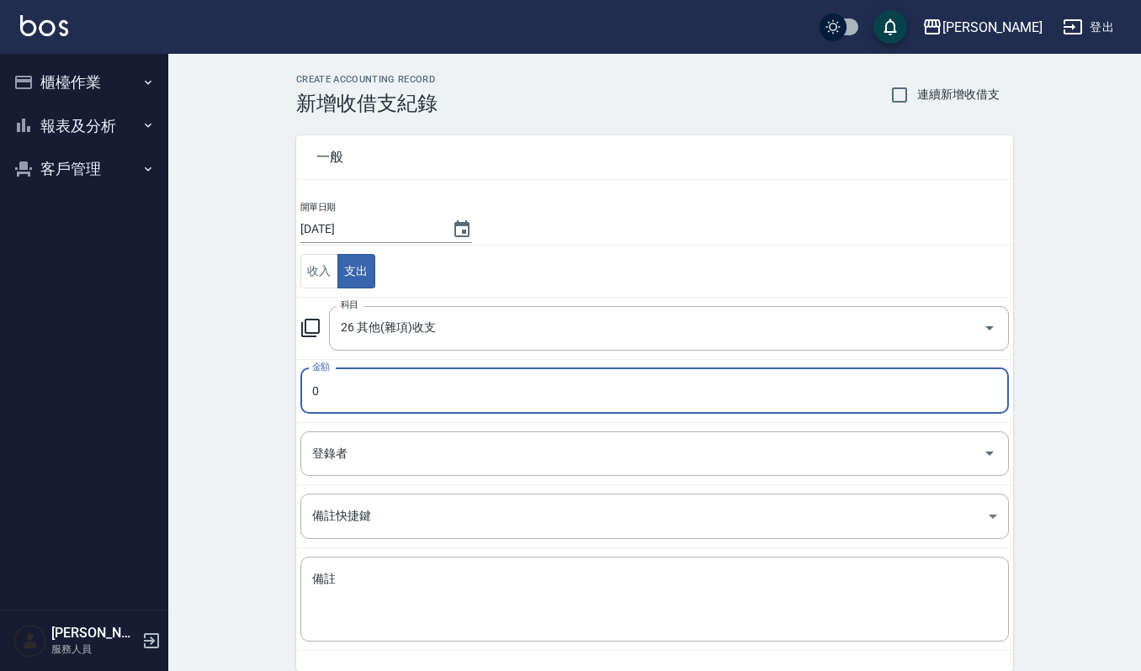
drag, startPoint x: 513, startPoint y: 397, endPoint x: 283, endPoint y: 399, distance: 230.5
click at [283, 399] on div "一般 開單日期 2025/10/06 收入 支出 科目 26 其他(雜項)收支 科目 金額 0 金額 登錄者 登錄者 備註快捷鍵 ​ 備註快捷鍵 備註 x 備註" at bounding box center [644, 393] width 737 height 556
type input "1725"
click at [490, 626] on textarea "備註" at bounding box center [654, 599] width 685 height 57
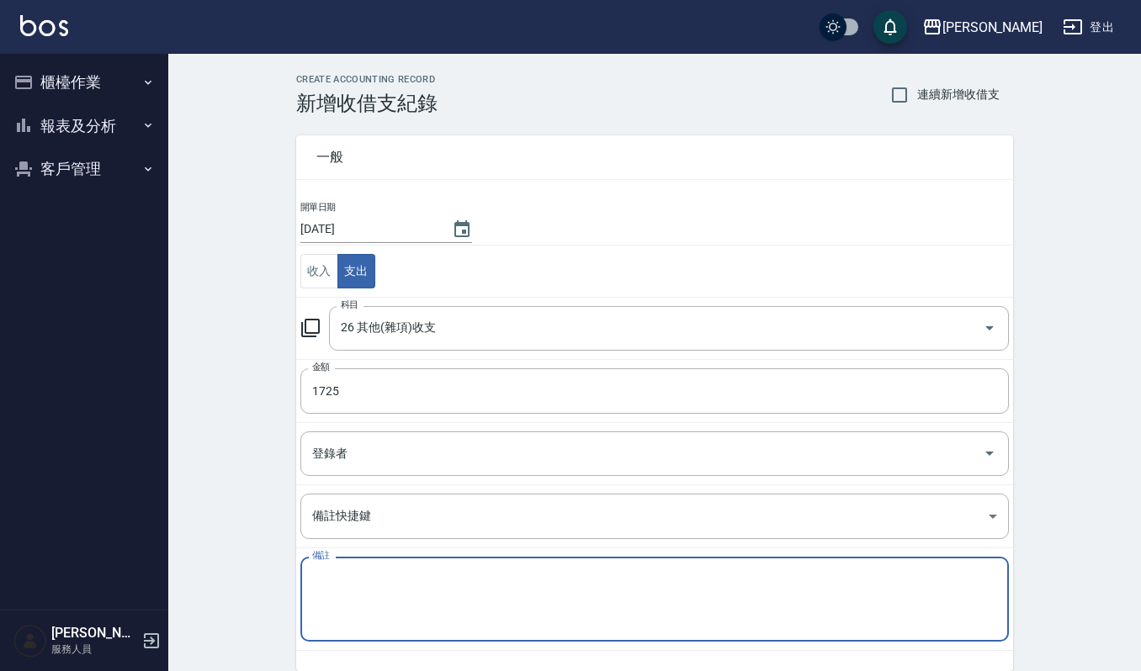
type textarea "2"
drag, startPoint x: 330, startPoint y: 577, endPoint x: 343, endPoint y: 580, distance: 13.7
click at [342, 580] on textarea "點心840 拜拜885" at bounding box center [654, 599] width 685 height 57
click at [374, 576] on textarea "點心840 拜拜885" at bounding box center [654, 599] width 685 height 57
click at [335, 577] on textarea "點心840 拜拜885" at bounding box center [654, 599] width 685 height 57
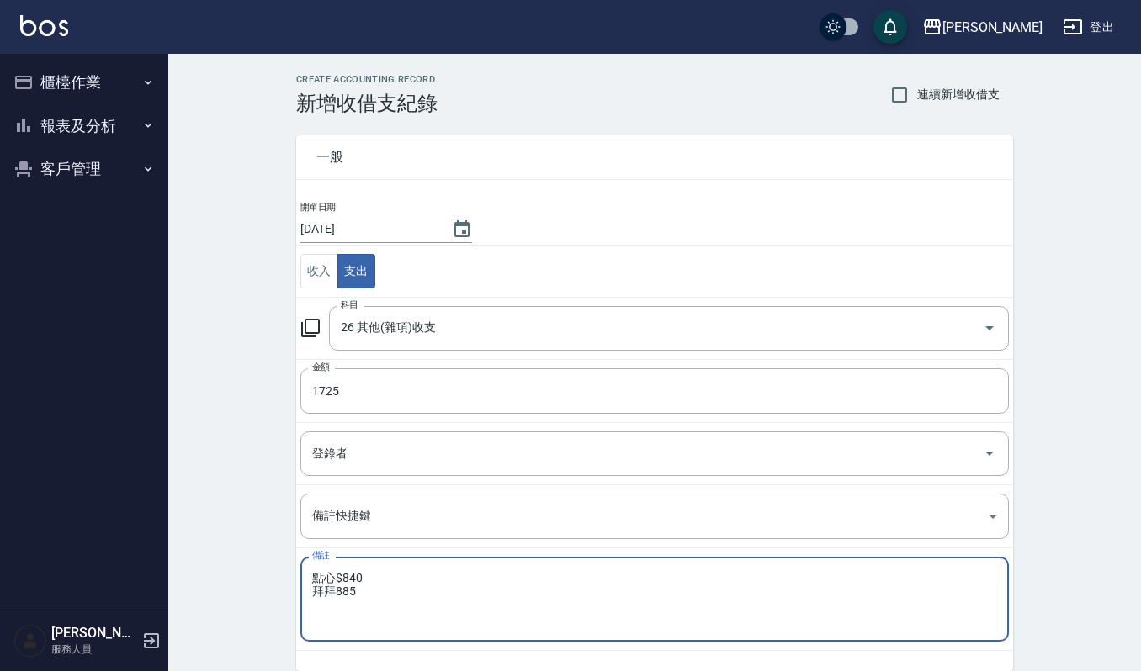
click at [337, 592] on textarea "點心$840 拜拜885" at bounding box center [654, 599] width 685 height 57
click at [374, 597] on textarea "點心$840 拜拜885" at bounding box center [654, 599] width 685 height 57
click at [361, 597] on textarea "點心$840 拜拜885" at bounding box center [654, 599] width 685 height 57
drag, startPoint x: 478, startPoint y: 636, endPoint x: 468, endPoint y: 619, distance: 19.6
click at [479, 634] on div "點心$840 拜拜885 x 備註" at bounding box center [654, 599] width 708 height 85
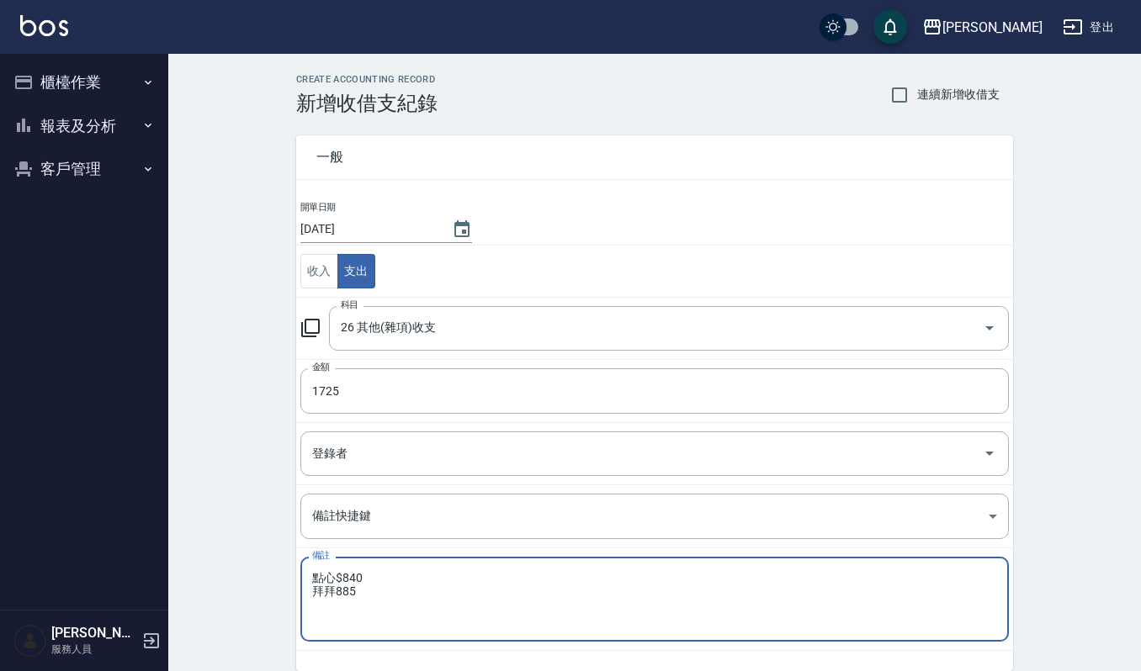
click at [402, 599] on textarea "點心$840 拜拜885" at bounding box center [654, 599] width 685 height 57
click at [397, 586] on textarea "點心$840 拜拜885" at bounding box center [654, 599] width 685 height 57
drag, startPoint x: 368, startPoint y: 579, endPoint x: 397, endPoint y: 583, distance: 29.7
click at [372, 580] on textarea "點心$840 拜拜885" at bounding box center [654, 599] width 685 height 57
click at [399, 582] on textarea "點心$840 拜拜885" at bounding box center [654, 599] width 685 height 57
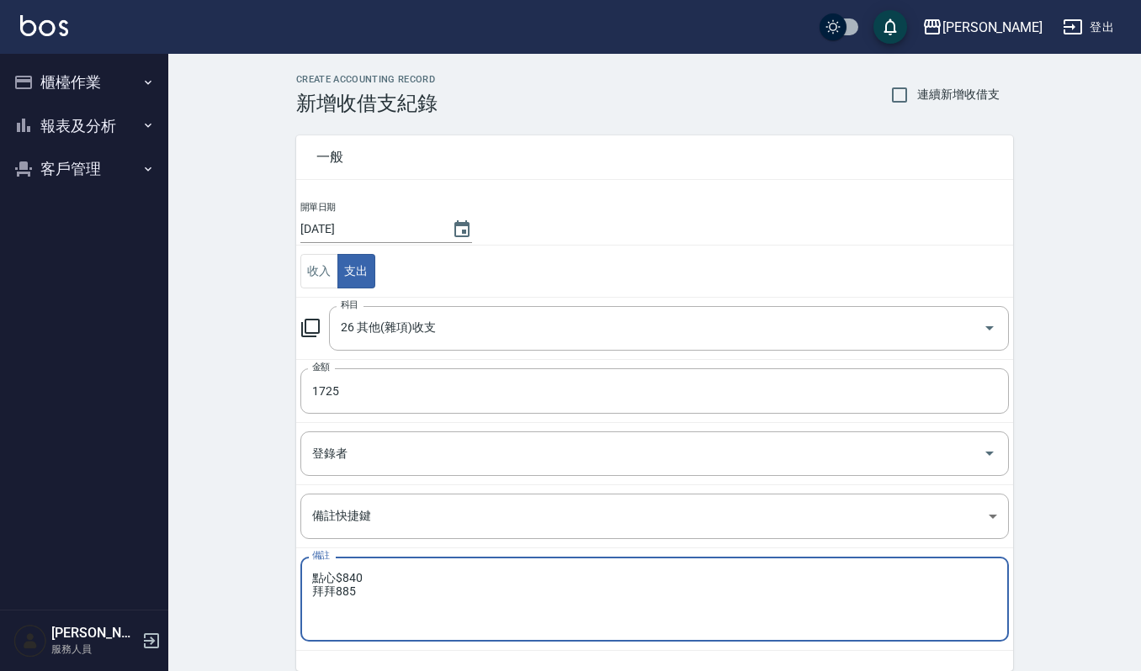
click at [424, 573] on textarea "點心$840 拜拜885" at bounding box center [654, 599] width 685 height 57
drag, startPoint x: 402, startPoint y: 601, endPoint x: 278, endPoint y: 569, distance: 128.6
click at [360, 596] on textarea "點心$840 拜拜885" at bounding box center [654, 599] width 685 height 57
click at [278, 569] on div "一般 開單日期 2025/10/06 收入 支出 科目 26 其他(雜項)收支 科目 金額 1725 金額 登錄者 登錄者 備註快捷鍵 ​ 備註快捷鍵 備註 …" at bounding box center [644, 393] width 737 height 556
drag, startPoint x: 352, startPoint y: 592, endPoint x: 338, endPoint y: 596, distance: 13.9
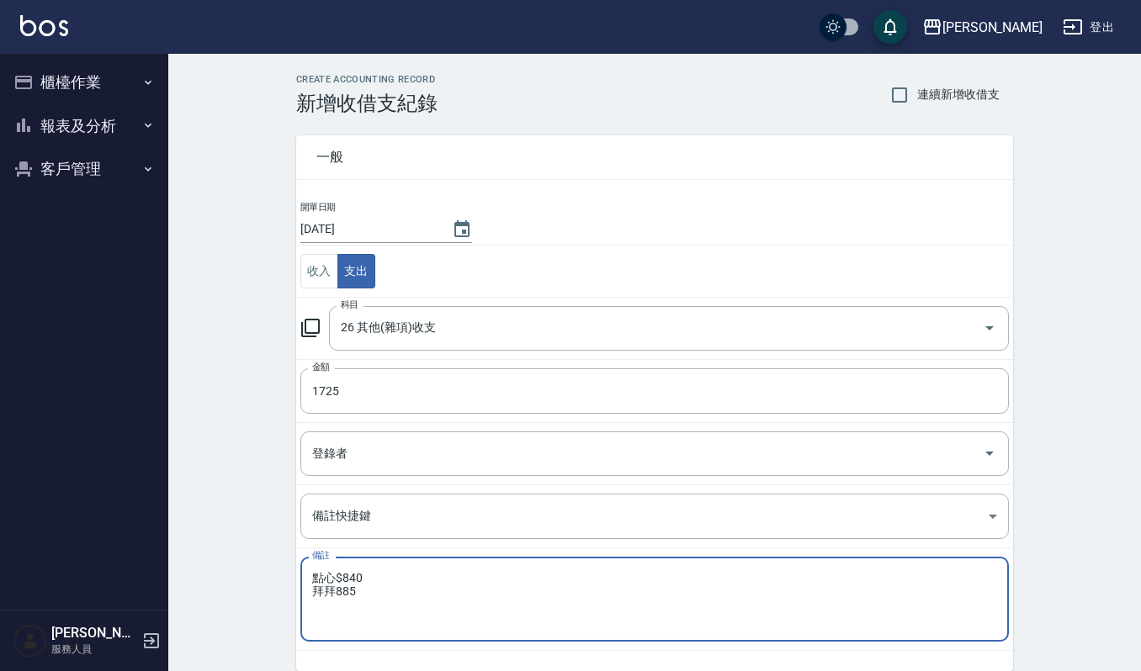
click at [351, 593] on textarea "點心$840 拜拜885" at bounding box center [654, 599] width 685 height 57
click at [335, 594] on textarea "點心$840 拜拜885" at bounding box center [654, 599] width 685 height 57
click at [337, 594] on textarea "點心$840 拜拜885" at bounding box center [654, 599] width 685 height 57
click at [375, 591] on textarea "點心$840 拜拜885" at bounding box center [654, 599] width 685 height 57
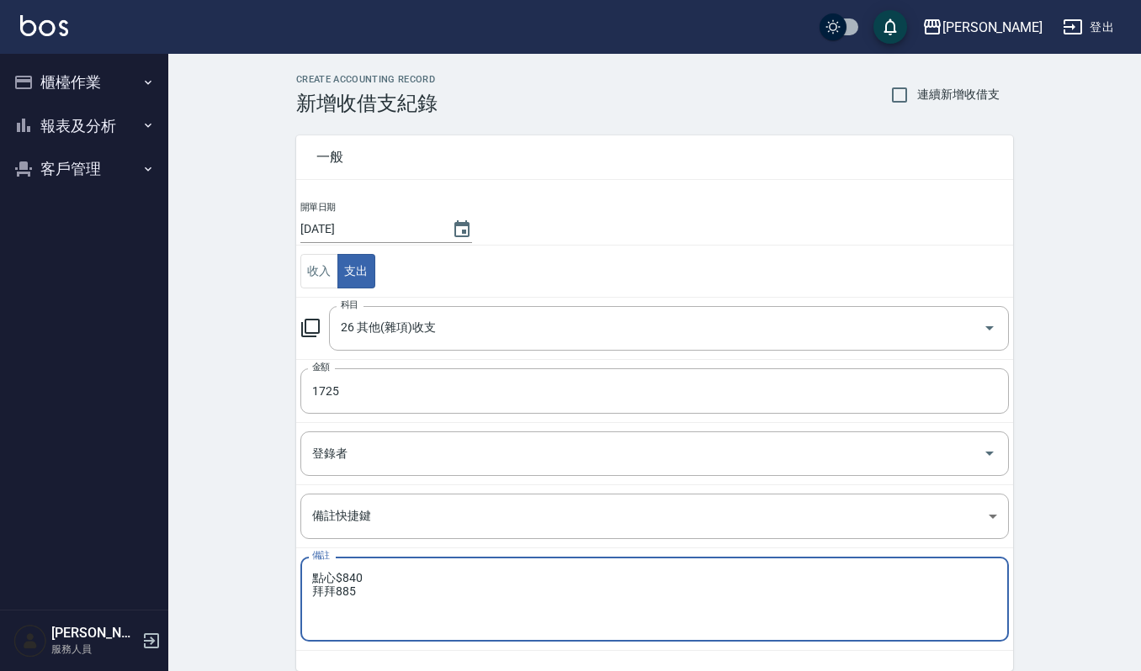
click at [419, 613] on textarea "點心$840 拜拜885" at bounding box center [654, 599] width 685 height 57
click at [418, 606] on textarea "點心$840 拜拜885" at bounding box center [654, 599] width 685 height 57
click at [408, 594] on textarea "點心$840 拜拜885" at bounding box center [654, 599] width 685 height 57
drag, startPoint x: 382, startPoint y: 607, endPoint x: 369, endPoint y: 620, distance: 19.0
click at [374, 619] on textarea "點心$840 拜拜885" at bounding box center [654, 599] width 685 height 57
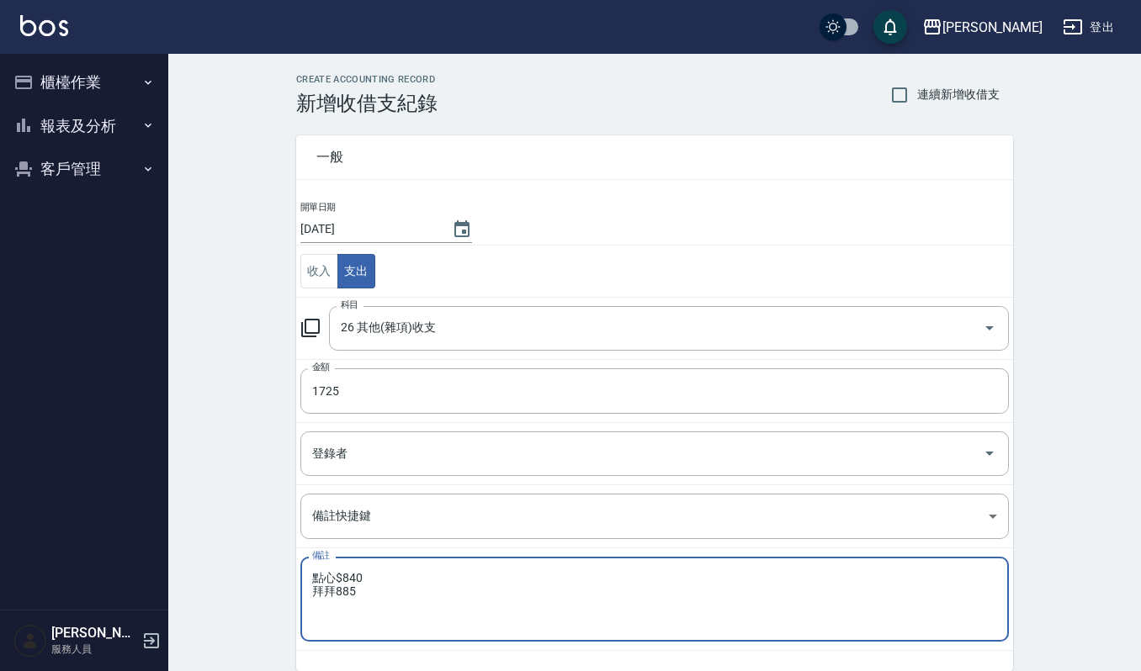
click at [368, 620] on textarea "點心$840 拜拜885" at bounding box center [654, 599] width 685 height 57
click at [485, 499] on body "上越傑森 登出 櫃檯作業 打帳單 帳單列表 掛單列表 營業儀表板 現金收支登錄 每日結帳 現場電腦打卡 報表及分析 報表目錄 店家區間累計表 店家日報表 互助…" at bounding box center [574, 371] width 1148 height 743
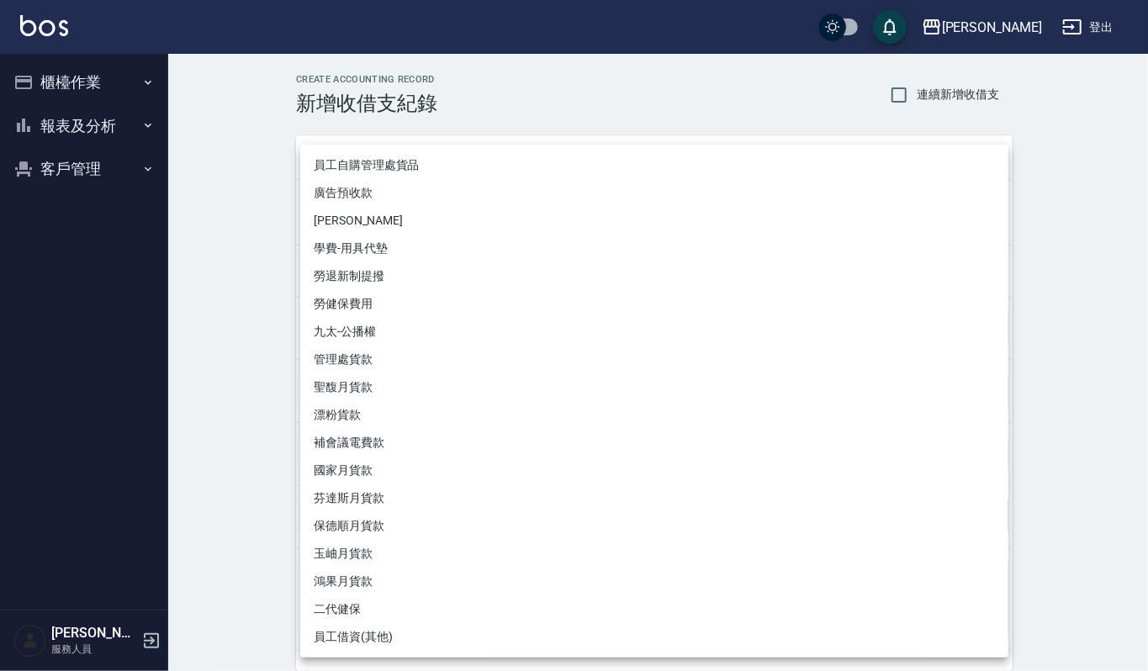
click at [267, 409] on div at bounding box center [574, 335] width 1148 height 671
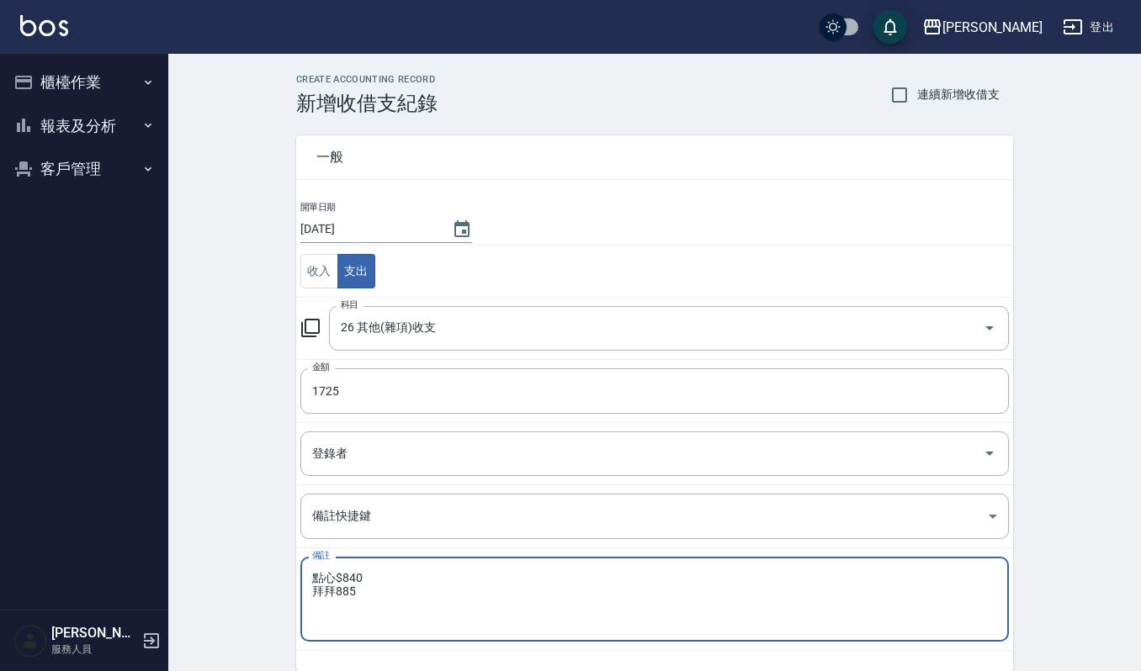
click at [335, 592] on textarea "點心$840 拜拜885" at bounding box center [654, 599] width 685 height 57
click at [370, 602] on textarea "點心$840 拜拜885" at bounding box center [654, 599] width 685 height 57
drag, startPoint x: 324, startPoint y: 602, endPoint x: 316, endPoint y: 610, distance: 10.7
click at [321, 604] on textarea "點心$840 拜拜885" at bounding box center [654, 599] width 685 height 57
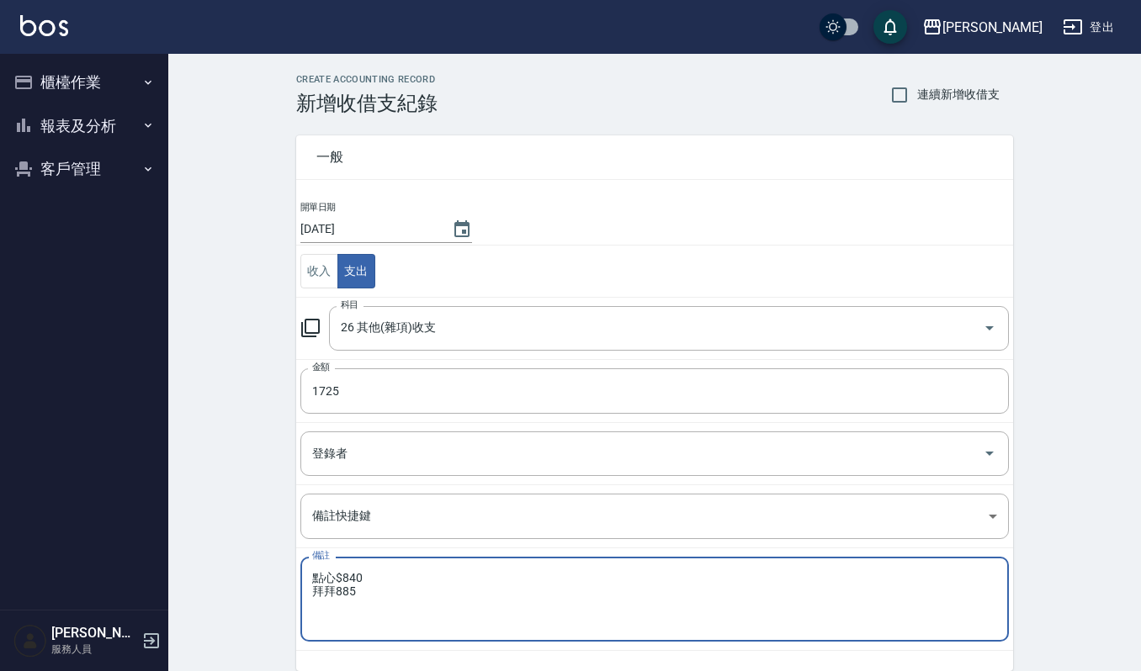
click at [421, 581] on textarea "點心$840 拜拜885" at bounding box center [654, 599] width 685 height 57
click at [380, 623] on textarea "點心$840 拜拜885" at bounding box center [654, 599] width 685 height 57
click at [337, 587] on textarea "點心$840 拜拜885" at bounding box center [654, 599] width 685 height 57
click at [327, 594] on textarea "點心$840 拜拜885" at bounding box center [654, 599] width 685 height 57
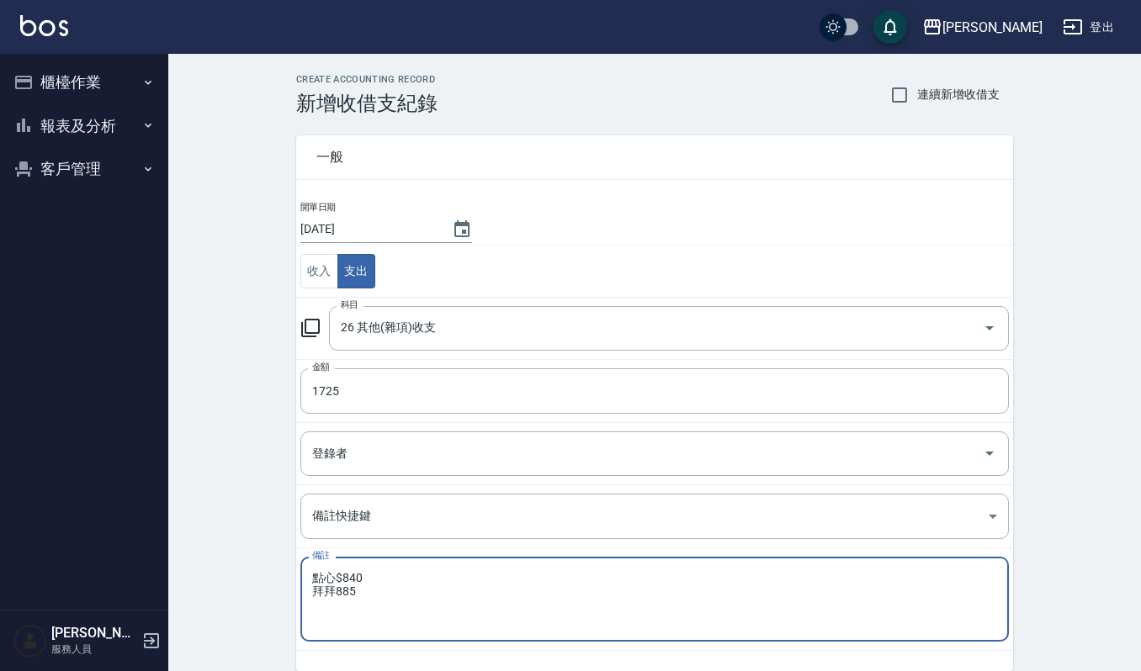
click at [327, 594] on textarea "點心$840 拜拜885" at bounding box center [654, 599] width 685 height 57
click at [337, 597] on textarea "點心$840 拜拜885" at bounding box center [654, 599] width 685 height 57
click at [432, 603] on textarea "點心$840 拜拜885" at bounding box center [654, 599] width 685 height 57
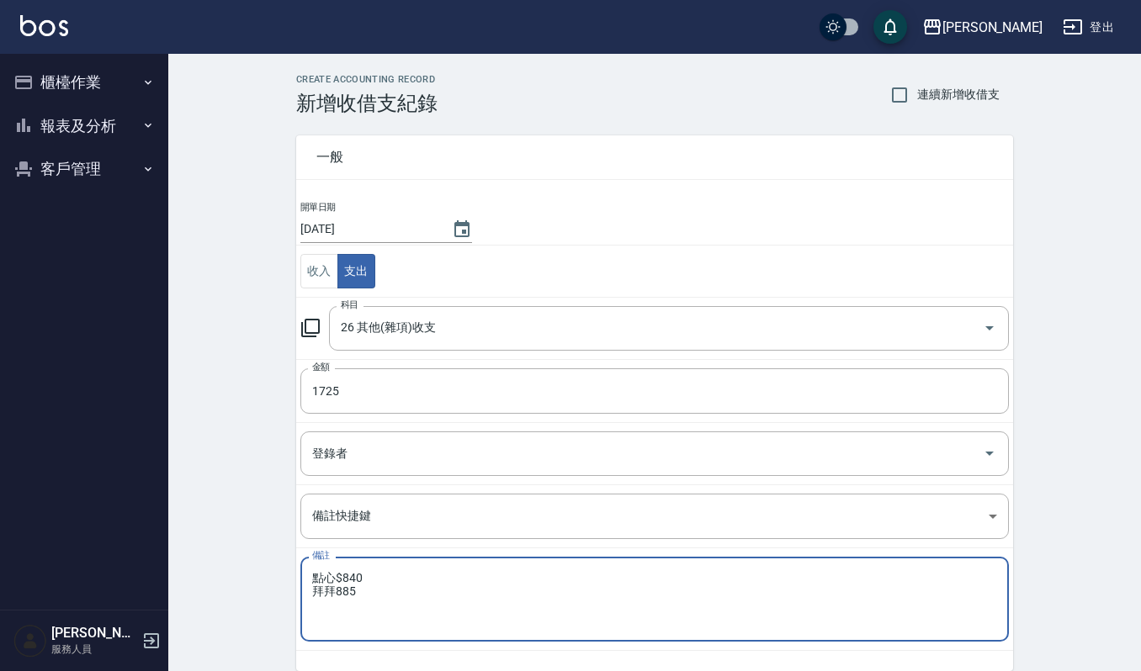
click at [432, 603] on textarea "點心$840 拜拜885" at bounding box center [654, 599] width 685 height 57
click at [441, 599] on textarea "點心$840 拜拜$885" at bounding box center [654, 599] width 685 height 57
type textarea "點心$840 拜拜$885"
click at [1065, 498] on div "CREATE ACCOUNTING RECORD 新增收借支紀錄 連續新增收借支 一般 開單日期 2025/10/06 收入 支出 科目 26 其他(雜項)收…" at bounding box center [654, 398] width 973 height 689
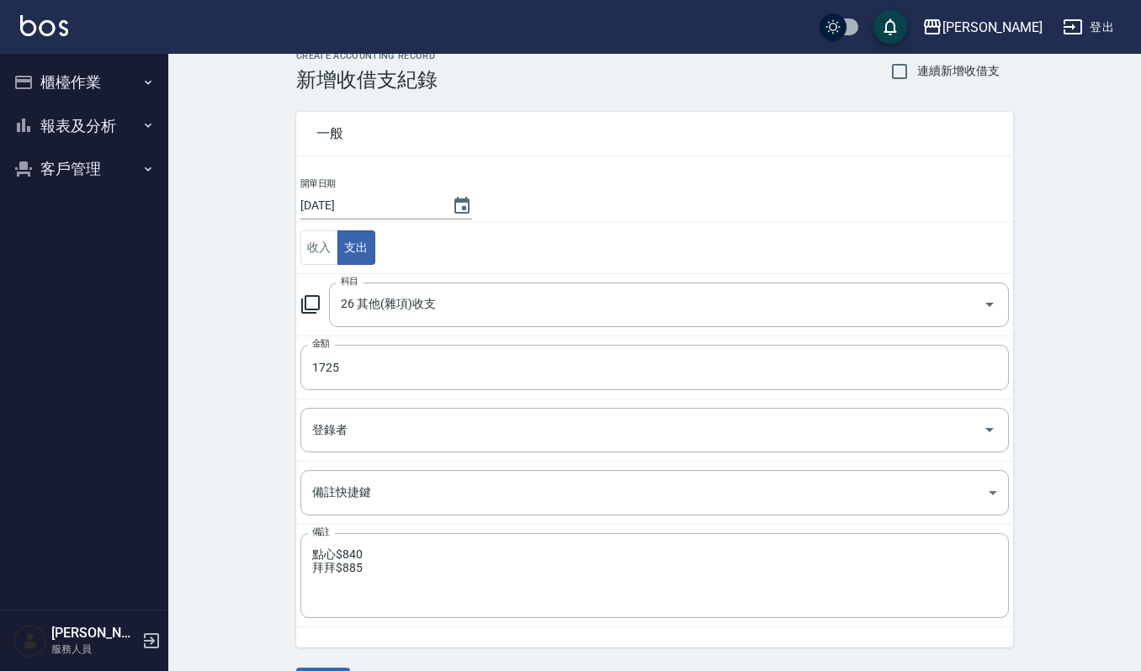
scroll to position [72, 0]
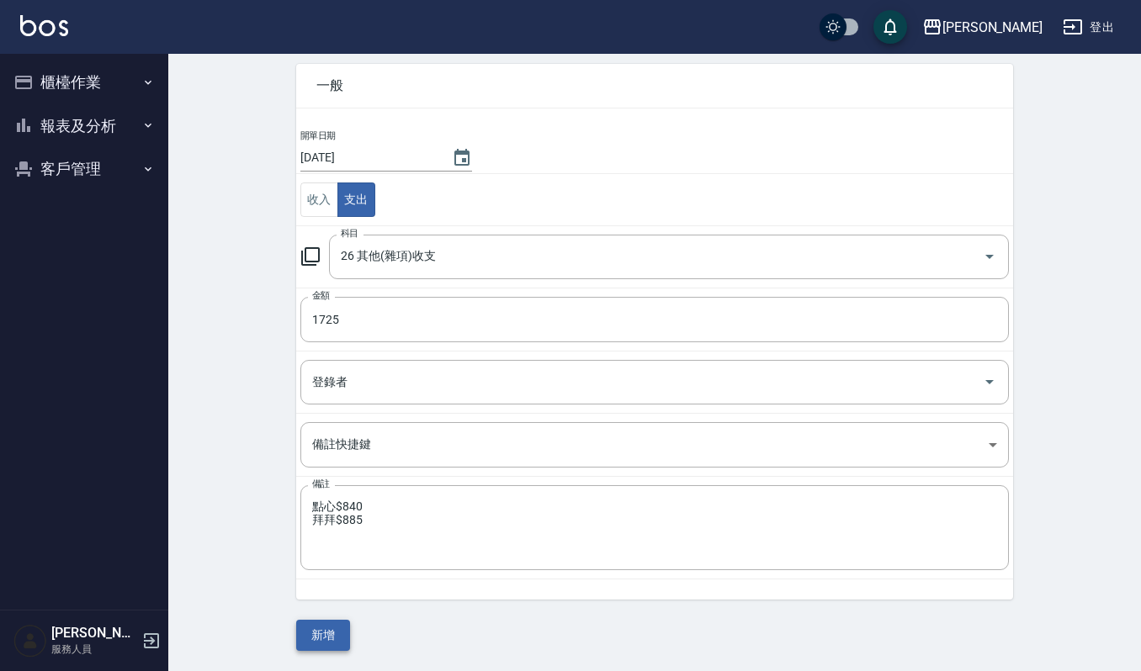
click at [327, 637] on button "新增" at bounding box center [323, 635] width 54 height 31
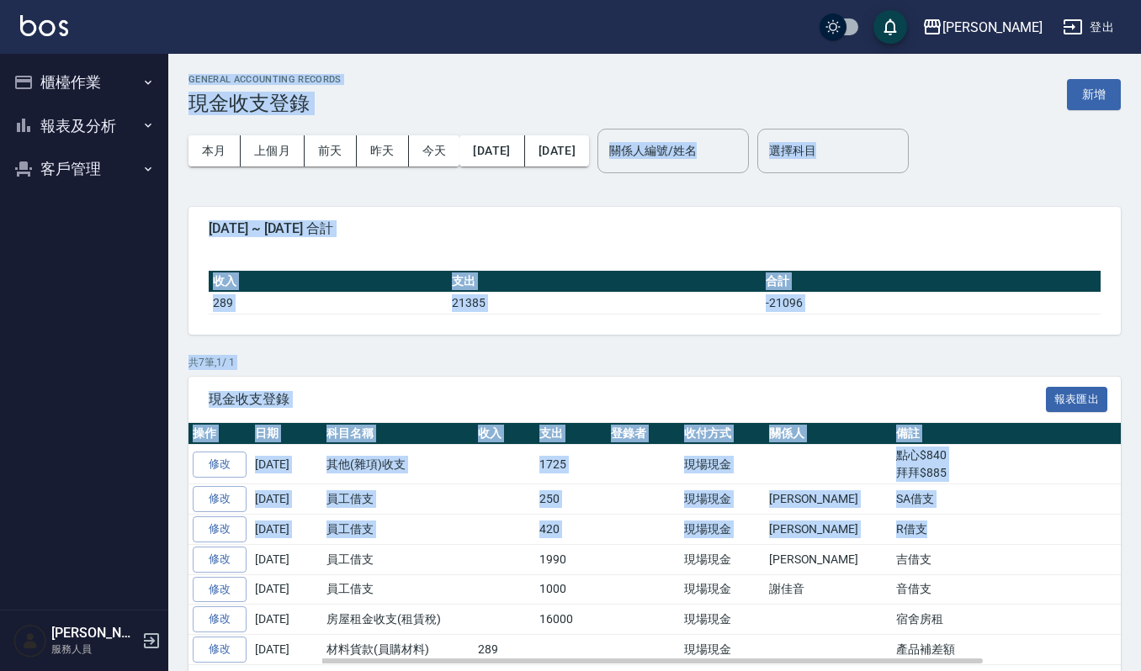
click at [968, 529] on td "R借支" at bounding box center [1087, 530] width 390 height 30
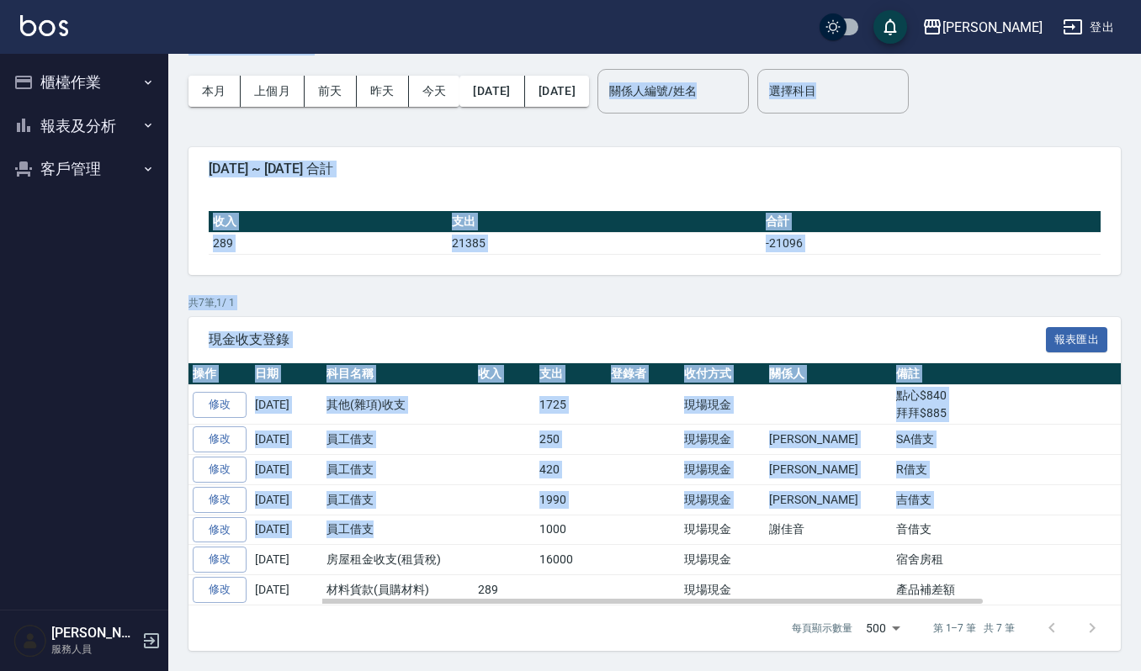
click at [394, 515] on td "員工借支" at bounding box center [397, 530] width 151 height 30
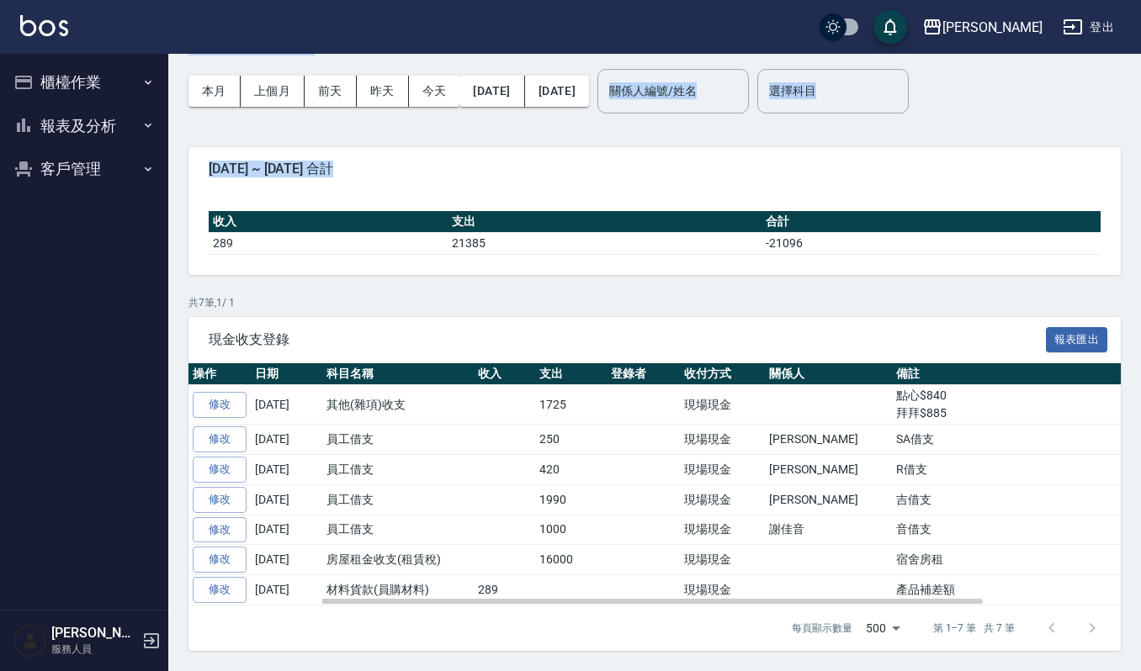
click at [455, 251] on div "收入 支出 合計 289 21385 -21096" at bounding box center [654, 233] width 932 height 84
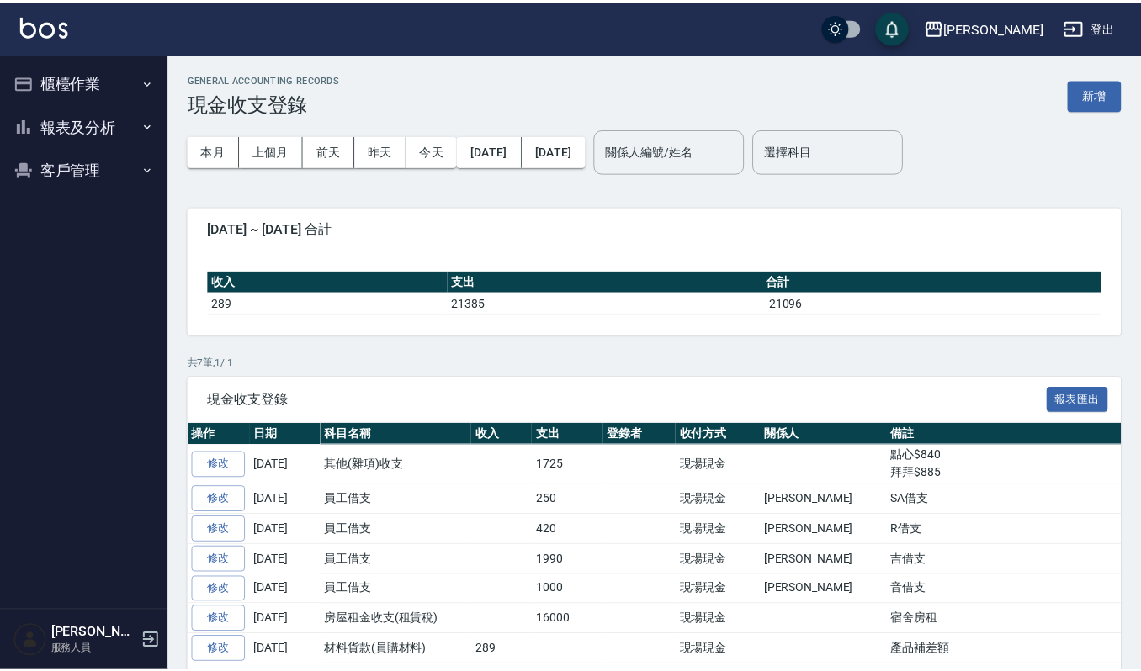
scroll to position [65, 0]
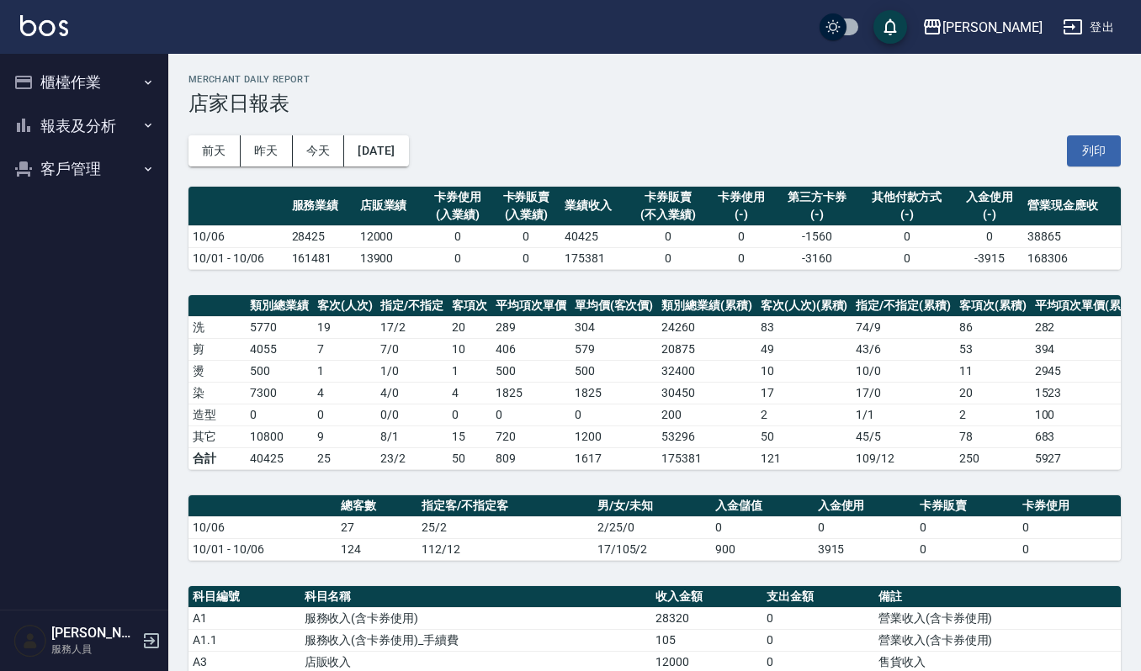
scroll to position [0, 138]
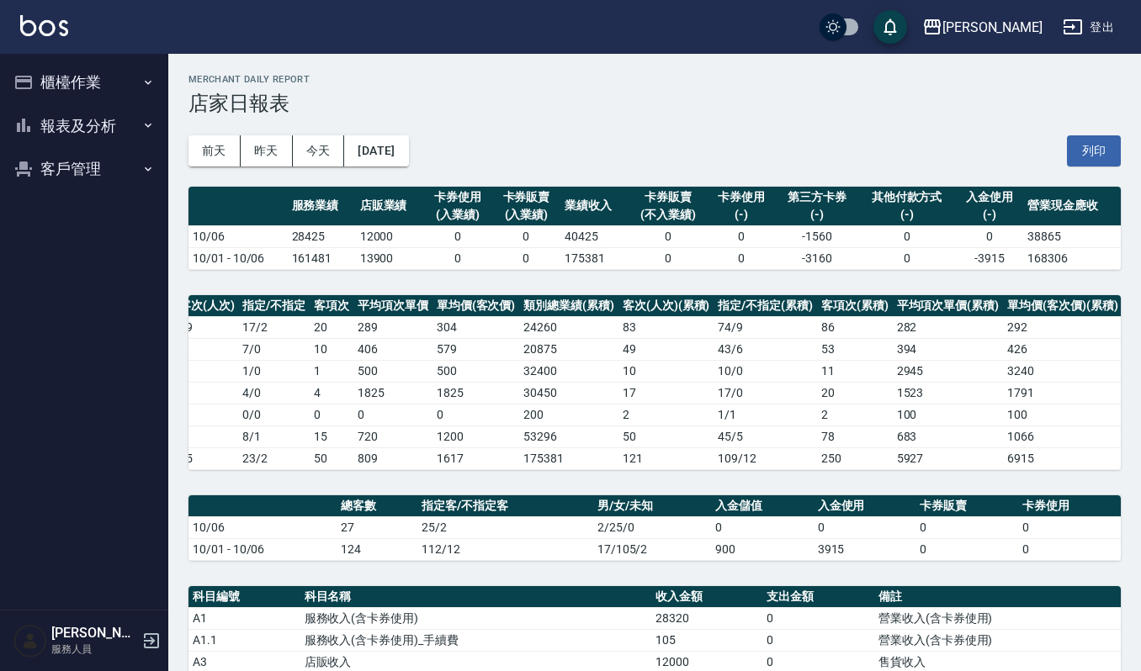
click at [1034, 85] on div "Merchant Daily Report 店家日報表" at bounding box center [654, 94] width 932 height 41
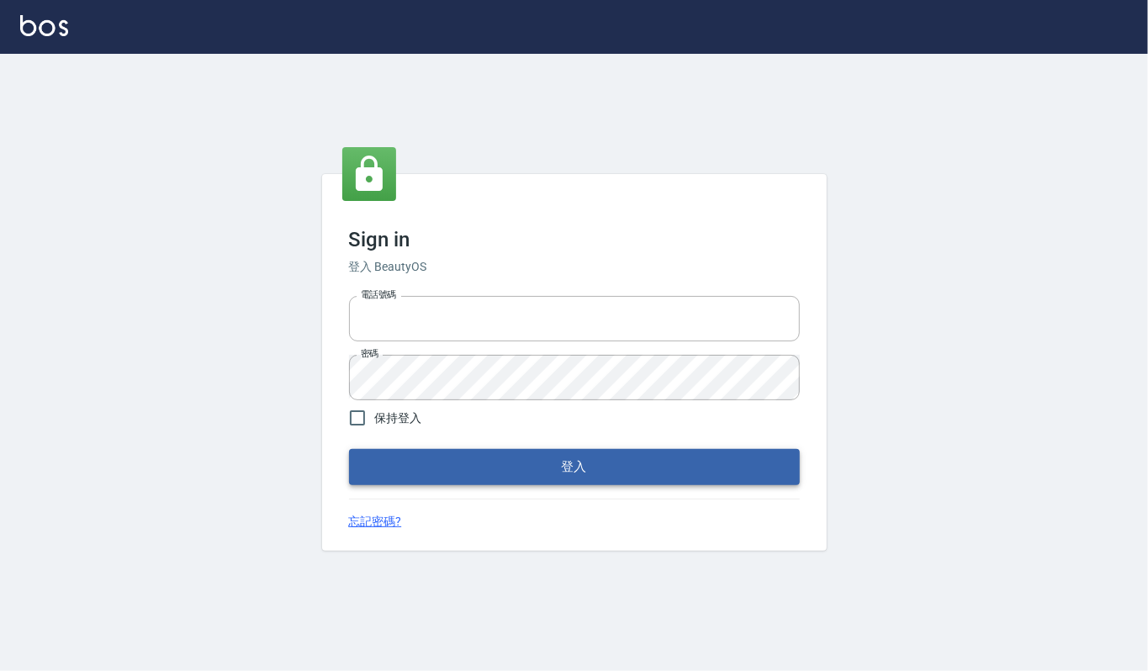
type input "0282813788"
click at [493, 482] on button "登入" at bounding box center [574, 466] width 451 height 35
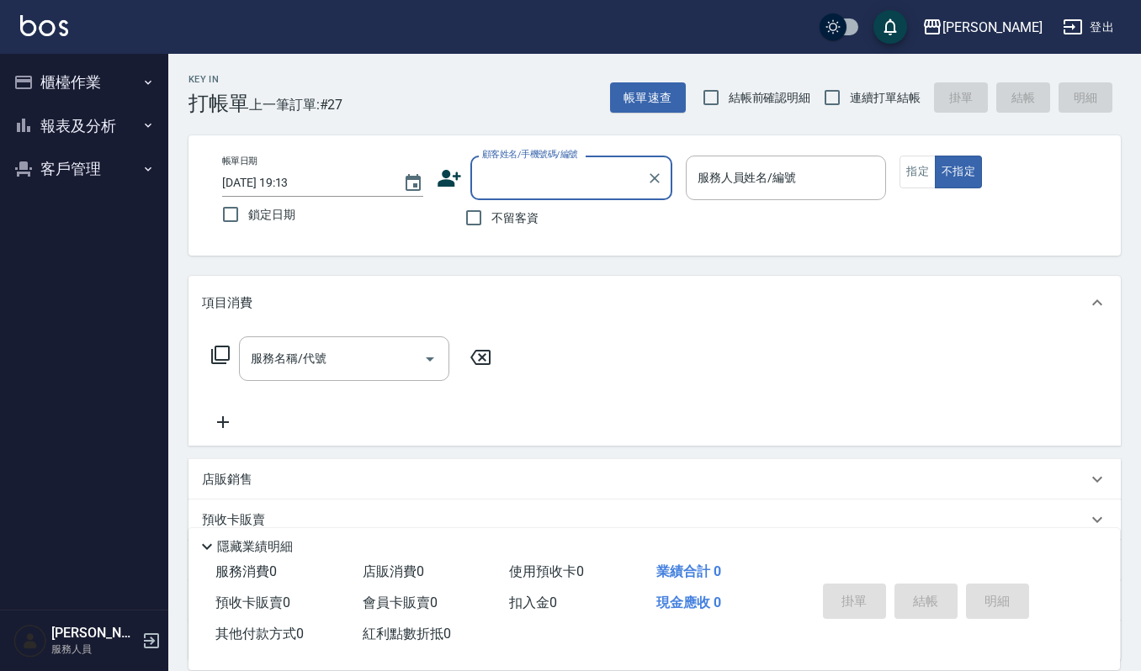
click at [575, 199] on div "顧客姓名/手機號碼/編號" at bounding box center [571, 178] width 202 height 45
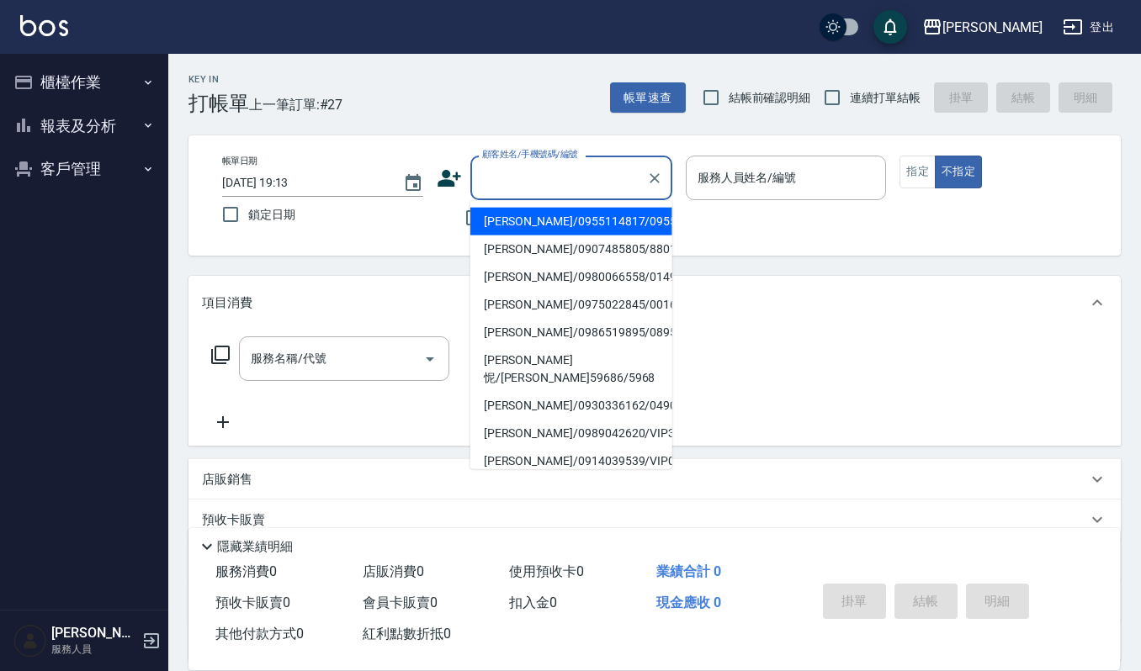
click at [579, 187] on input "顧客姓名/手機號碼/編號" at bounding box center [559, 177] width 162 height 29
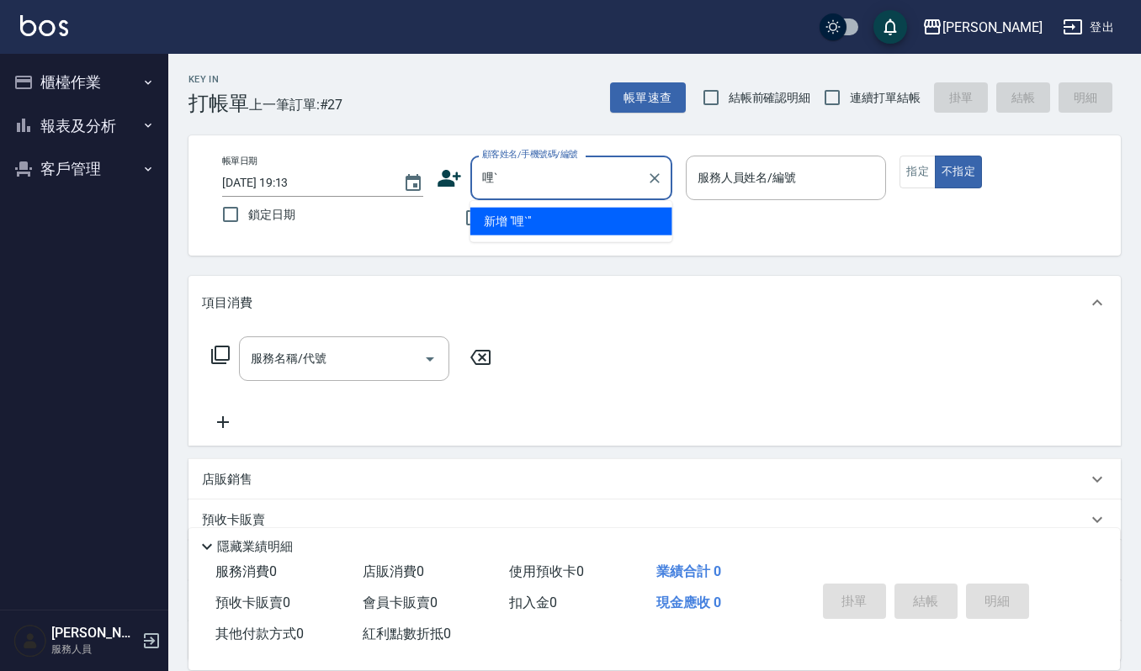
type input "哩"
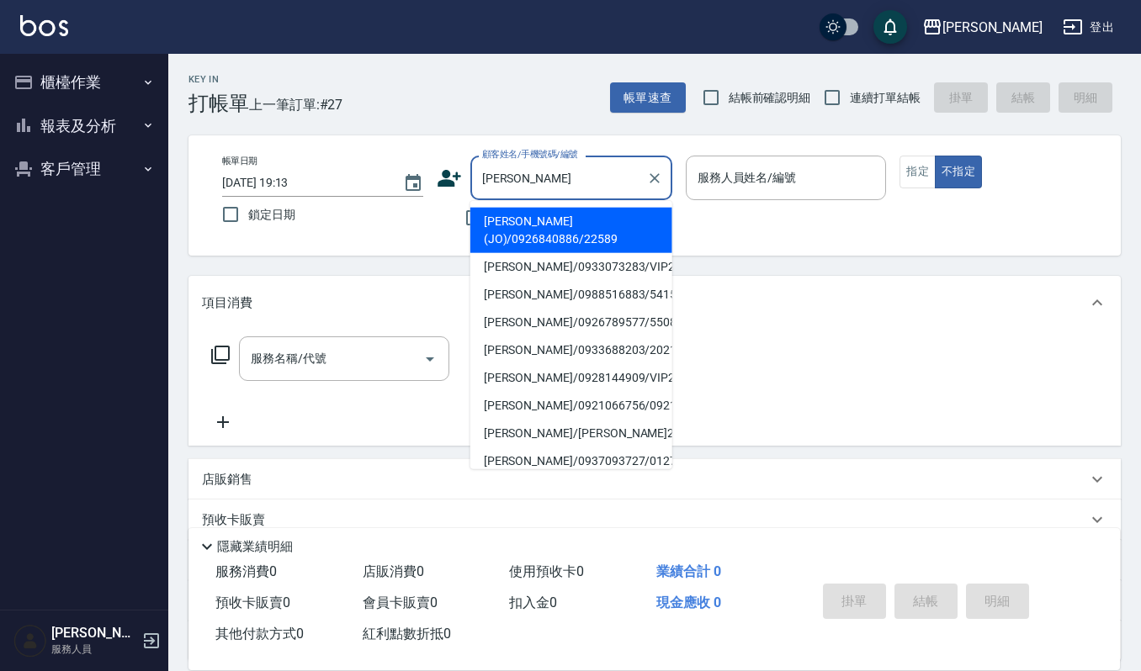
click at [526, 220] on li "吳麗芬(JO)/0926840886/22589" at bounding box center [571, 230] width 202 height 45
type input "吳麗芬(JO)/0926840886/22589"
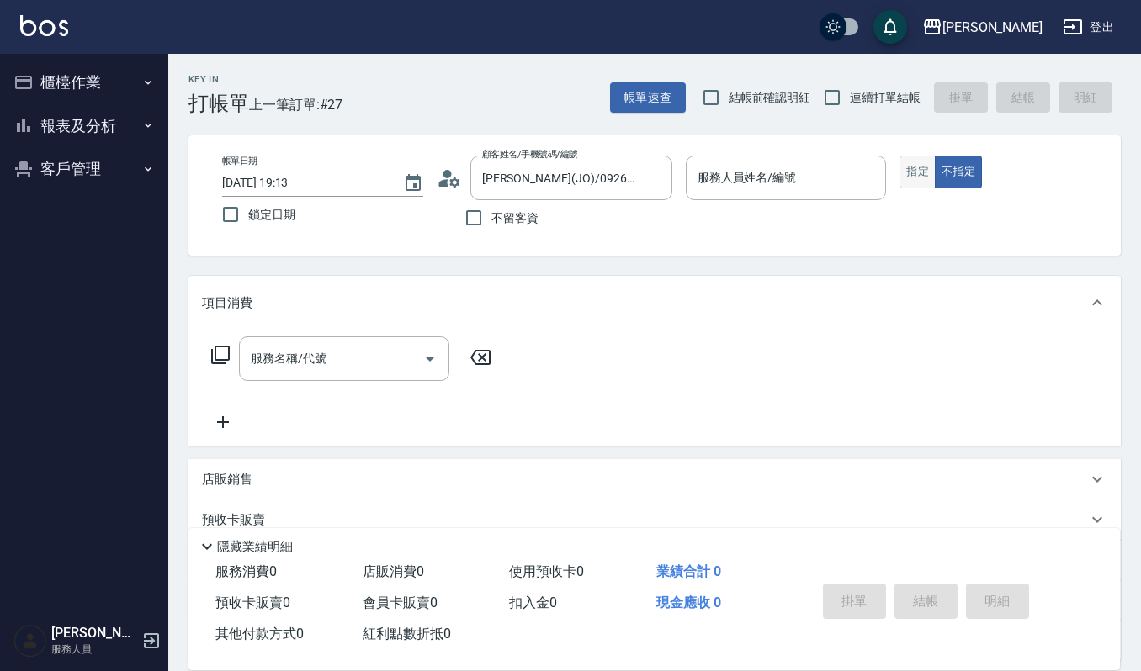
drag, startPoint x: 888, startPoint y: 183, endPoint x: 930, endPoint y: 183, distance: 41.2
click at [917, 185] on div "帳單日期 2025/10/06 19:13 鎖定日期 顧客姓名/手機號碼/編號 吳麗芬(JO)/0926840886/22589 顧客姓名/手機號碼/編號 不…" at bounding box center [655, 196] width 892 height 80
click at [930, 183] on button "指定" at bounding box center [917, 172] width 36 height 33
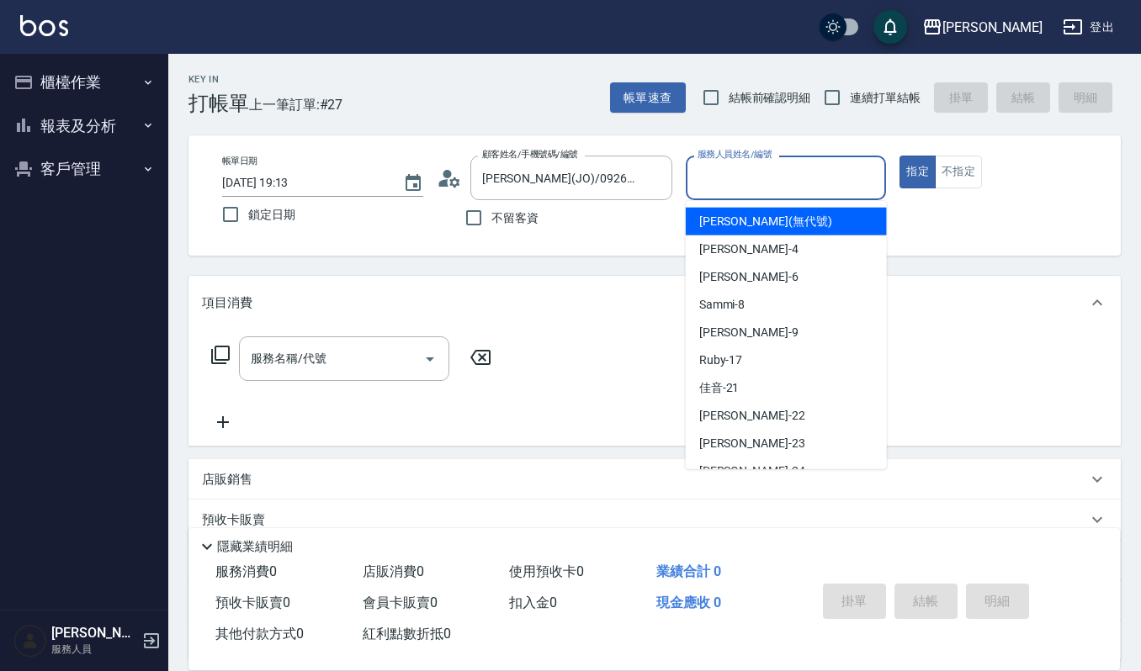
click at [802, 190] on input "服務人員姓名/編號" at bounding box center [786, 177] width 186 height 29
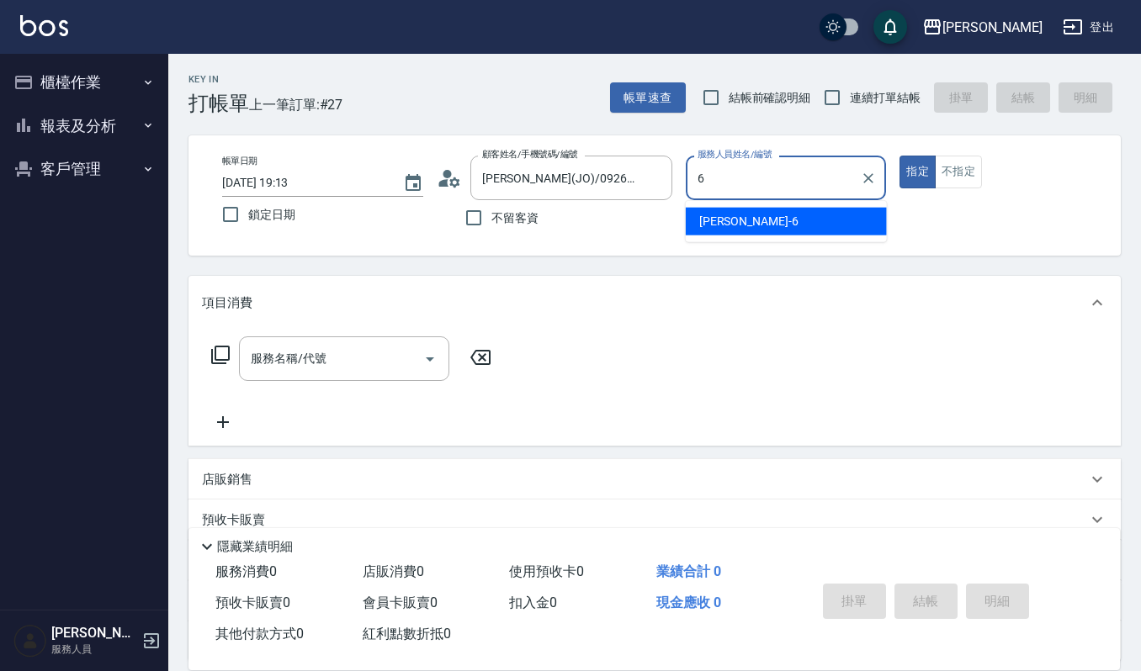
type input "Joalin-6"
type button "true"
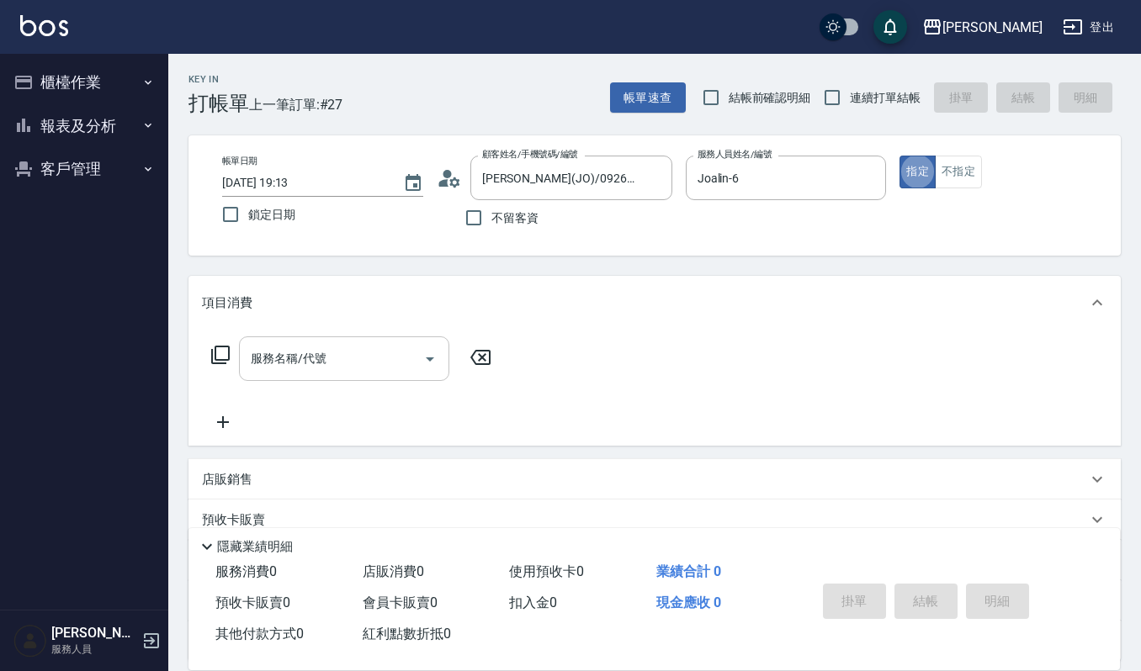
click at [402, 355] on input "服務名稱/代號" at bounding box center [332, 358] width 170 height 29
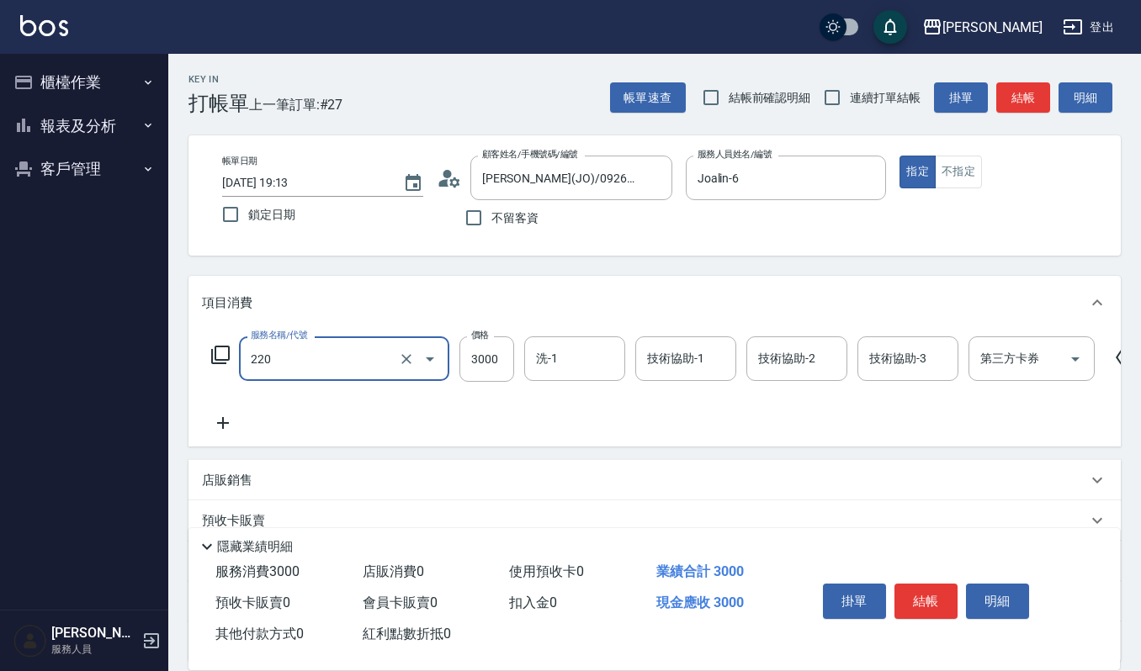
type input "溫朔燙(220)"
type input "3500"
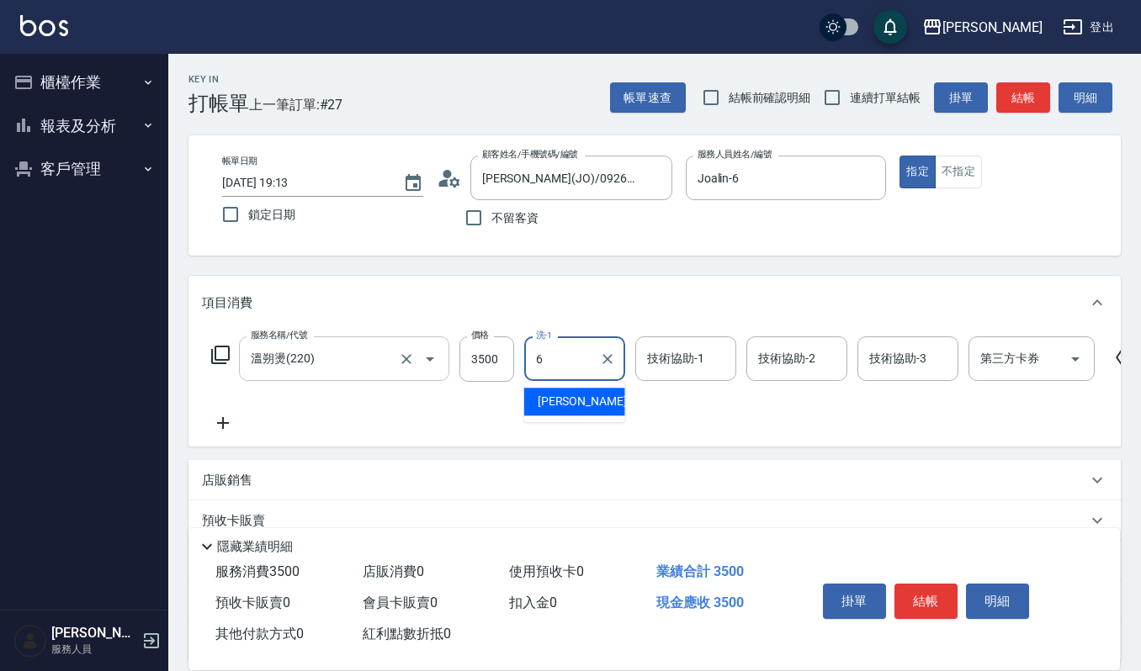
type input "Joalin-6"
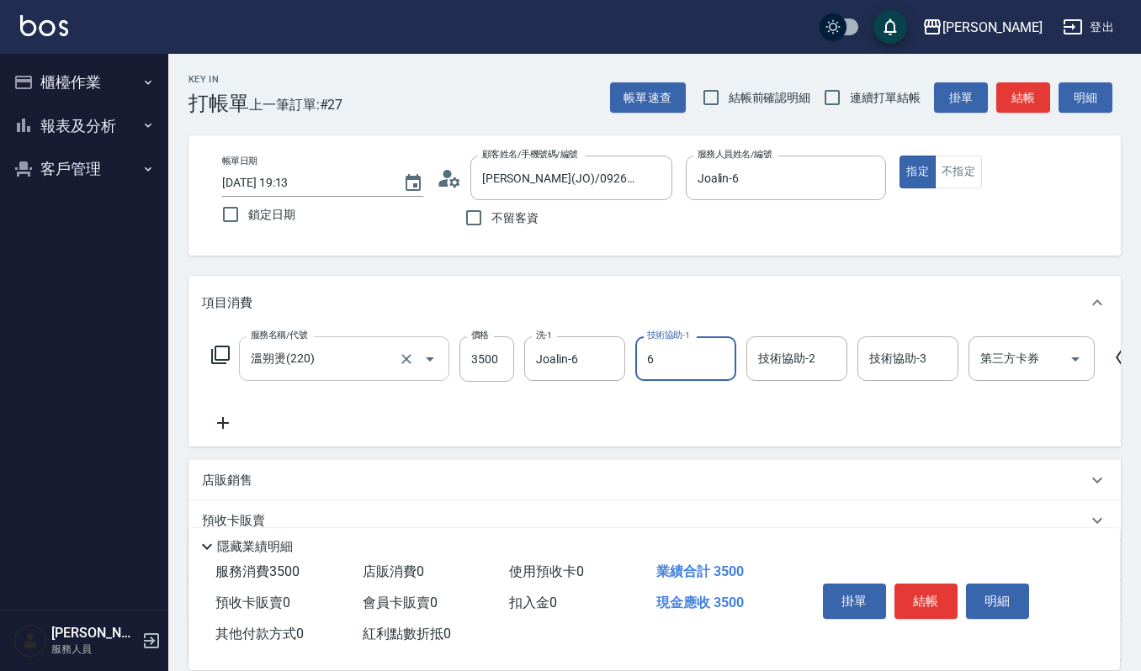
type input "Joalin-6"
type input "66"
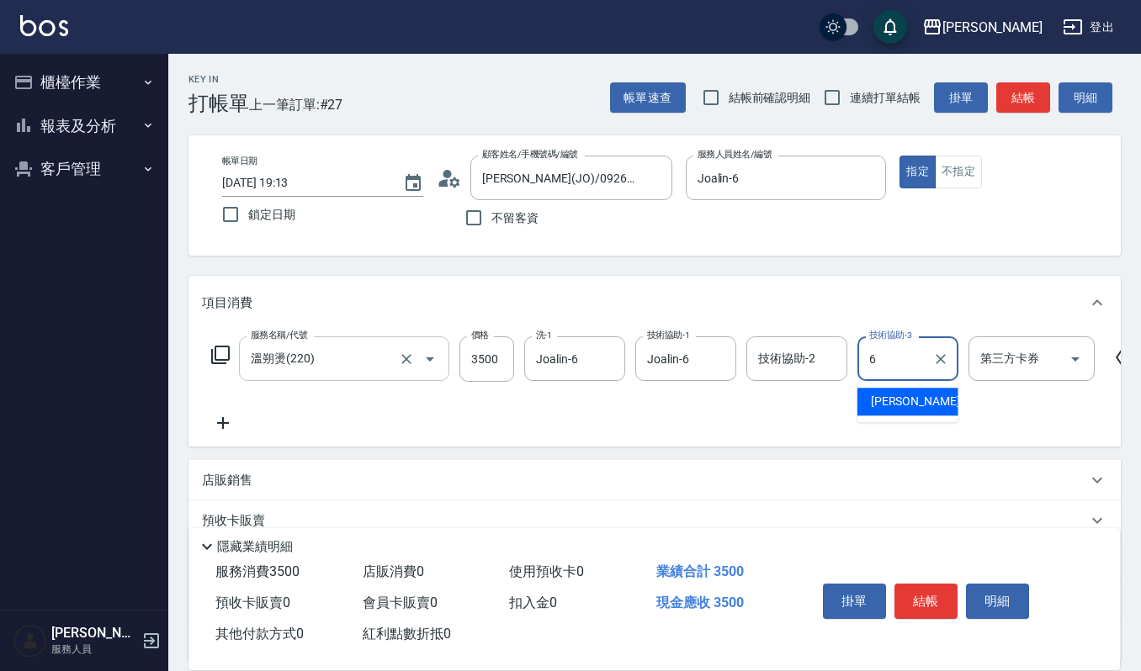
type input "Joalin-6"
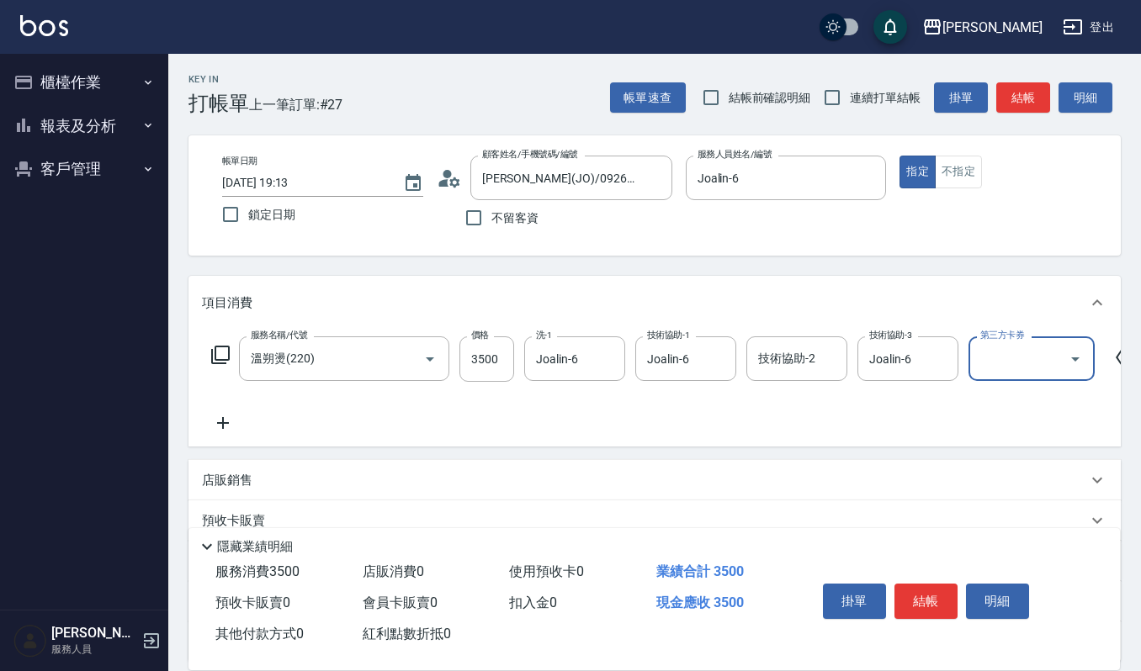
click at [860, 385] on div "服務名稱/代號 溫朔燙(220) 服務名稱/代號 價格 3500 價格 洗-1 Joalin-6 洗-1 技術協助-1 Joalin-6 技術協助-1 技術協…" at bounding box center [674, 385] width 945 height 97
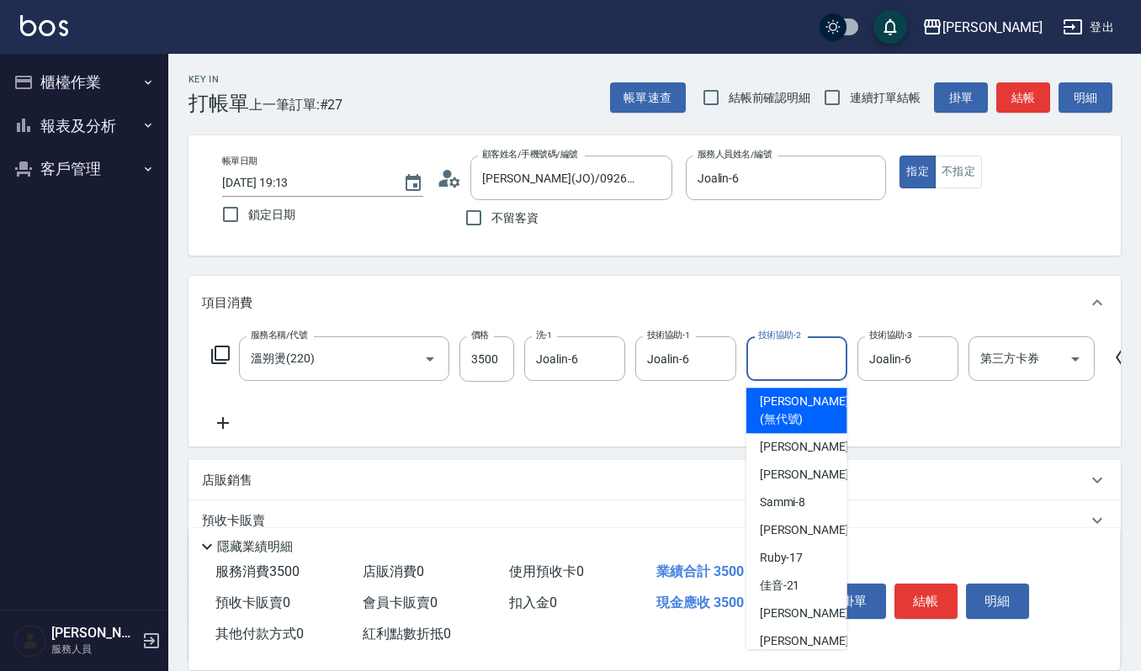
click at [809, 374] on input "技術協助-2" at bounding box center [797, 358] width 86 height 29
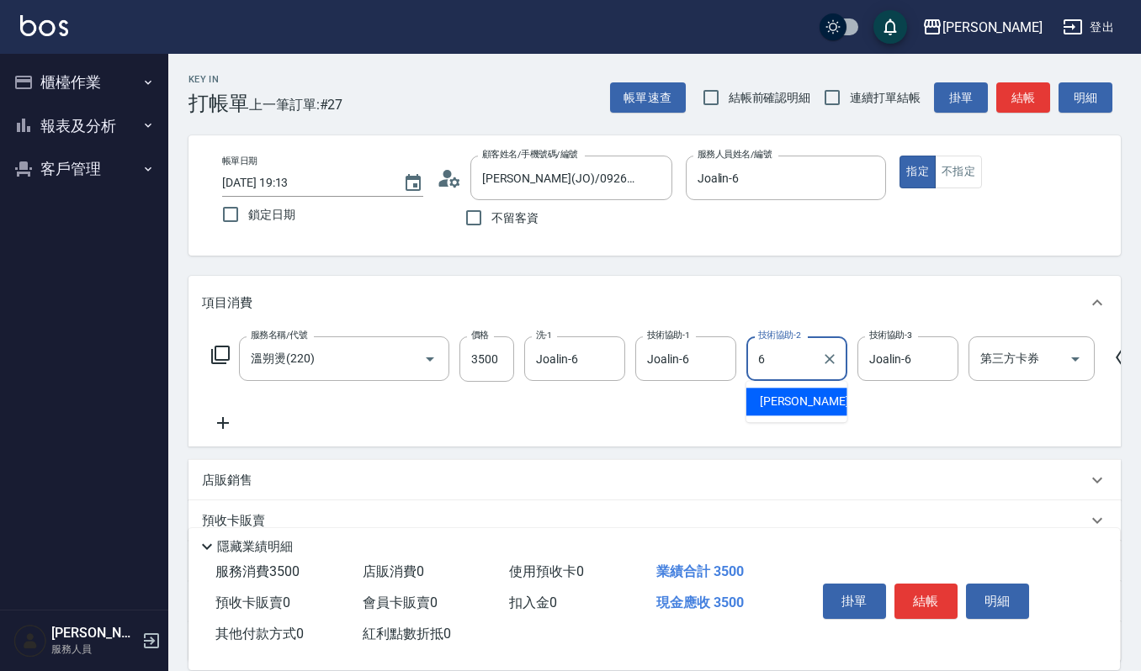
type input "Joalin-6"
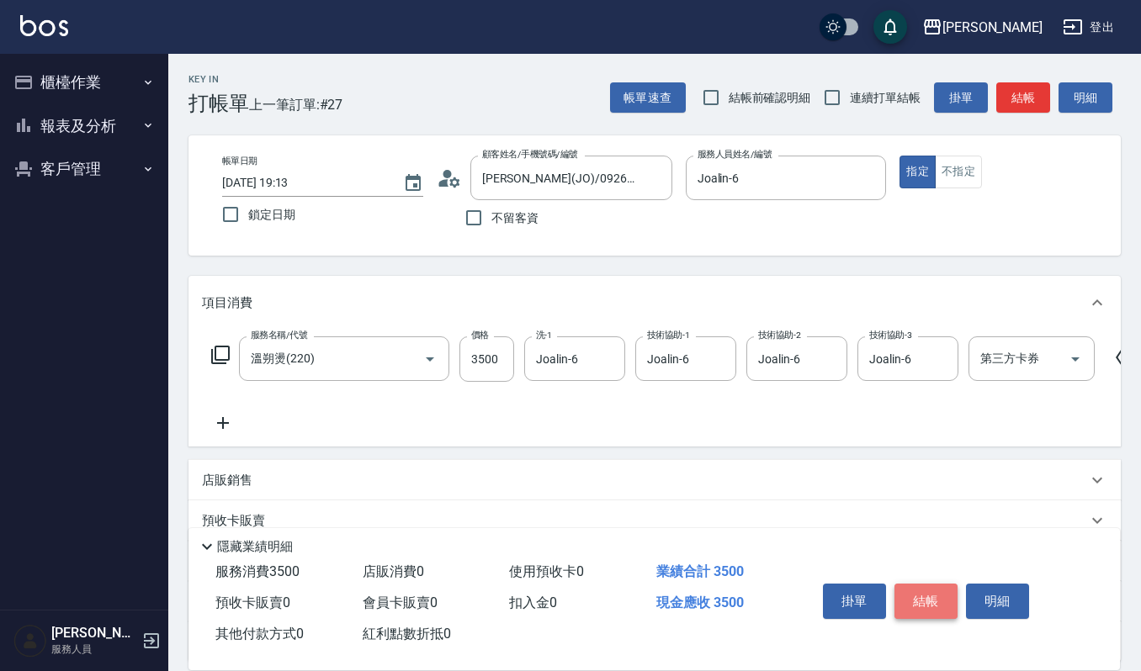
click at [939, 599] on button "結帳" at bounding box center [925, 601] width 63 height 35
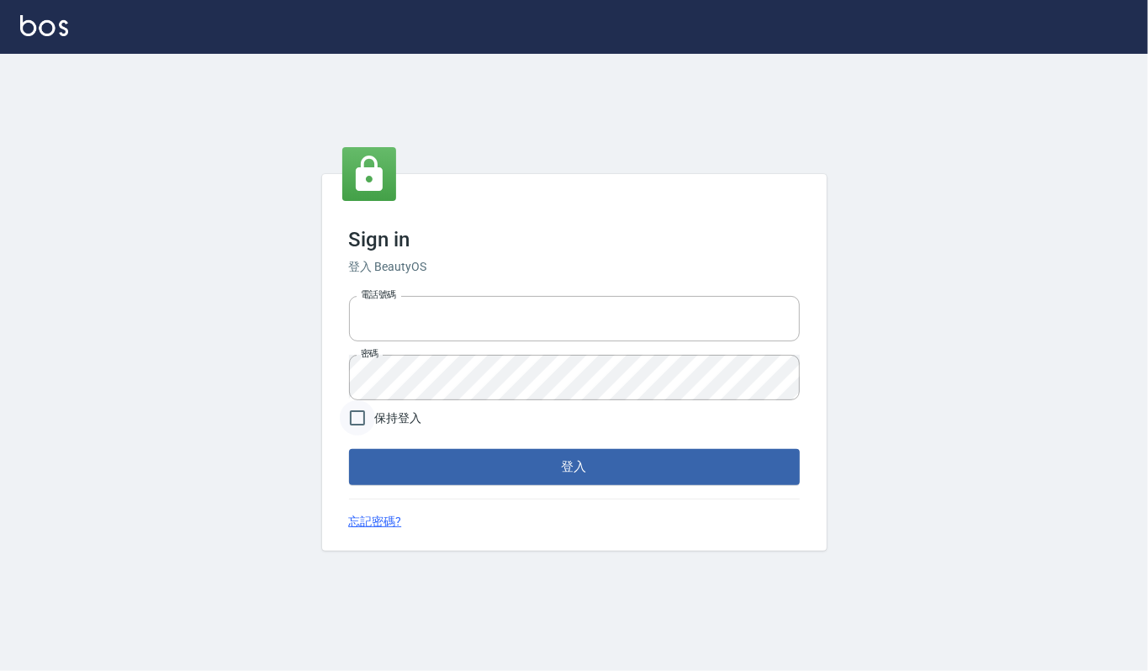
type input "0282813788"
click at [351, 406] on input "保持登入" at bounding box center [357, 417] width 35 height 35
checkbox input "true"
click at [378, 443] on form "電話號碼 [PHONE_NUMBER] 電話號碼 密碼 密碼 保持登入 登入" at bounding box center [574, 386] width 451 height 195
click at [399, 475] on button "登入" at bounding box center [574, 466] width 451 height 35
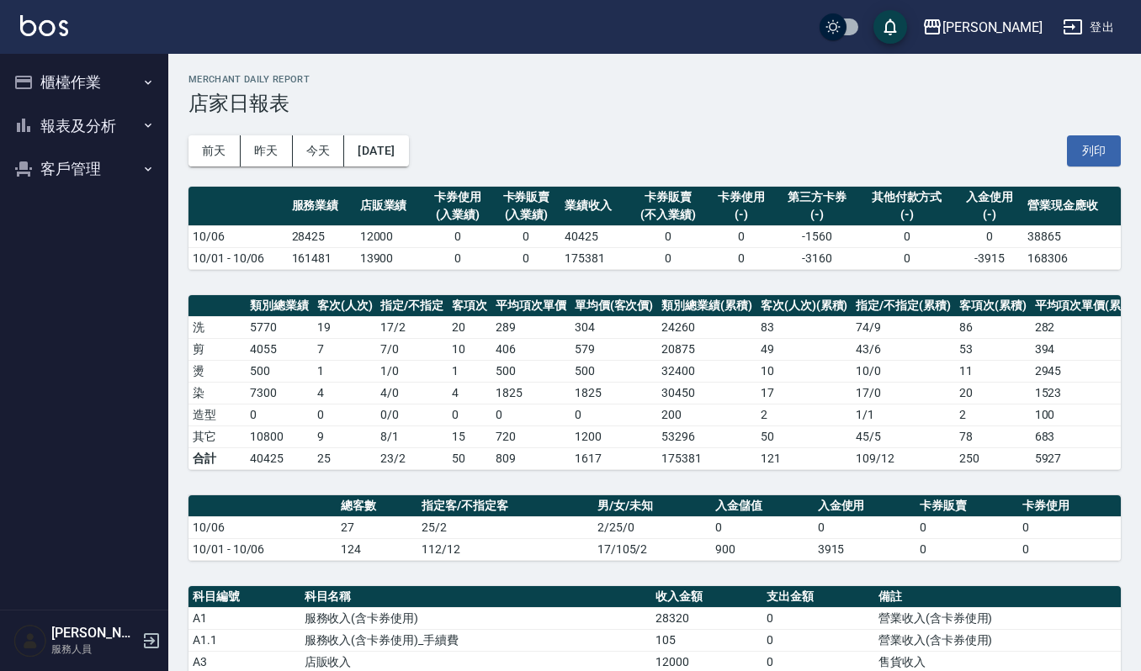
click at [687, 133] on div "[DATE] [DATE] [DATE] [DATE] 列印" at bounding box center [654, 151] width 932 height 72
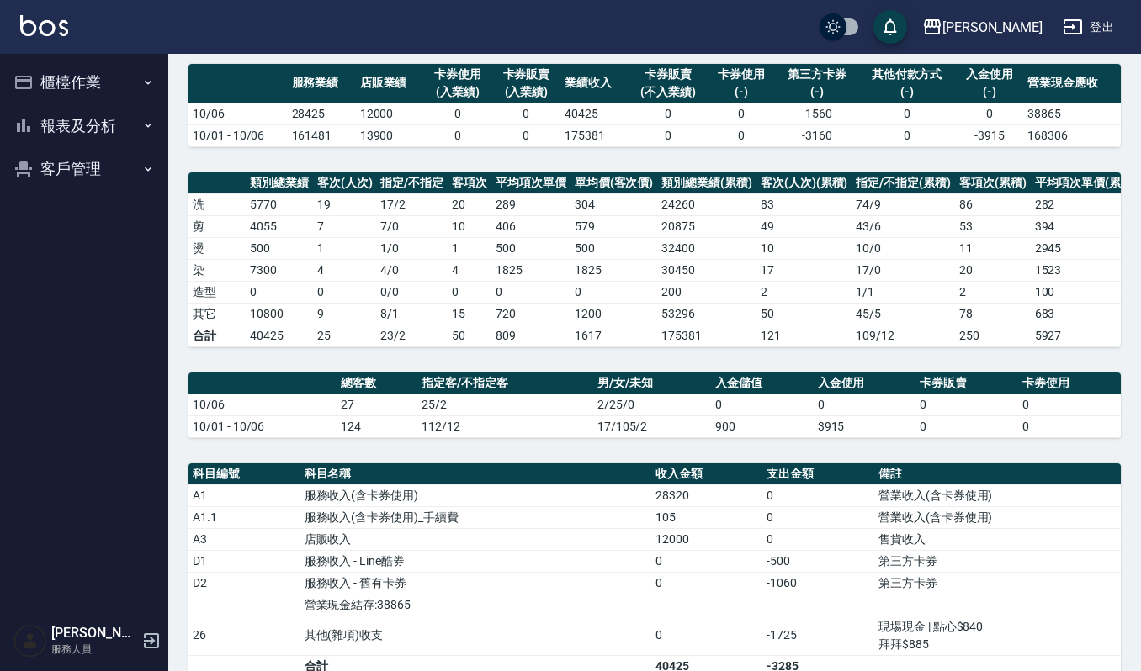
scroll to position [337, 0]
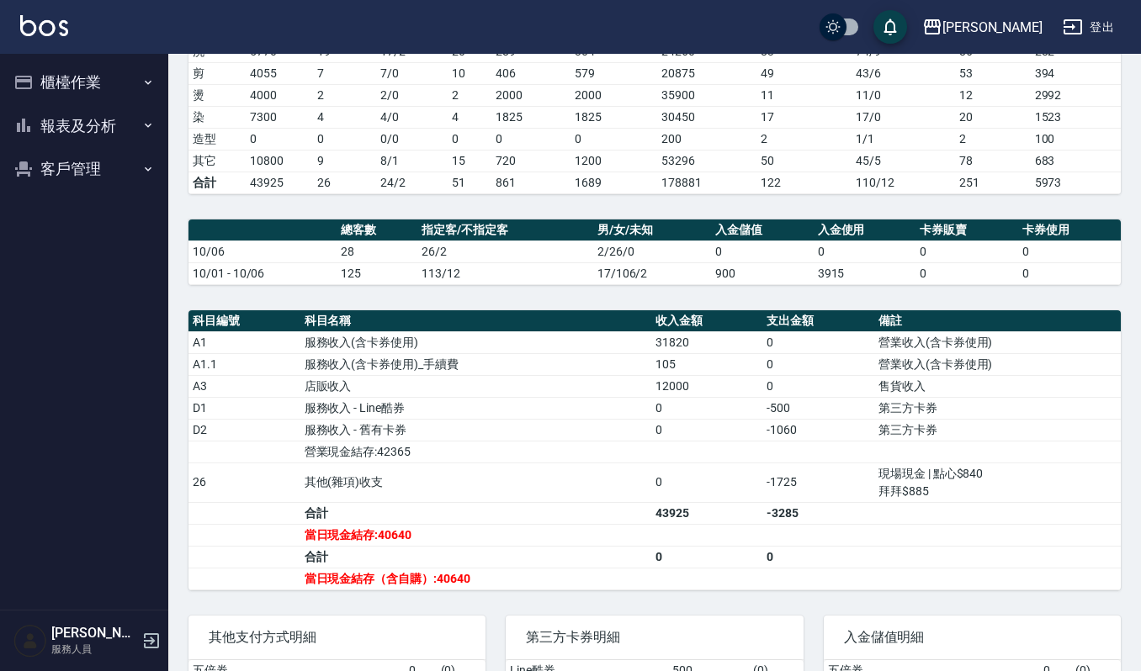
scroll to position [439, 0]
